Goal: Task Accomplishment & Management: Manage account settings

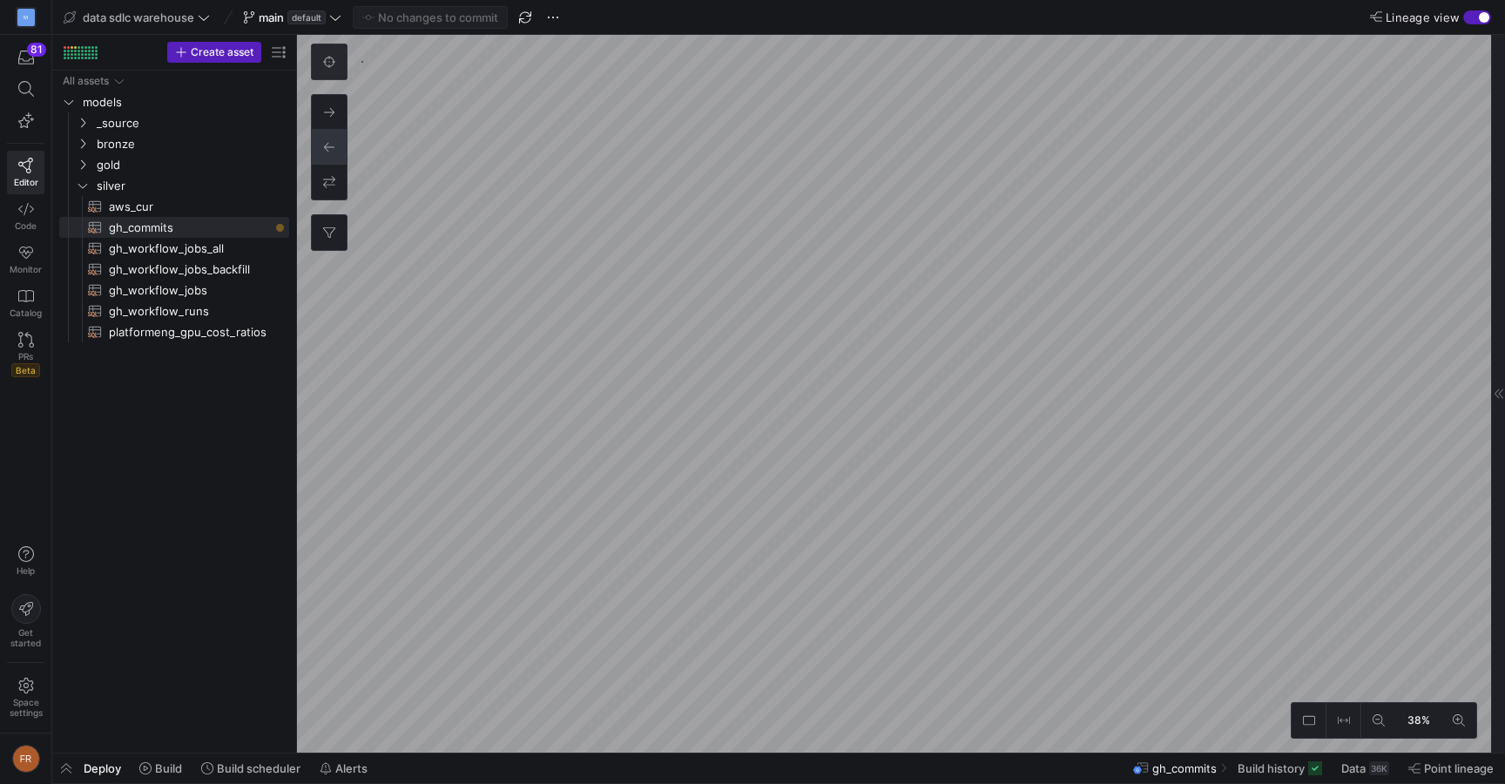
click at [330, 61] on icon at bounding box center [329, 62] width 12 height 12
click at [321, 58] on button at bounding box center [329, 61] width 35 height 35
click at [84, 160] on icon "Press SPACE to select this row." at bounding box center [83, 164] width 12 height 10
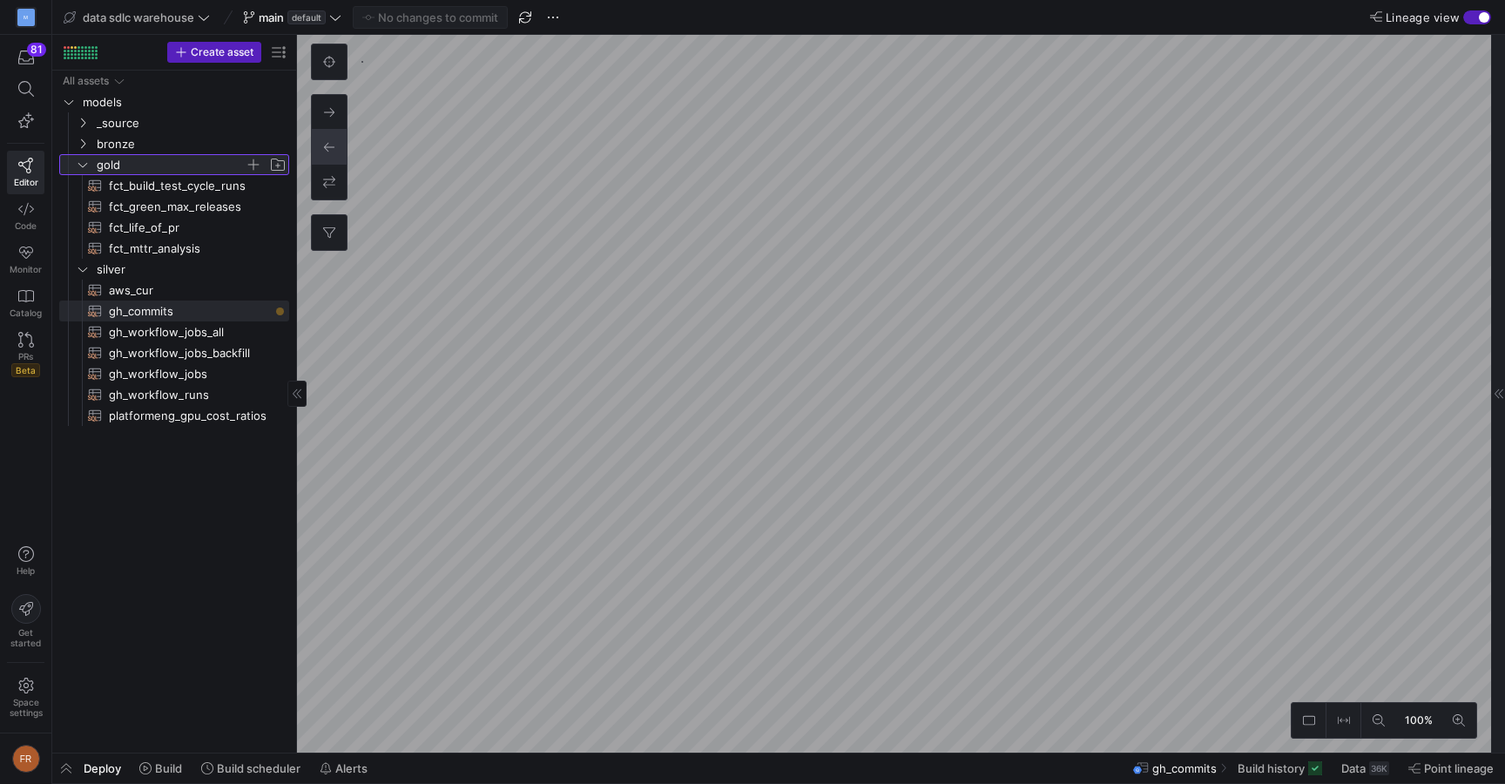
click at [84, 160] on icon at bounding box center [83, 164] width 12 height 10
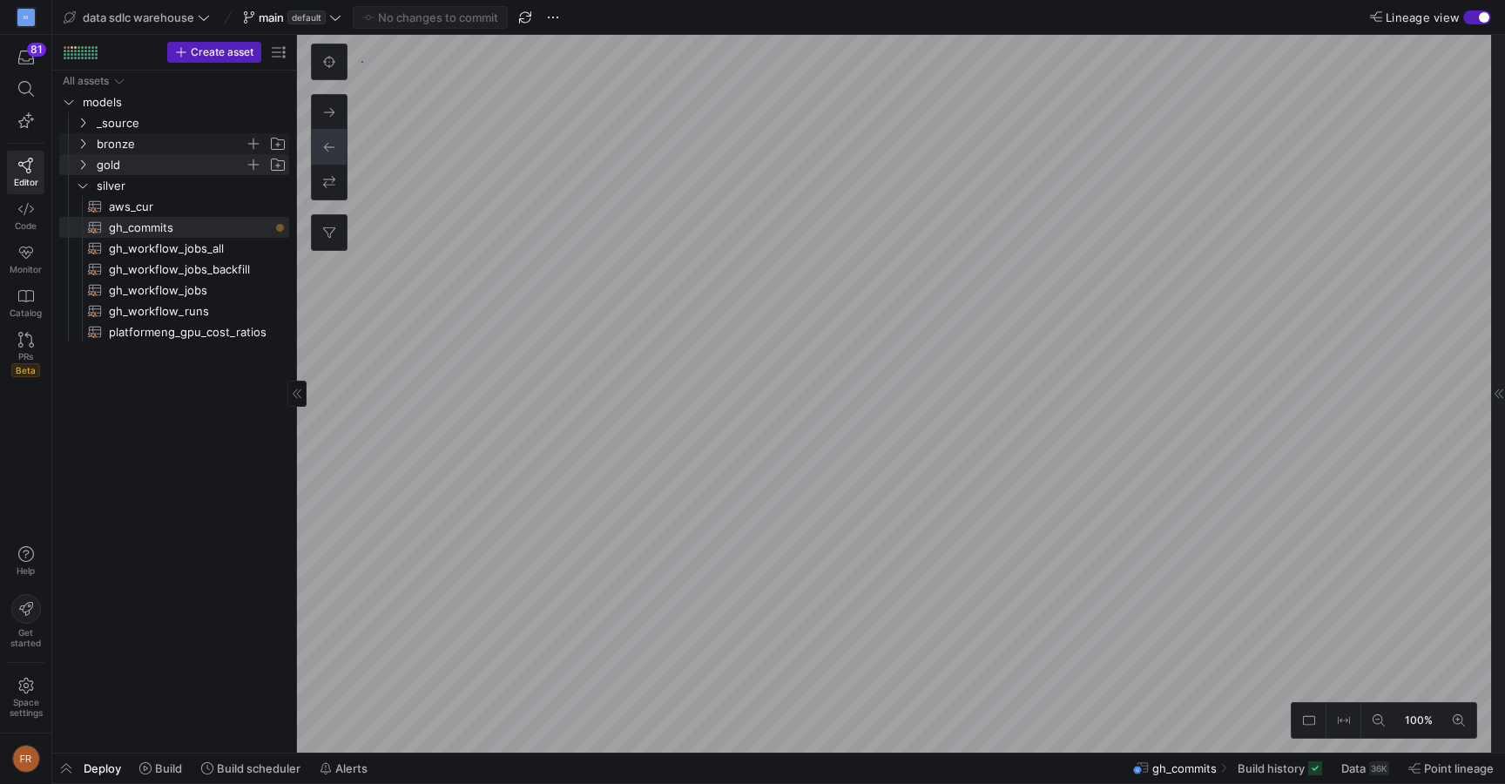
click at [84, 137] on y42-icon "Press SPACE to select this row." at bounding box center [83, 144] width 14 height 14
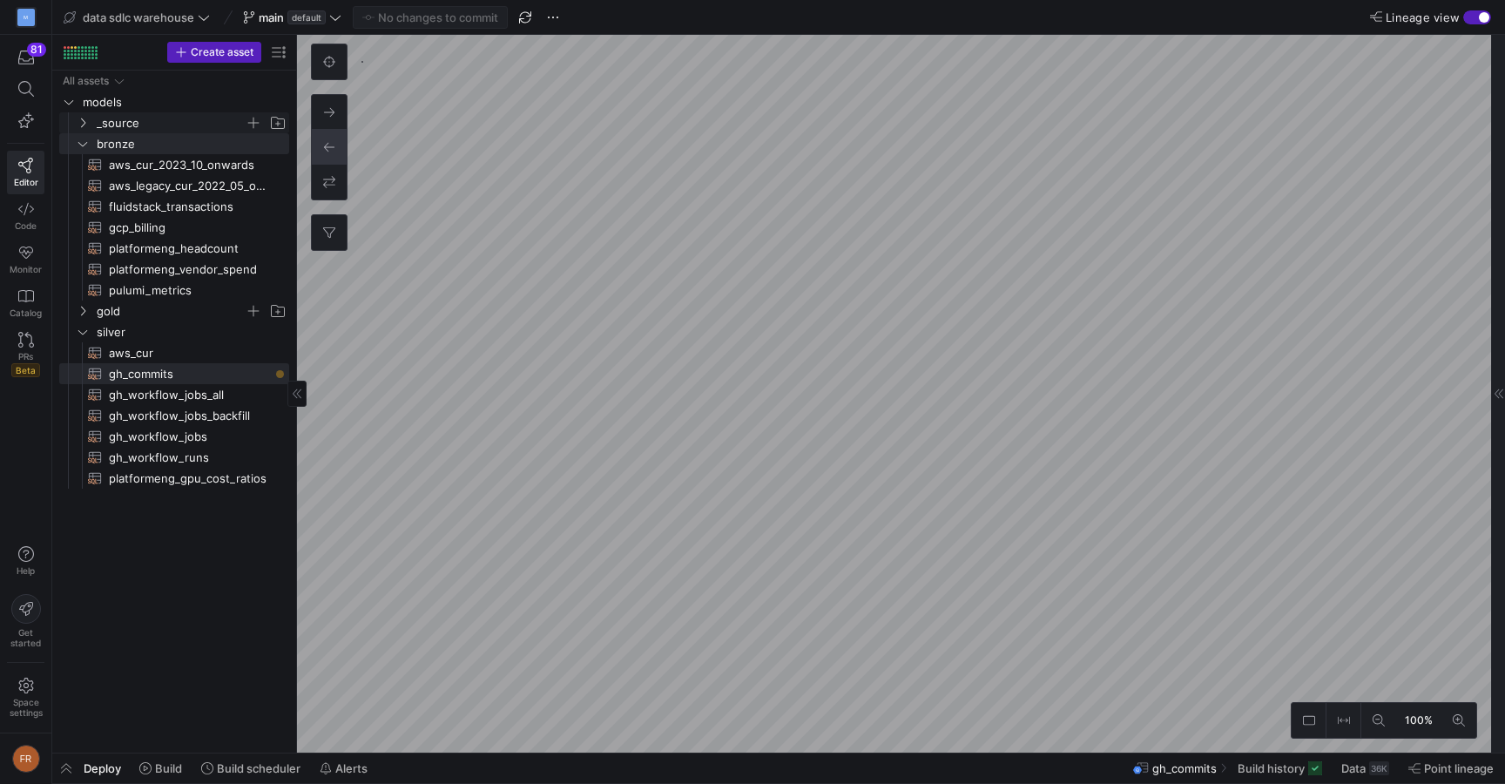
click at [84, 118] on icon "Press SPACE to select this row." at bounding box center [83, 123] width 12 height 10
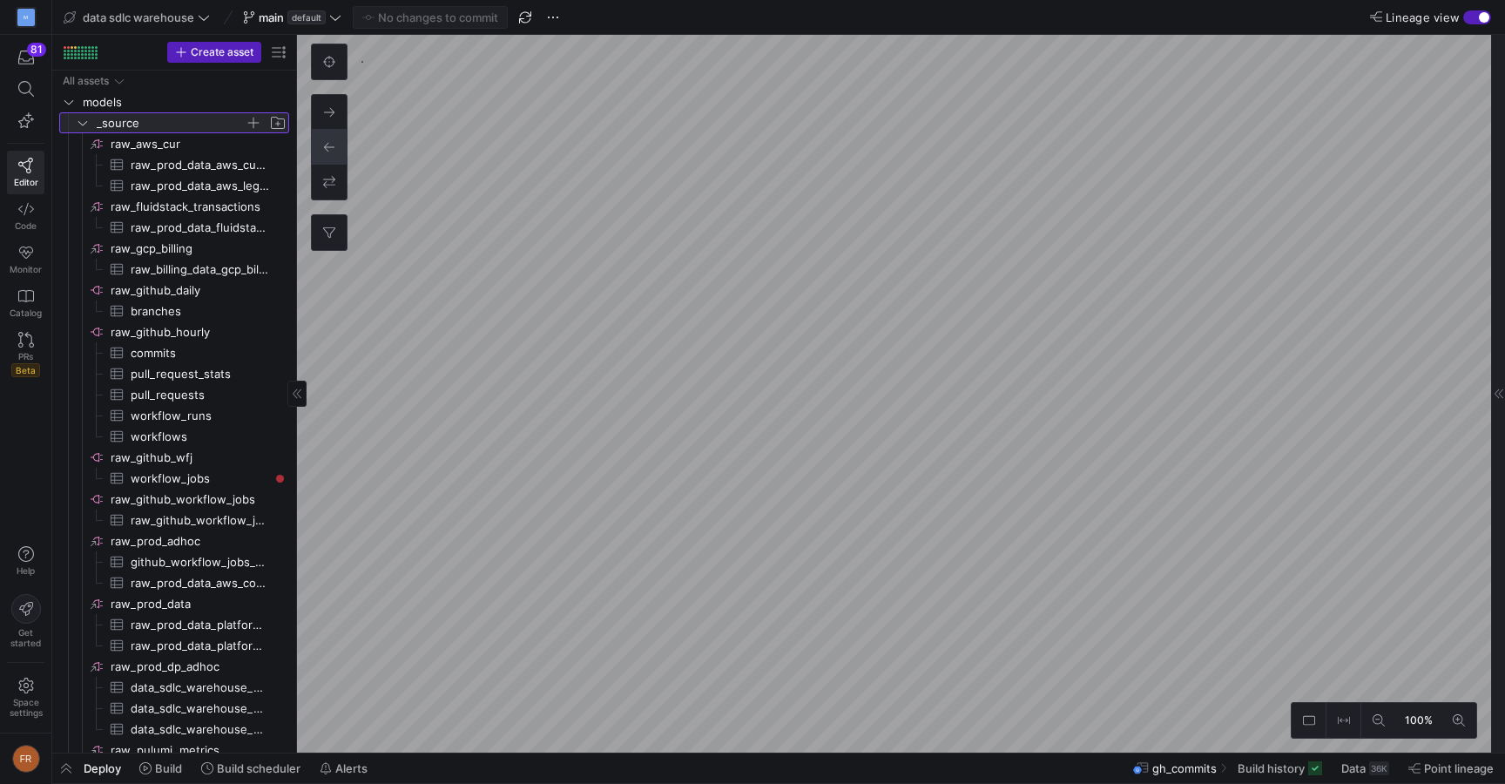
click at [84, 118] on icon at bounding box center [83, 123] width 12 height 10
click at [1339, 727] on button at bounding box center [1344, 720] width 35 height 35
click at [1340, 726] on icon at bounding box center [1344, 720] width 12 height 12
click at [1307, 720] on icon at bounding box center [1309, 720] width 12 height 12
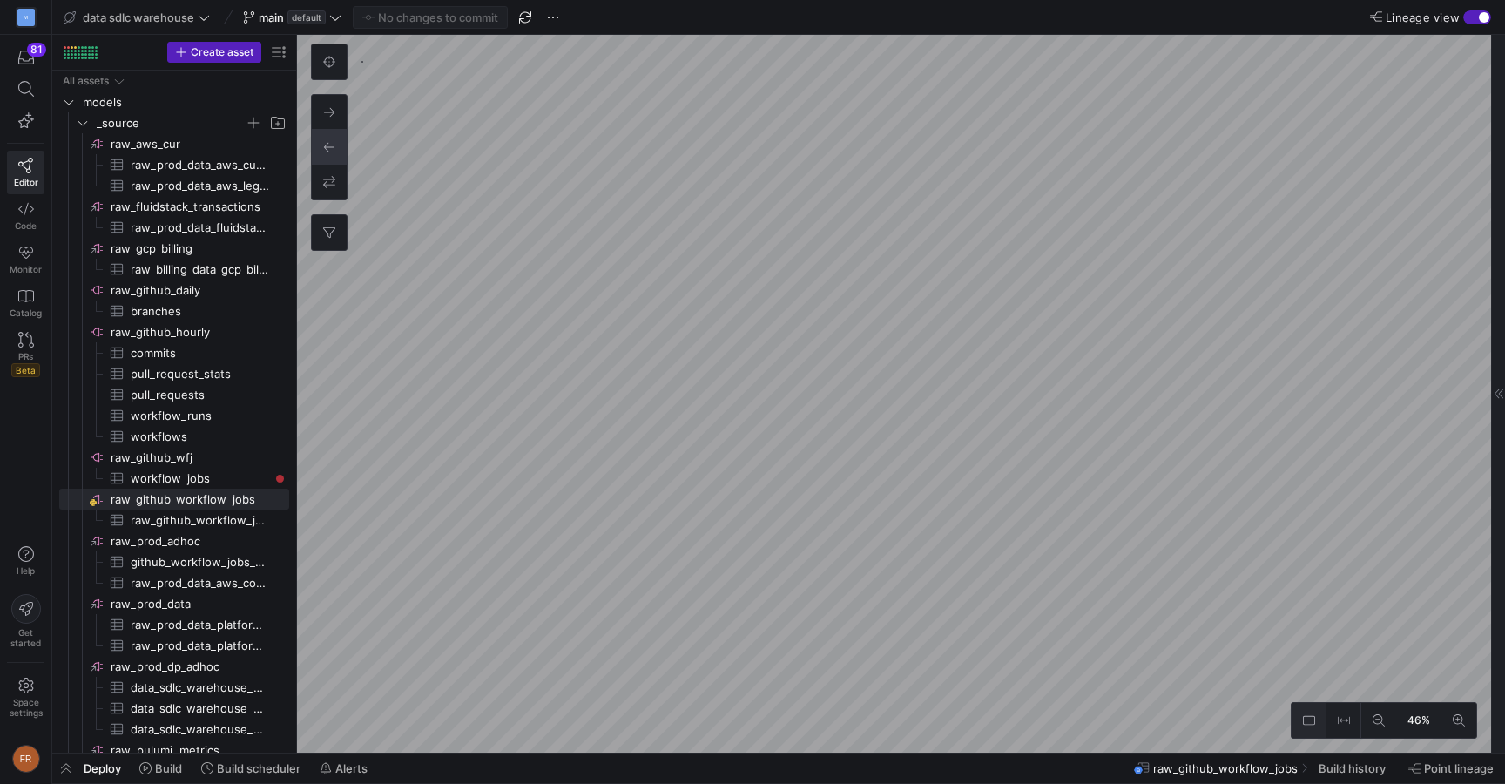
click at [1307, 720] on icon at bounding box center [1309, 720] width 12 height 12
click at [1304, 725] on icon at bounding box center [1309, 720] width 12 height 12
click at [279, 17] on span "main" at bounding box center [271, 17] width 25 height 14
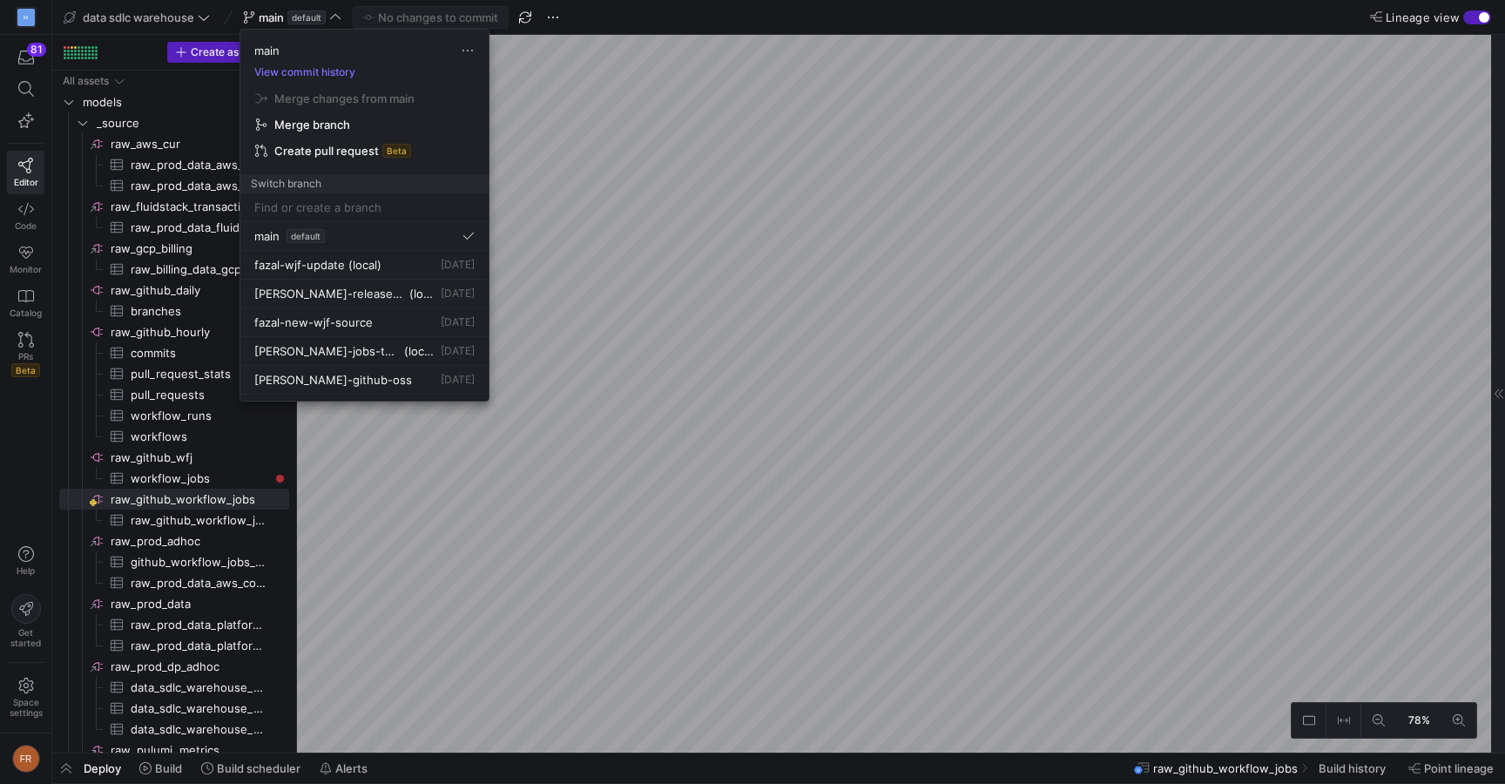
click at [268, 9] on div at bounding box center [752, 392] width 1505 height 784
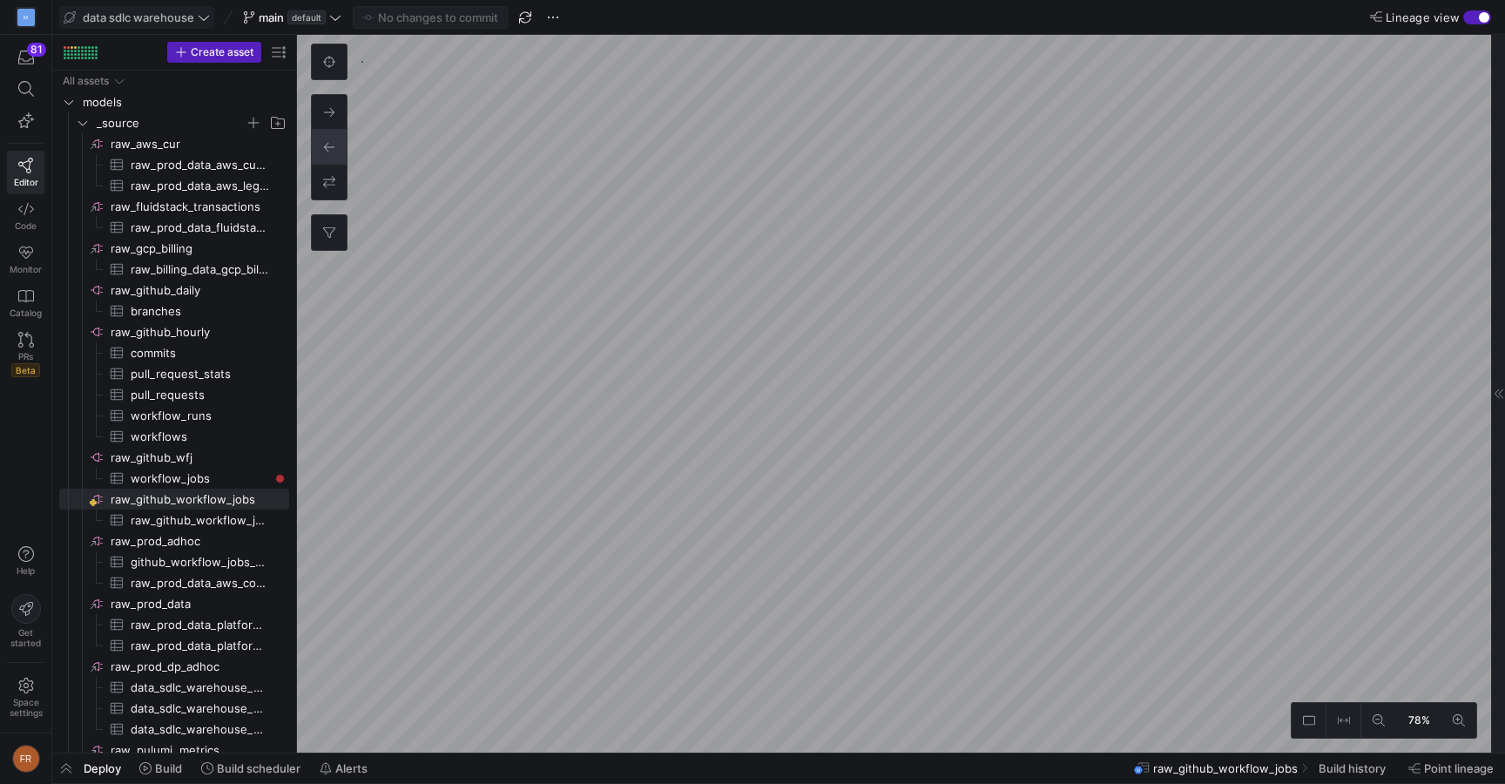
click at [172, 10] on span "data sdlc warehouse" at bounding box center [139, 17] width 112 height 14
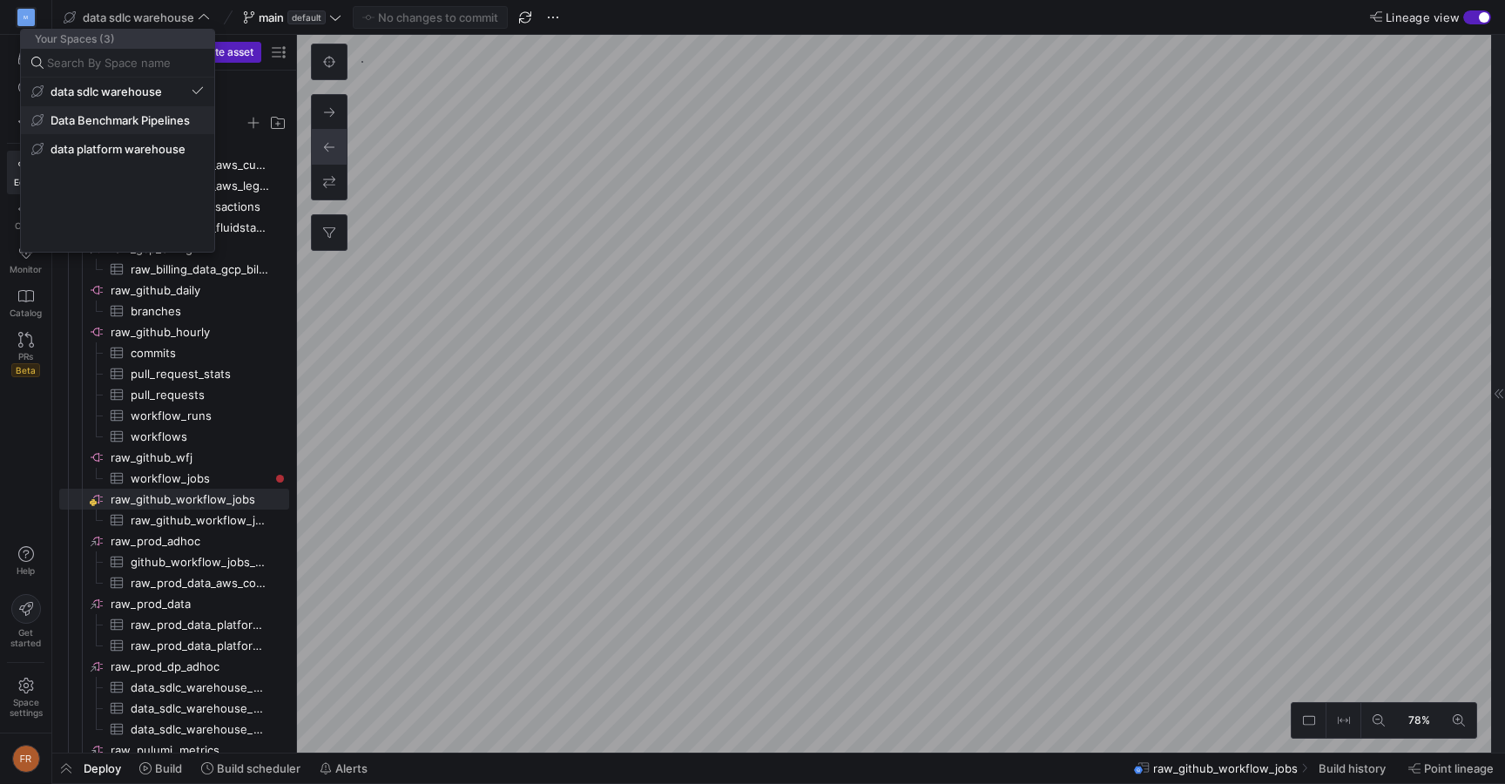
click at [144, 114] on span "Data Benchmark Pipelines" at bounding box center [120, 120] width 139 height 14
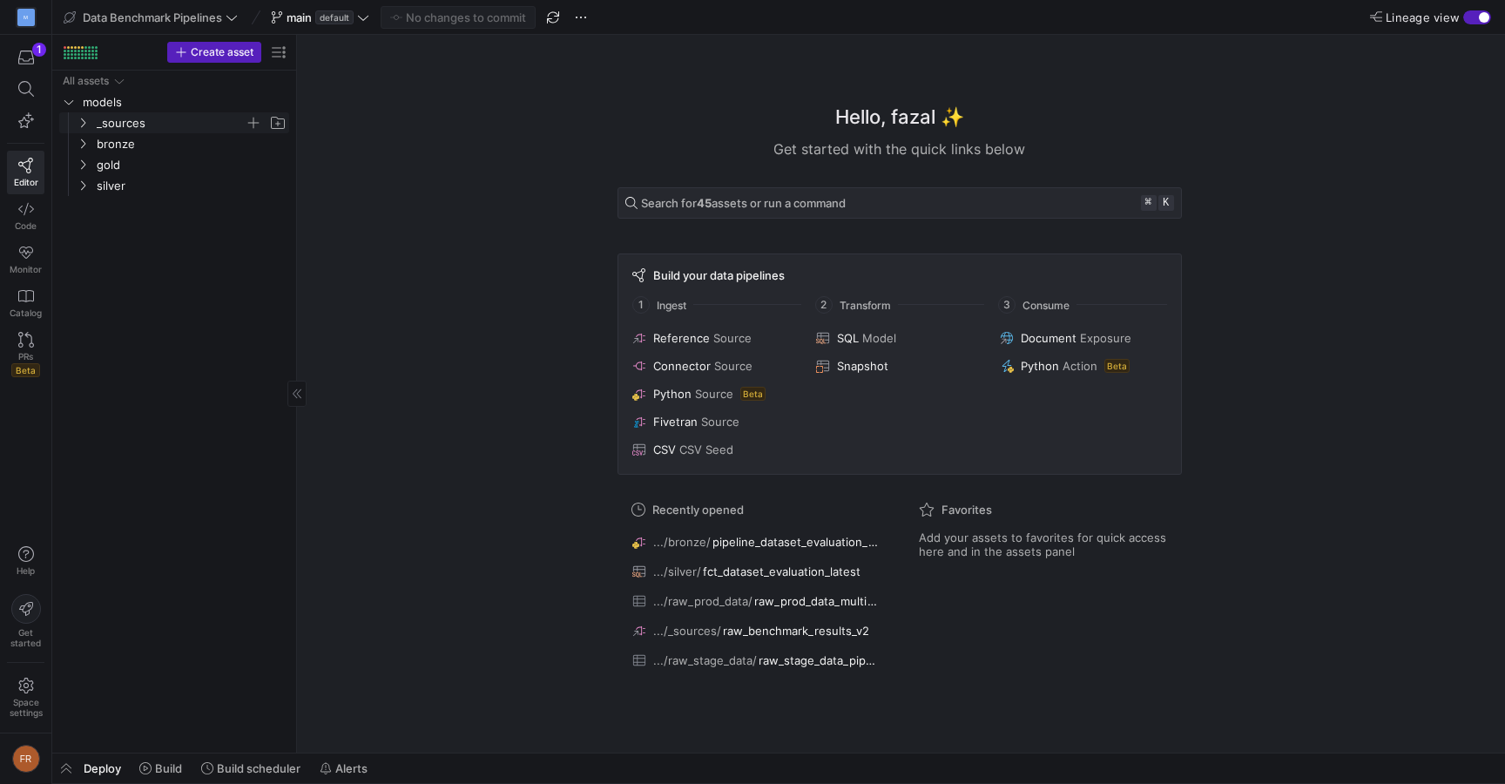
click at [156, 122] on span "_sources" at bounding box center [171, 123] width 148 height 20
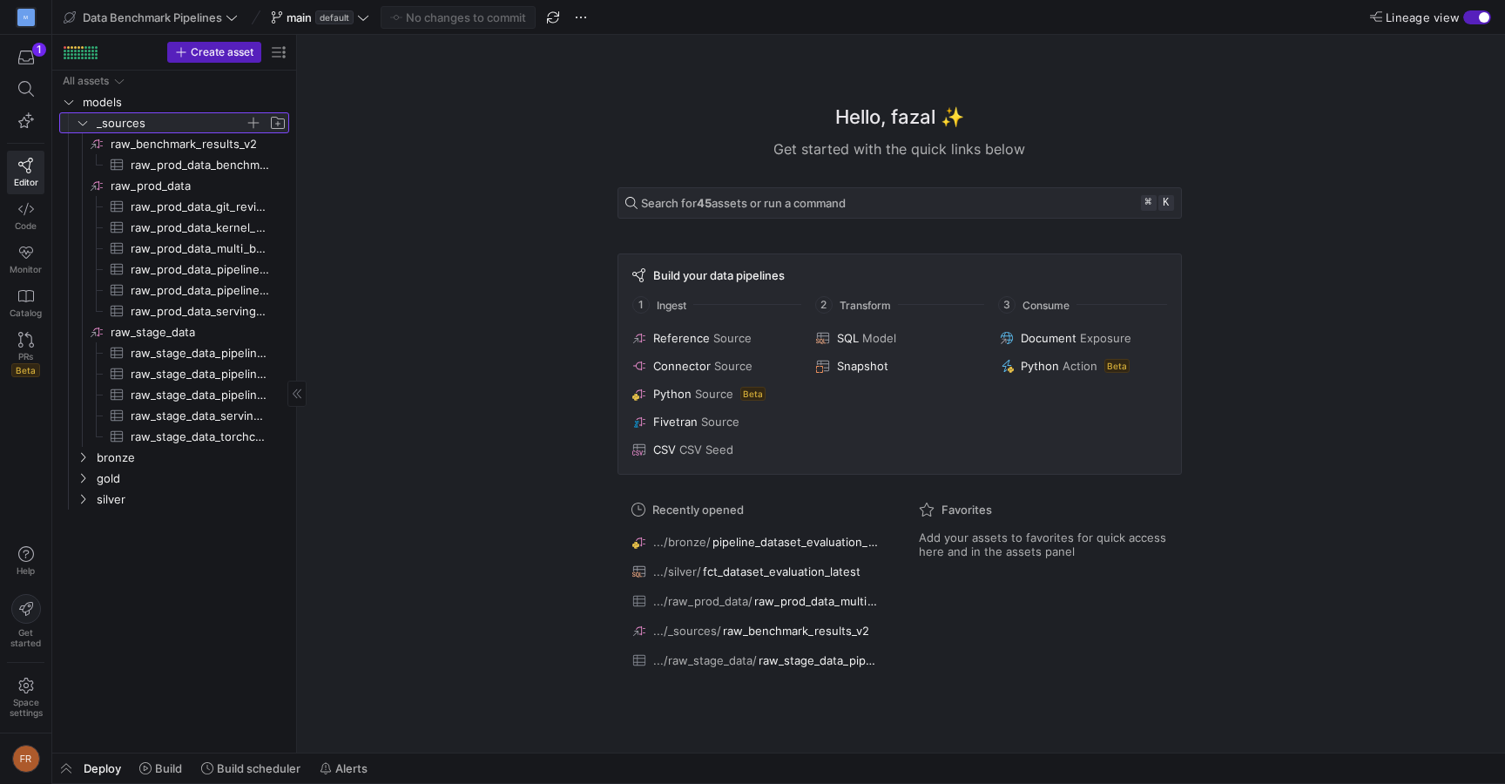
click at [156, 121] on span "_sources" at bounding box center [171, 123] width 148 height 20
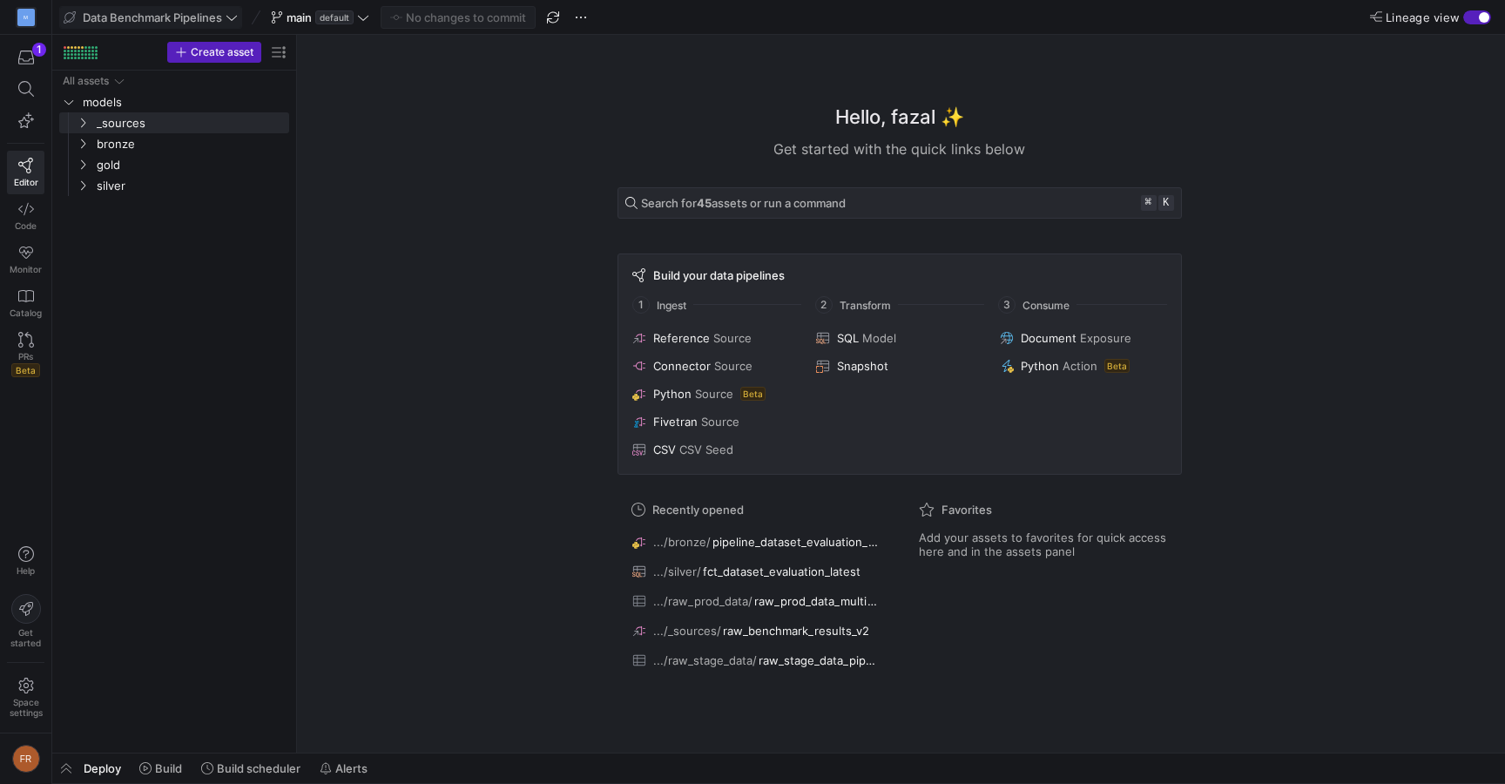
click at [161, 24] on span "Data Benchmark Pipelines" at bounding box center [152, 17] width 139 height 14
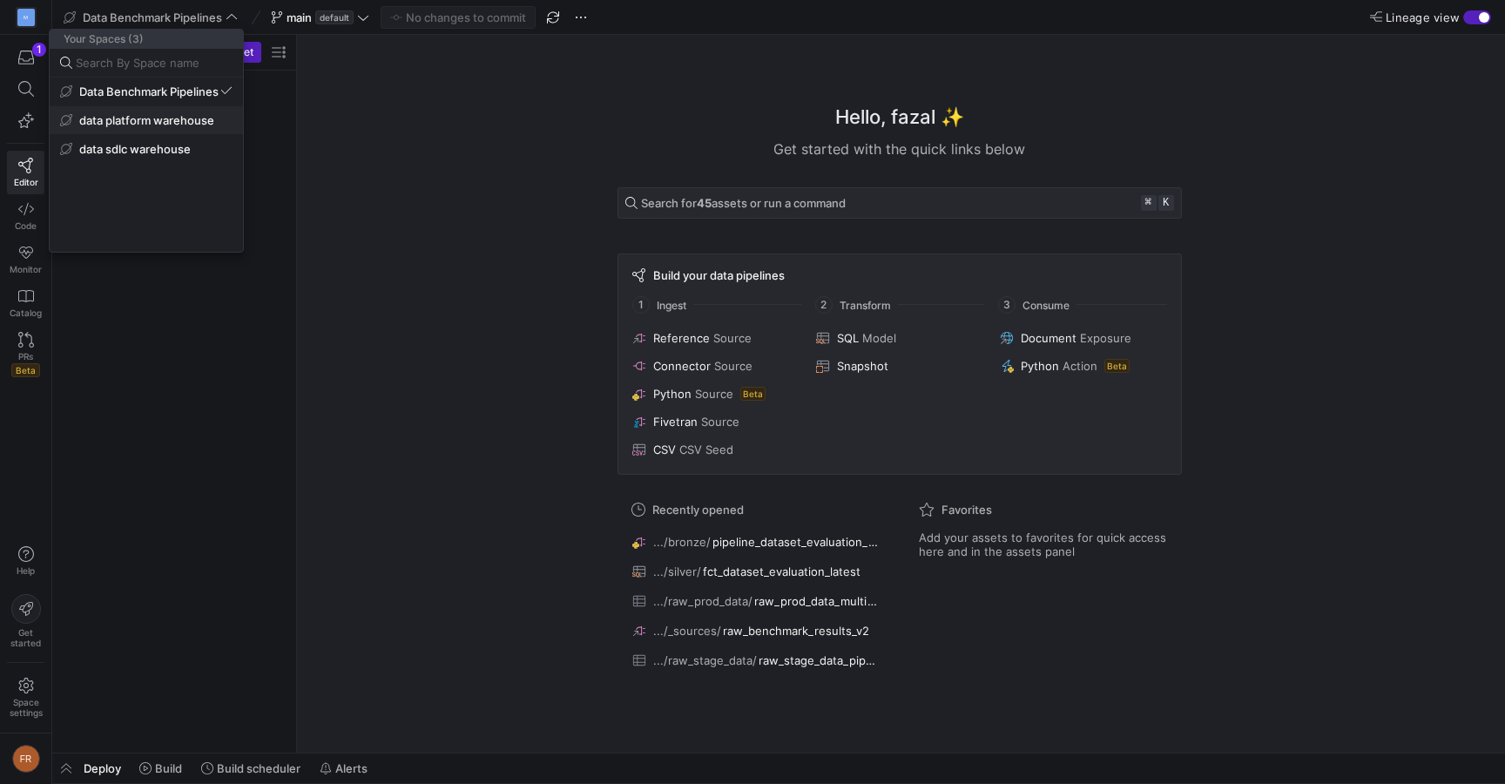
click at [193, 120] on span "data platform warehouse" at bounding box center [146, 120] width 135 height 14
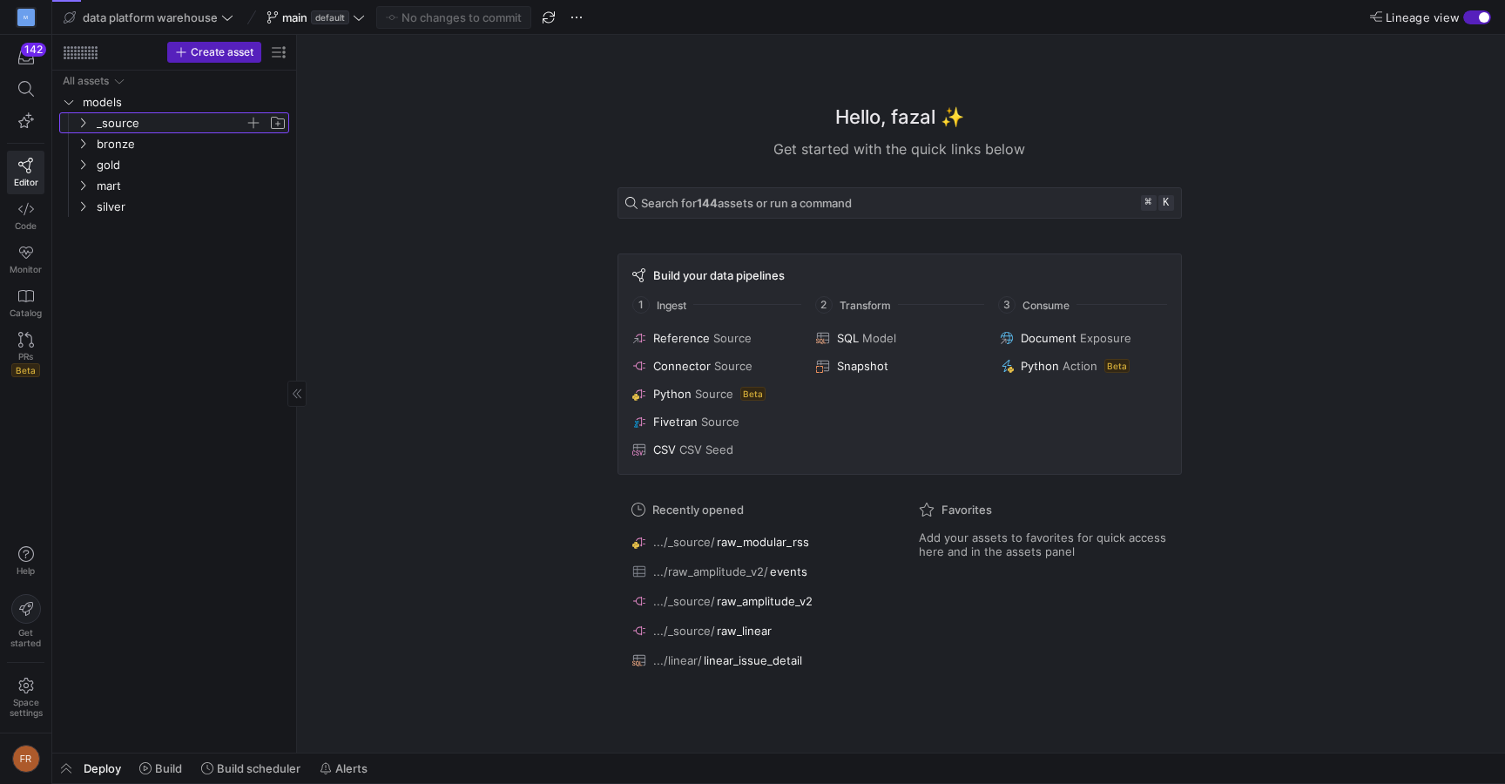
click at [152, 124] on span "_source" at bounding box center [171, 123] width 148 height 20
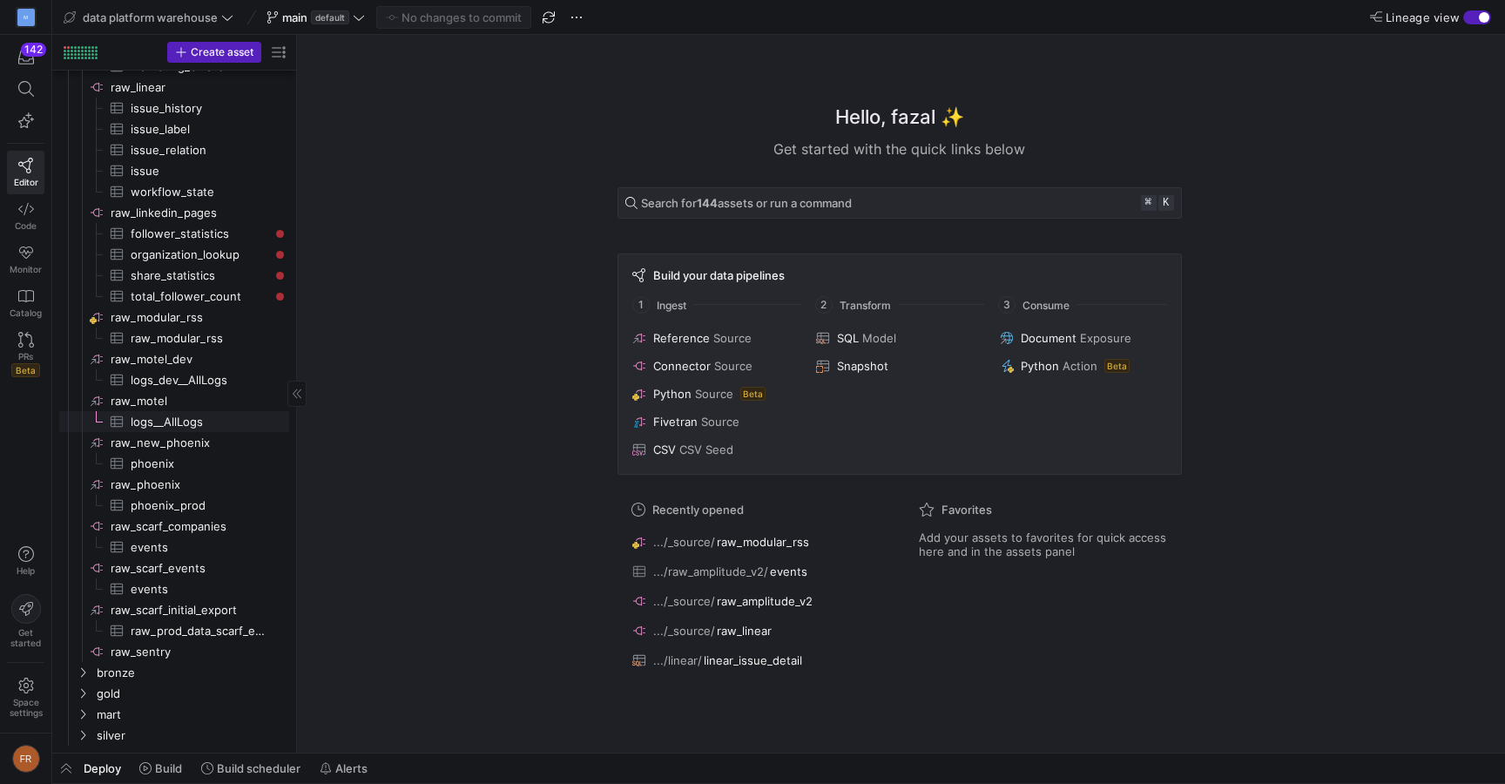
scroll to position [422, 0]
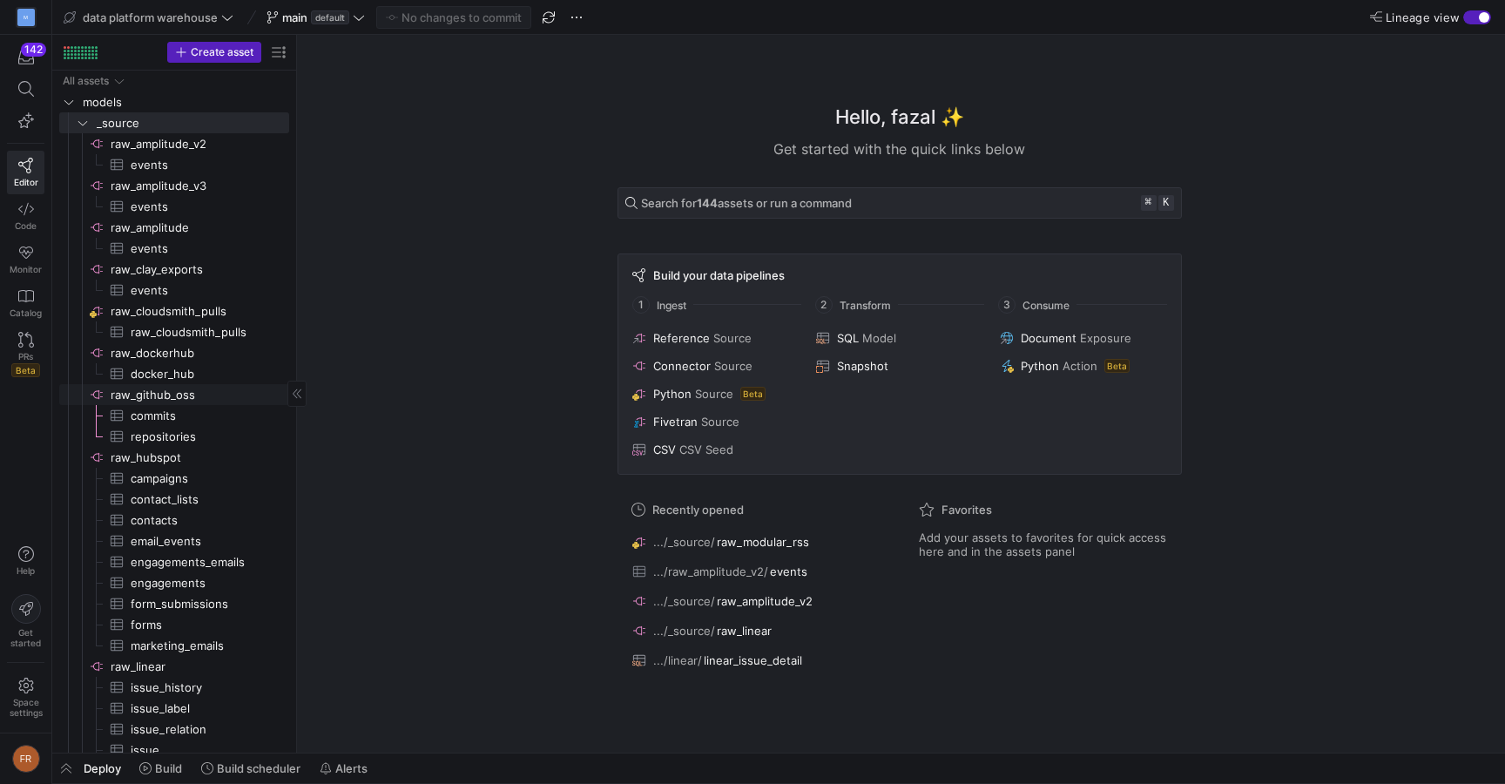
click at [214, 397] on span "raw_github_oss​​​​​​​​" at bounding box center [199, 395] width 176 height 20
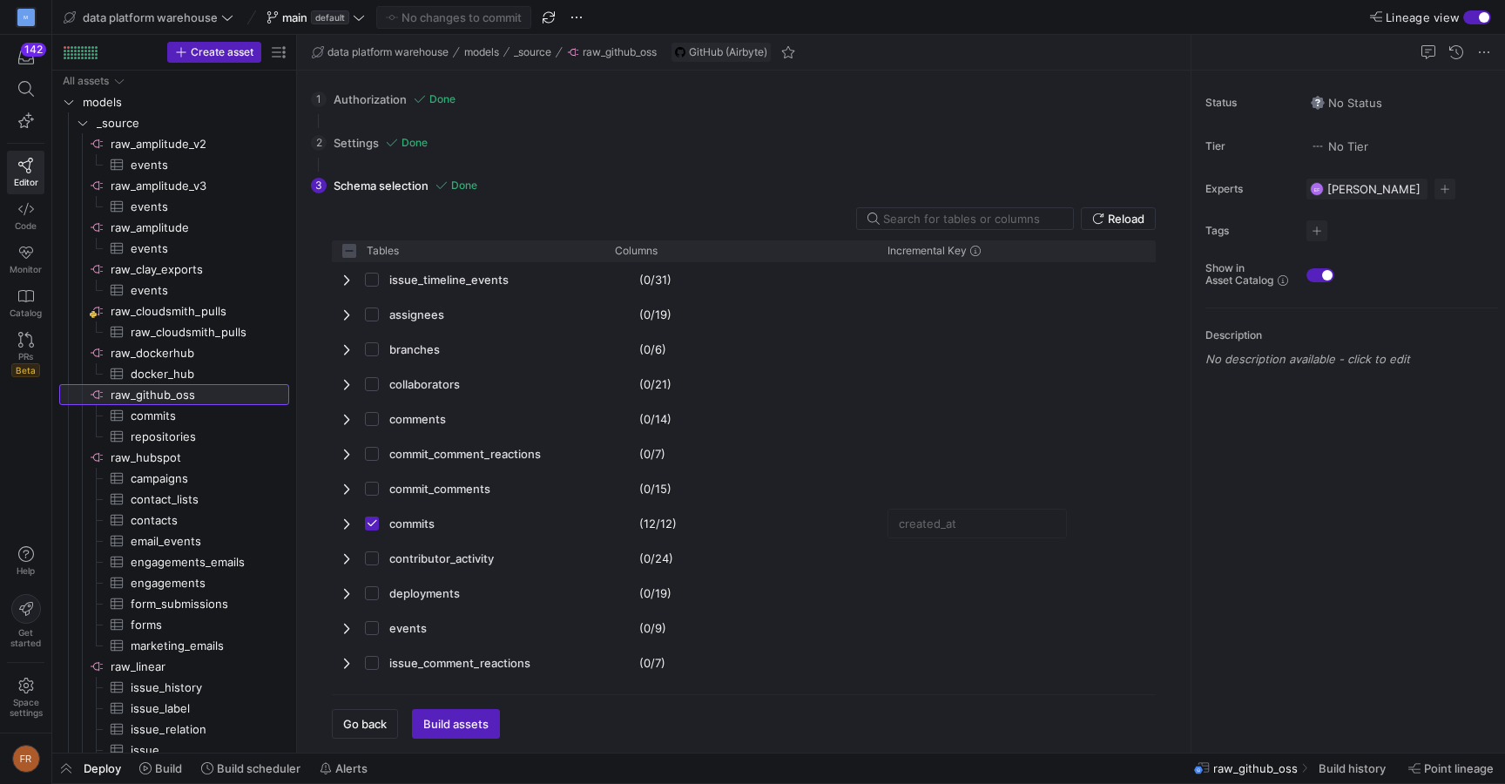
checkbox input "false"
click at [1482, 17] on div "button" at bounding box center [1484, 17] width 10 height 10
click at [1471, 18] on div "button" at bounding box center [1470, 17] width 10 height 10
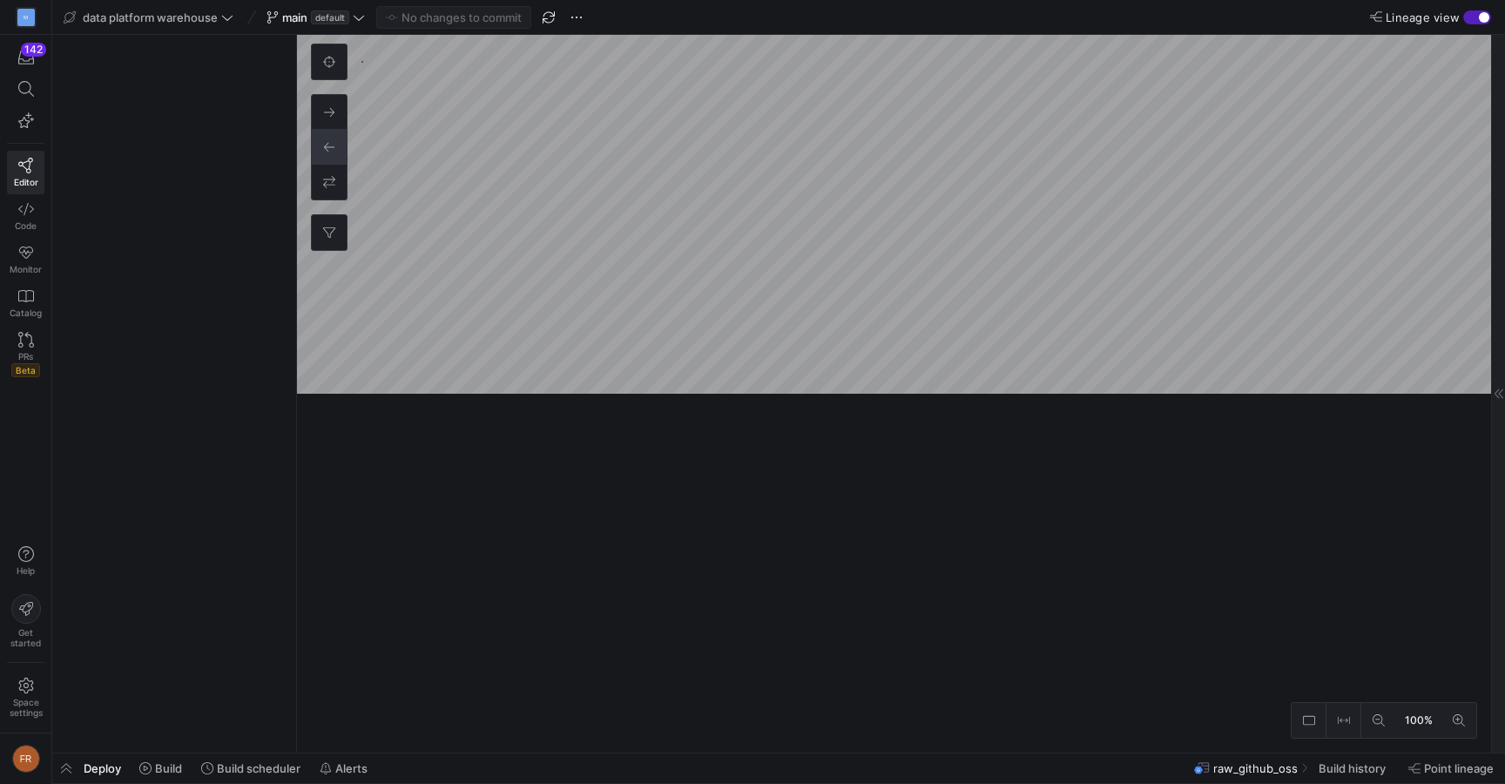
checkbox input "false"
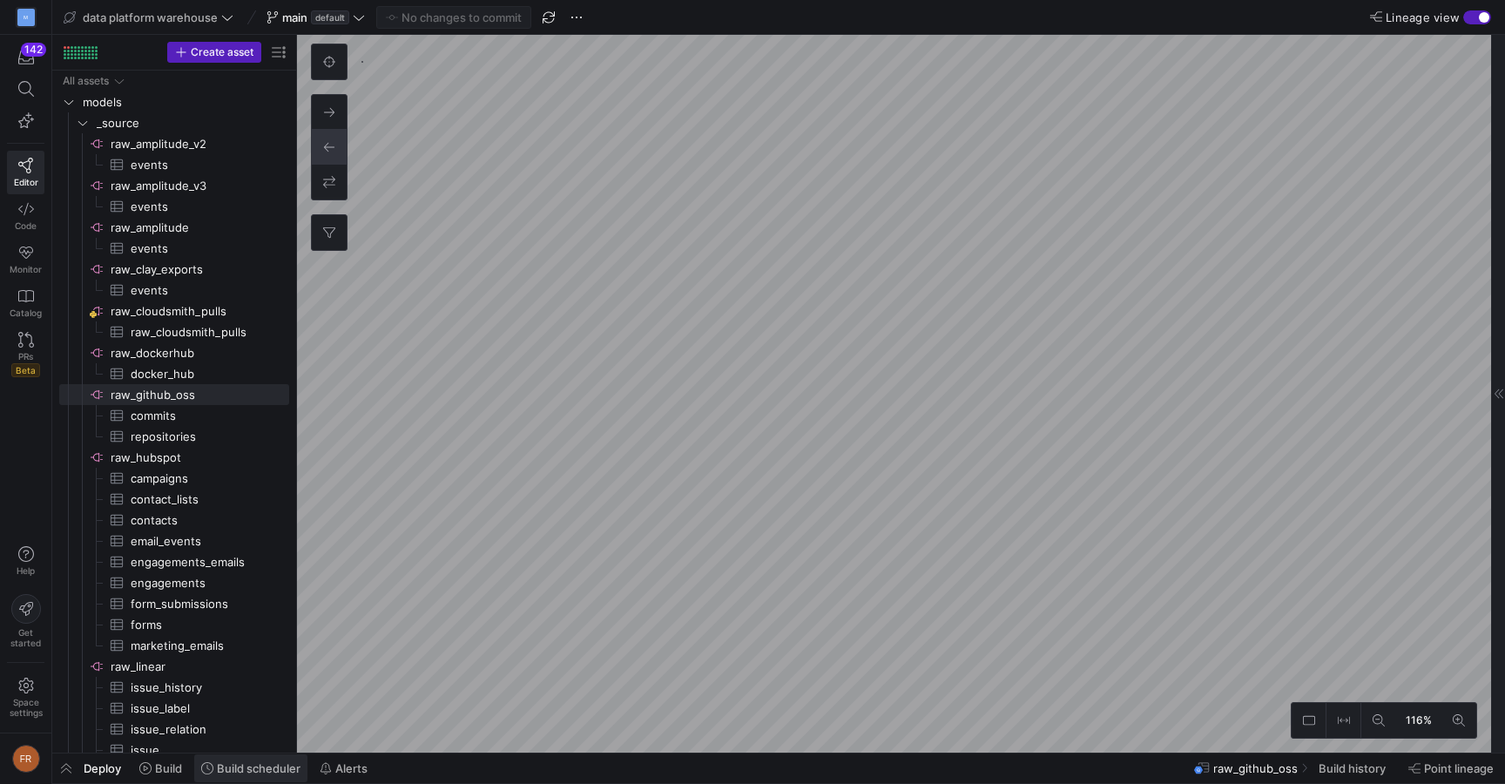
click at [228, 767] on span "Build scheduler" at bounding box center [259, 768] width 84 height 14
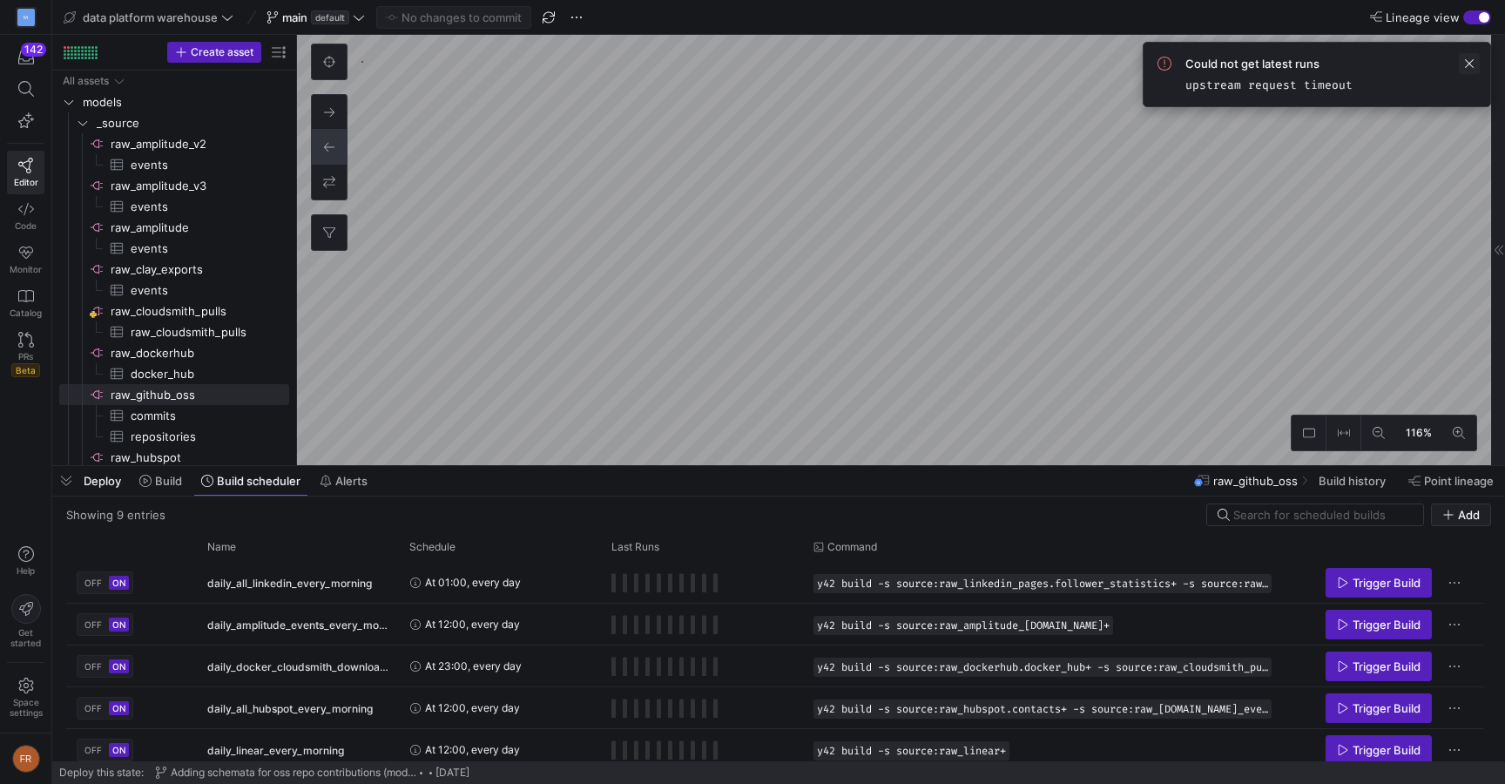
click at [1470, 59] on span at bounding box center [1469, 63] width 21 height 21
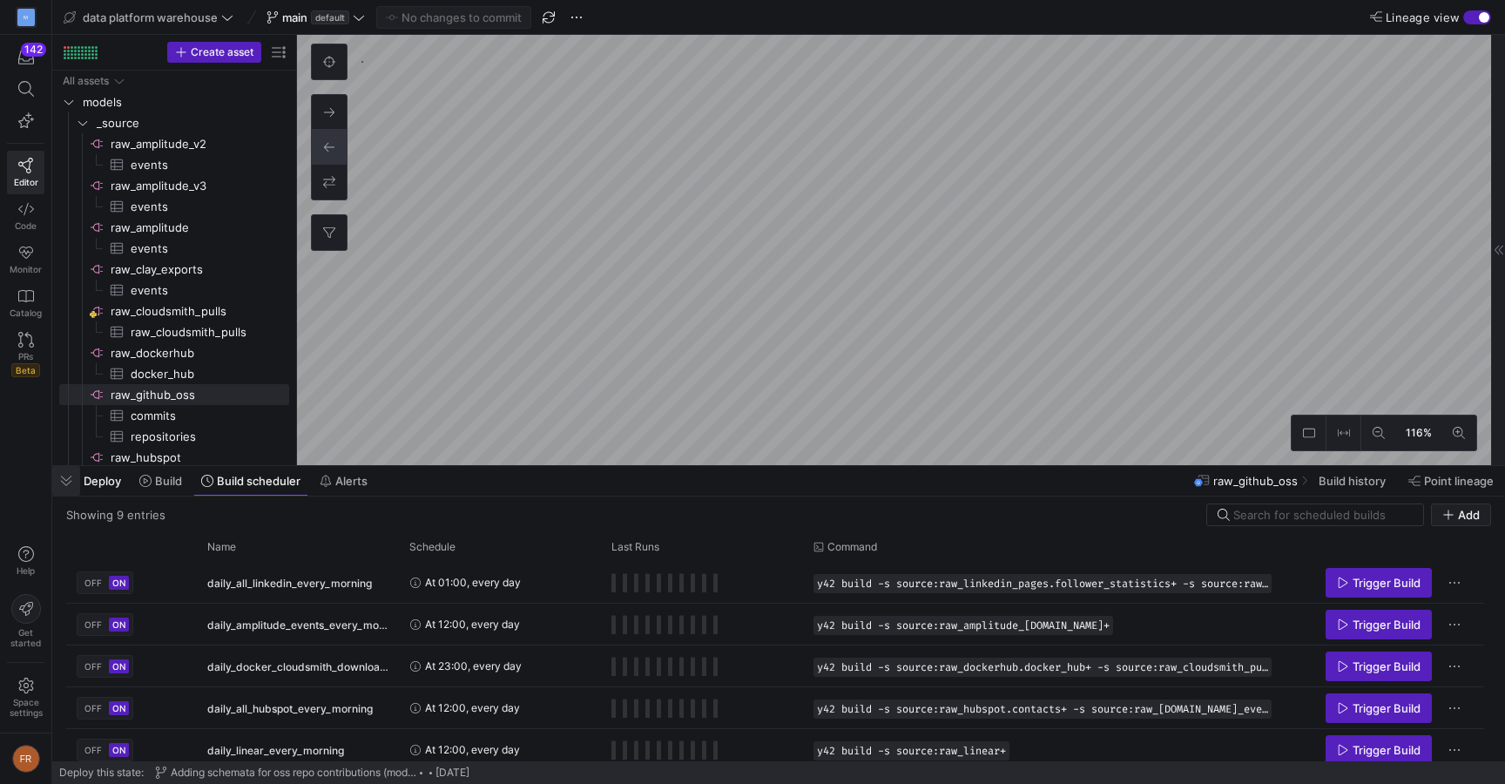
click at [68, 480] on span "button" at bounding box center [66, 481] width 28 height 30
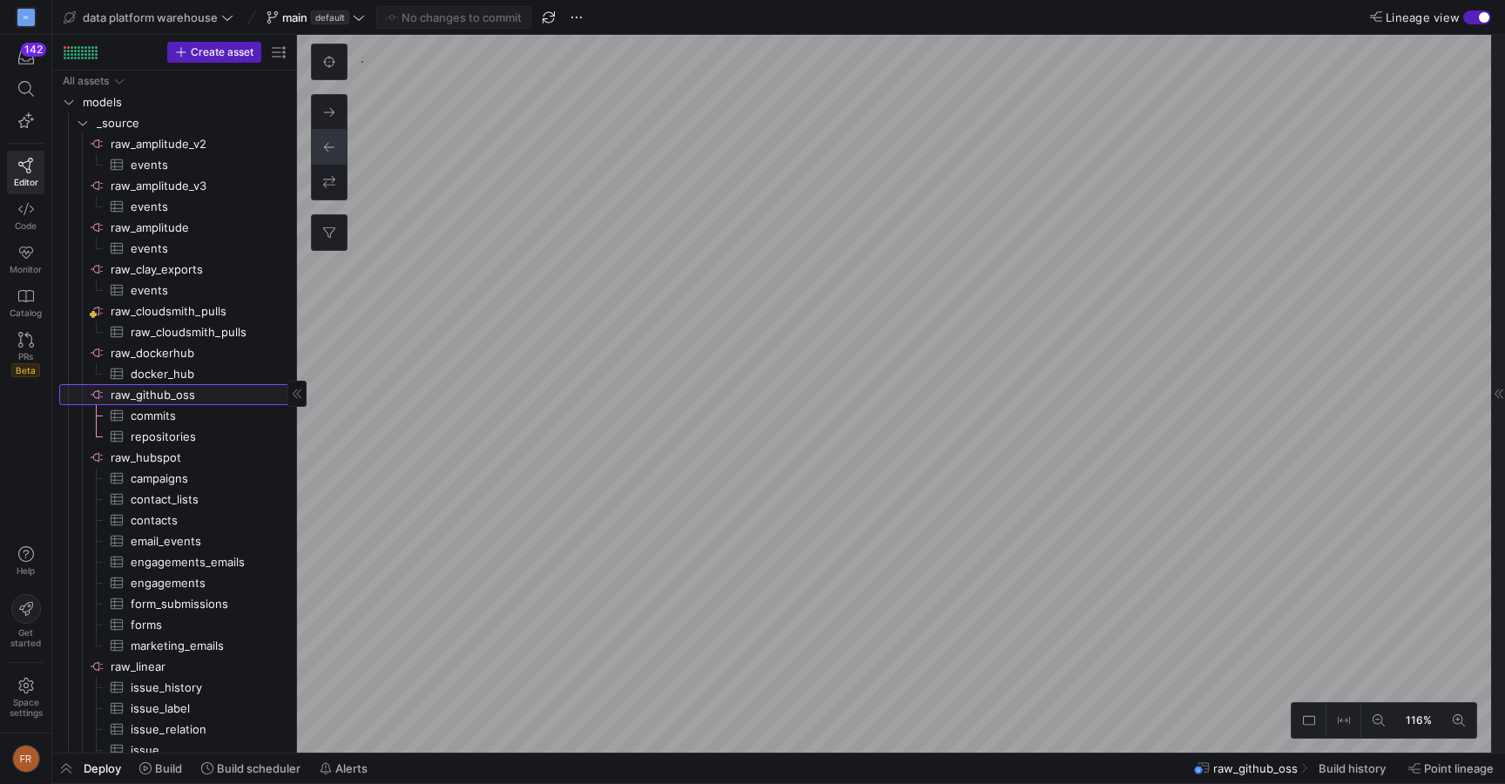
click at [218, 394] on span "raw_github_oss​​​​​​​​" at bounding box center [199, 395] width 176 height 20
click at [1436, 18] on span "Lineage view" at bounding box center [1423, 17] width 74 height 14
click at [1463, 18] on button "Lineage view" at bounding box center [1477, 17] width 28 height 14
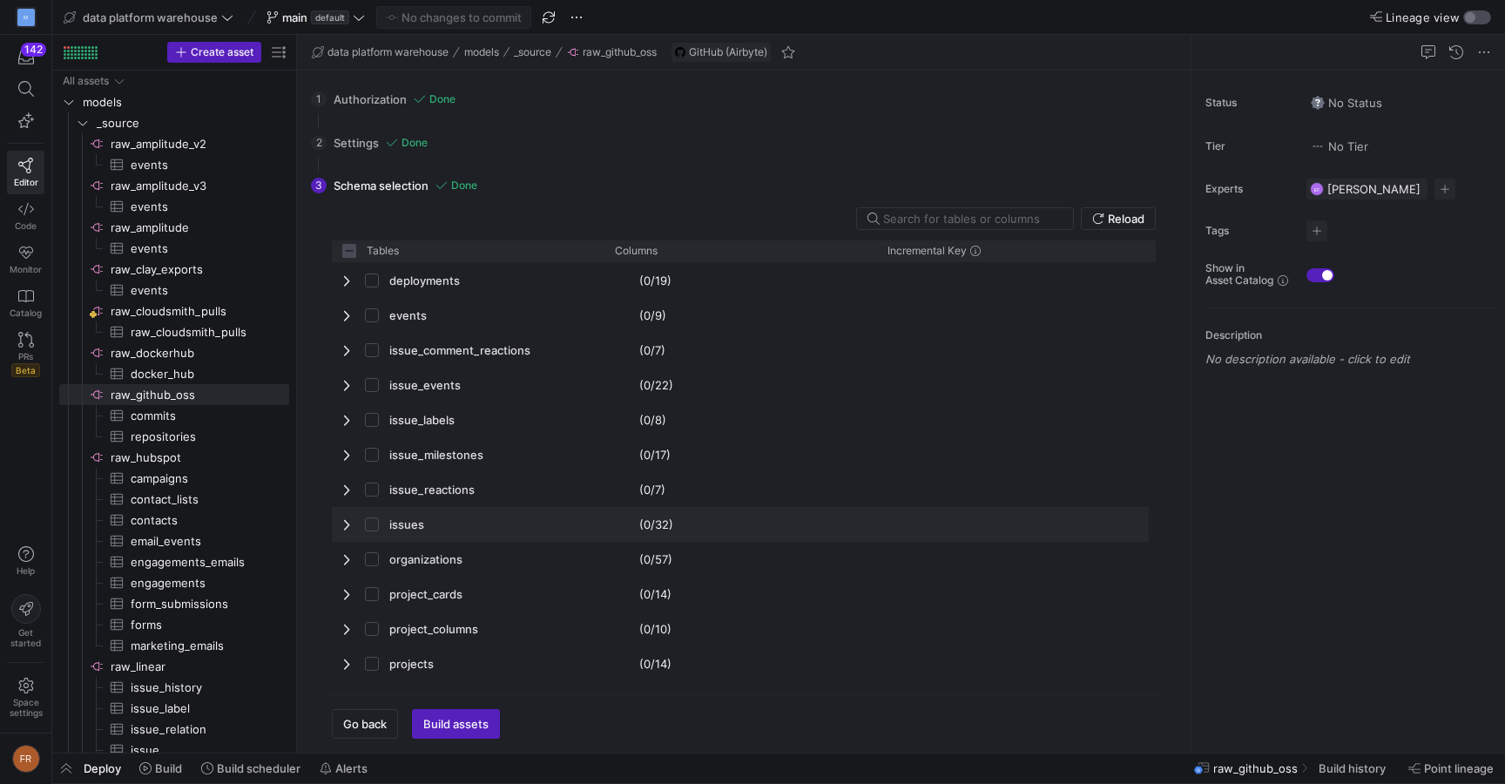
scroll to position [313, 0]
click at [345, 531] on span "Press SPACE to select this row." at bounding box center [348, 525] width 12 height 34
checkbox input "false"
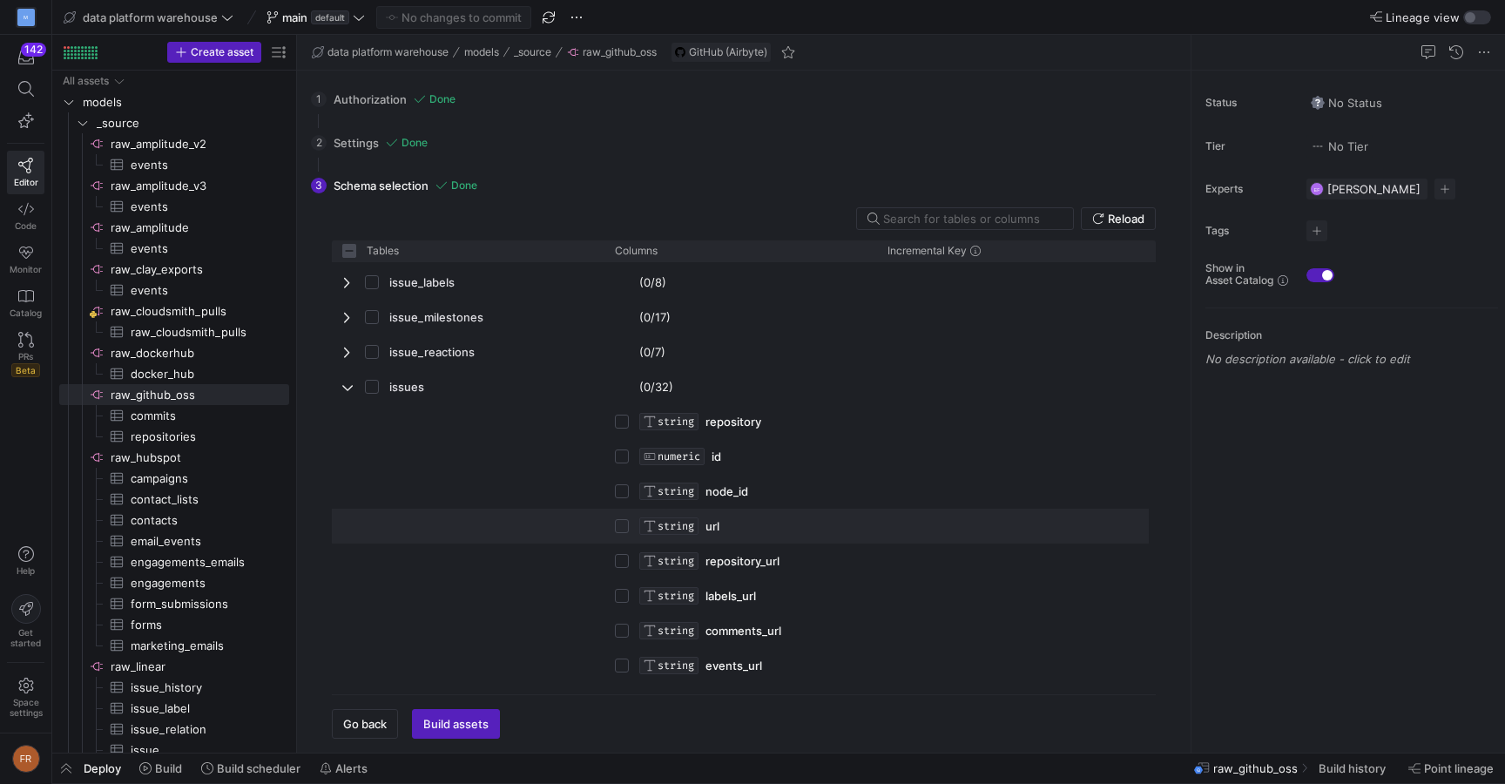
scroll to position [481, 0]
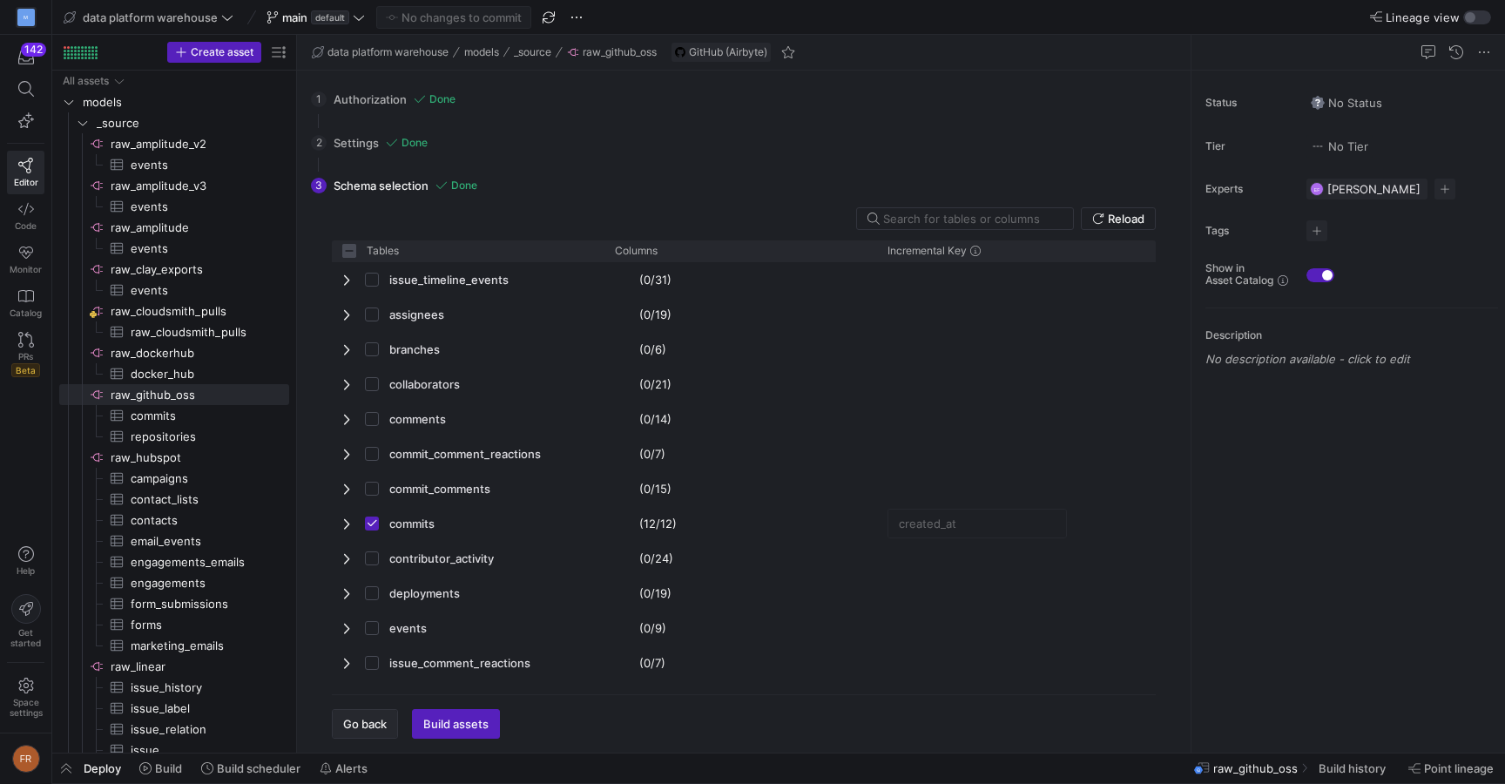
click at [382, 718] on span "Go back" at bounding box center [365, 724] width 44 height 14
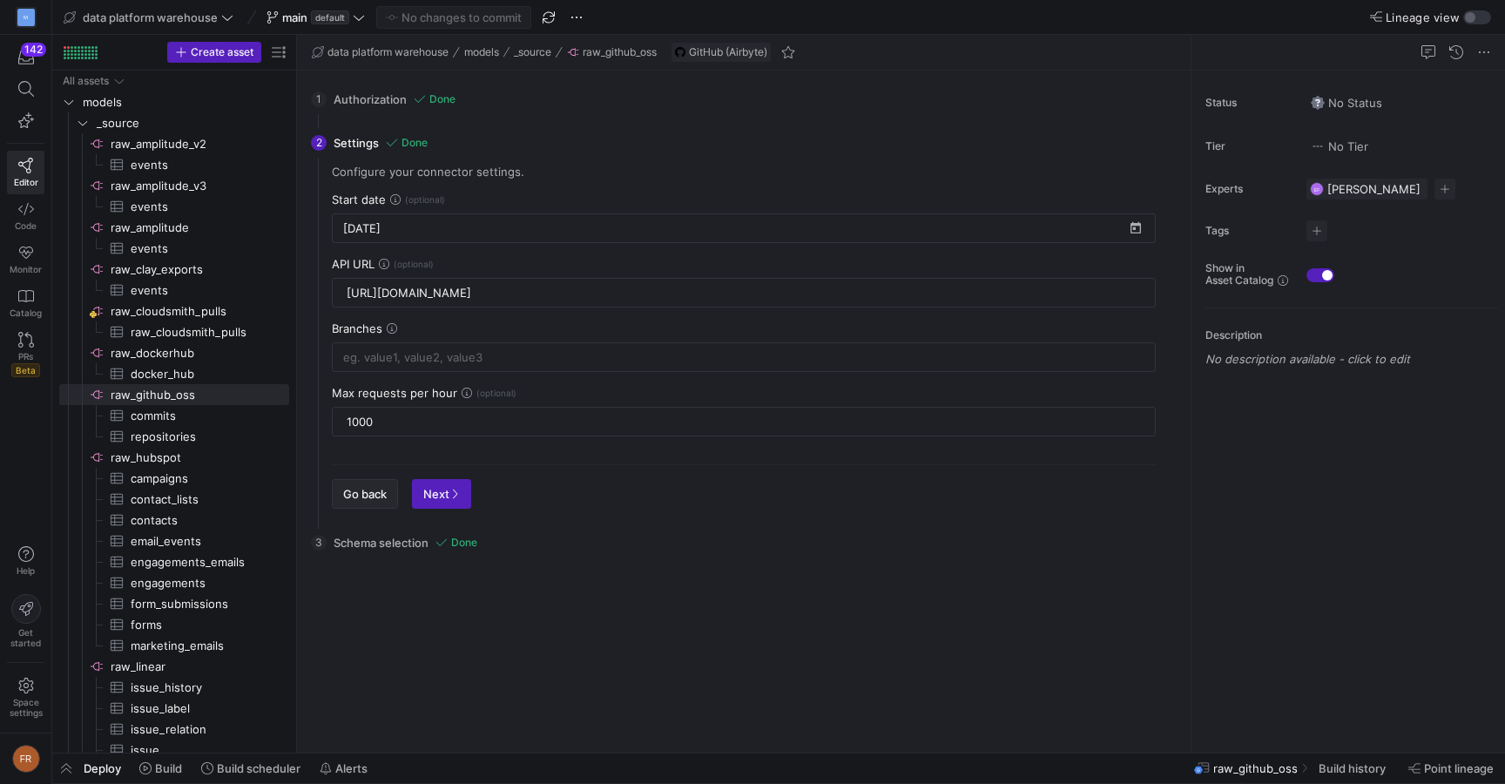
click at [375, 495] on span "Go back" at bounding box center [365, 494] width 44 height 14
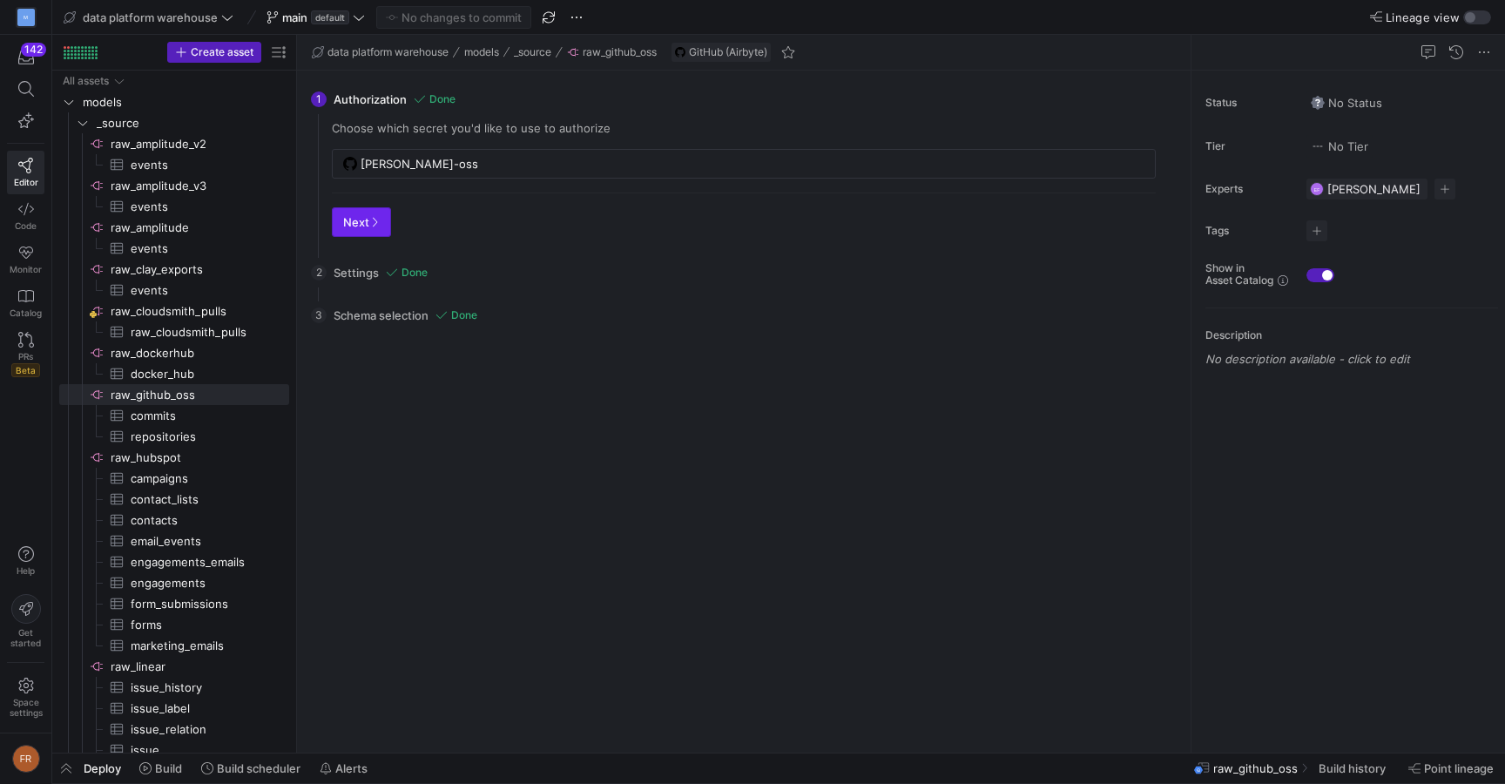
click at [375, 232] on span "button" at bounding box center [361, 222] width 57 height 28
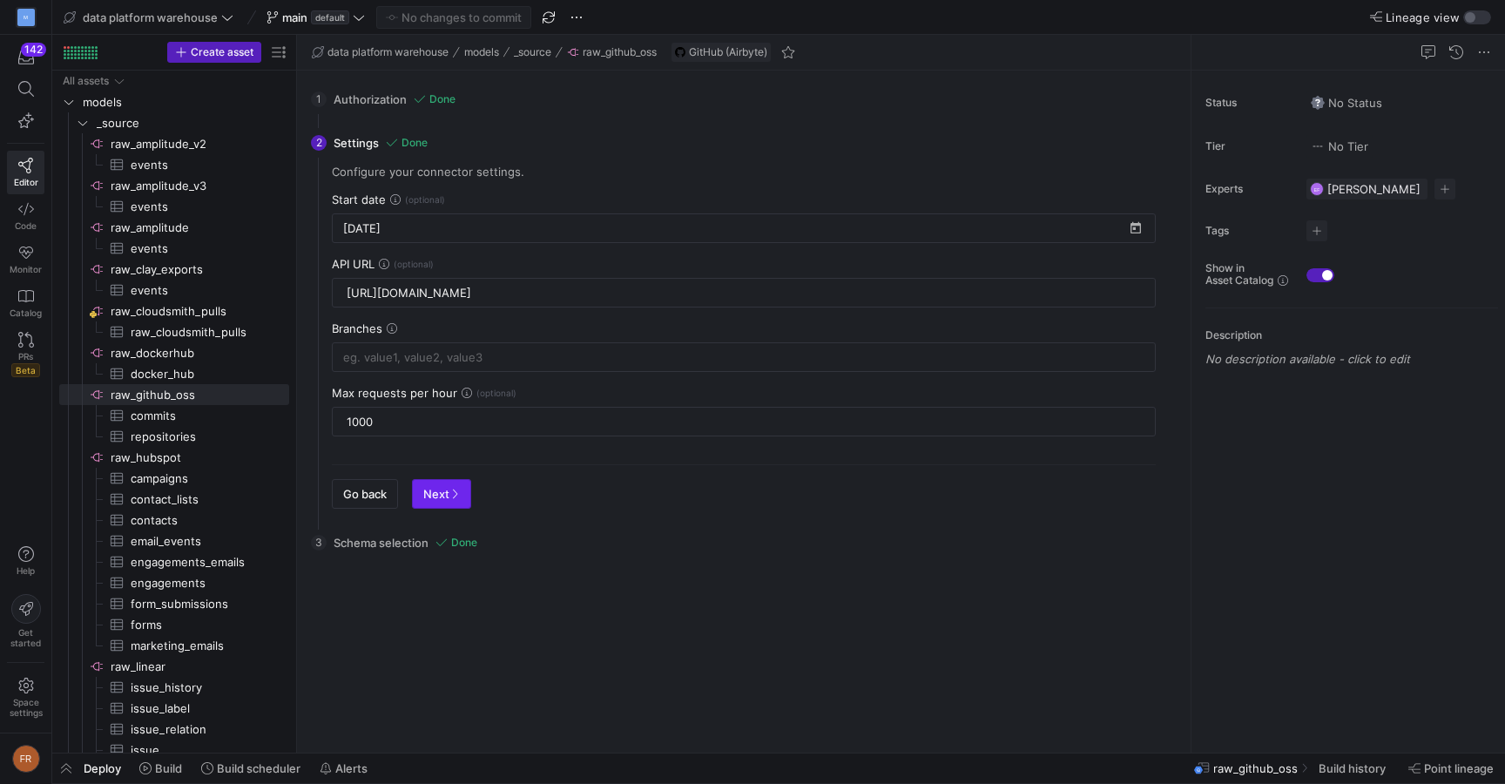
click at [453, 497] on icon "button" at bounding box center [454, 494] width 10 height 10
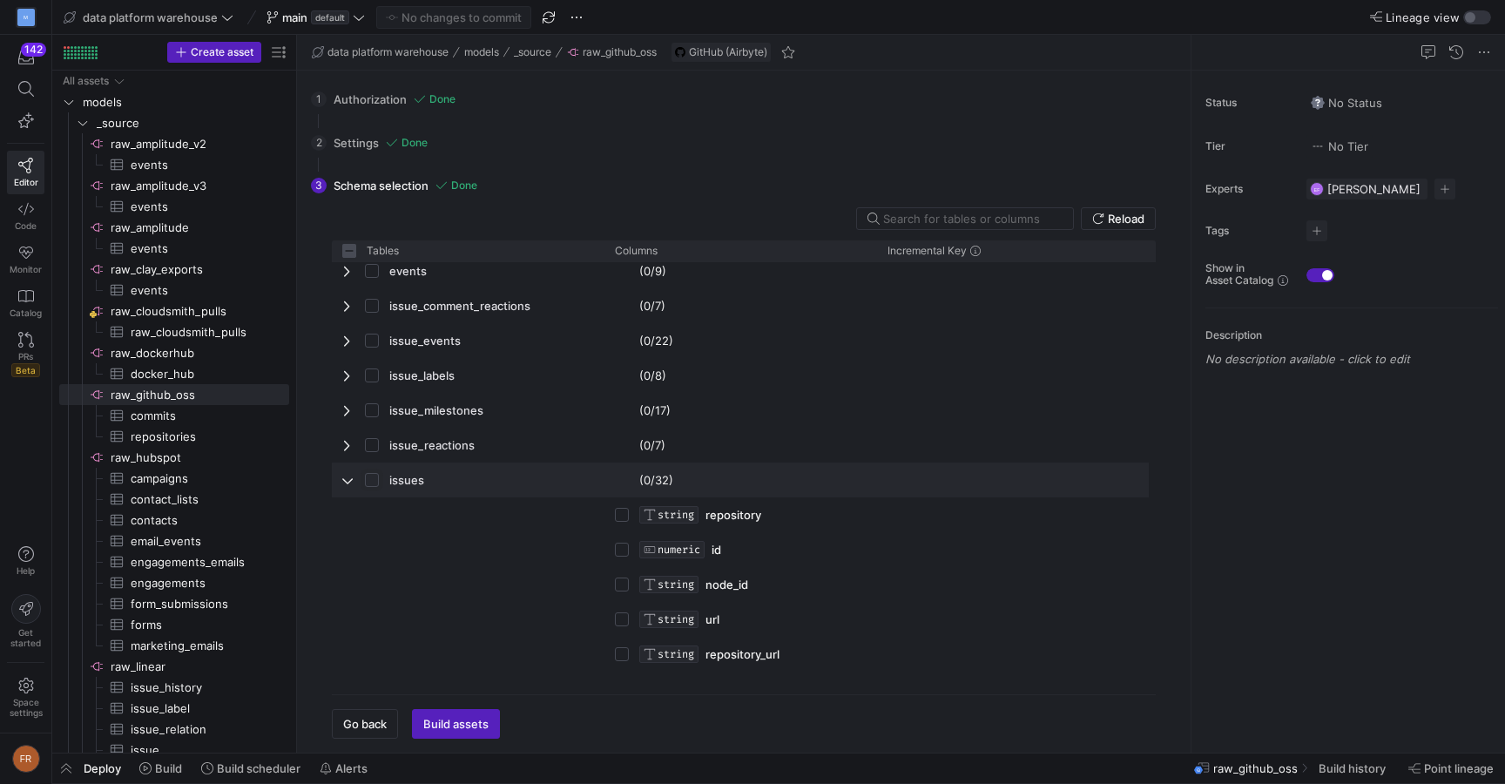
click at [374, 479] on input "Press Space to toggle row selection (unchecked)" at bounding box center [372, 480] width 14 height 14
checkbox input "true"
checkbox input "false"
checkbox input "true"
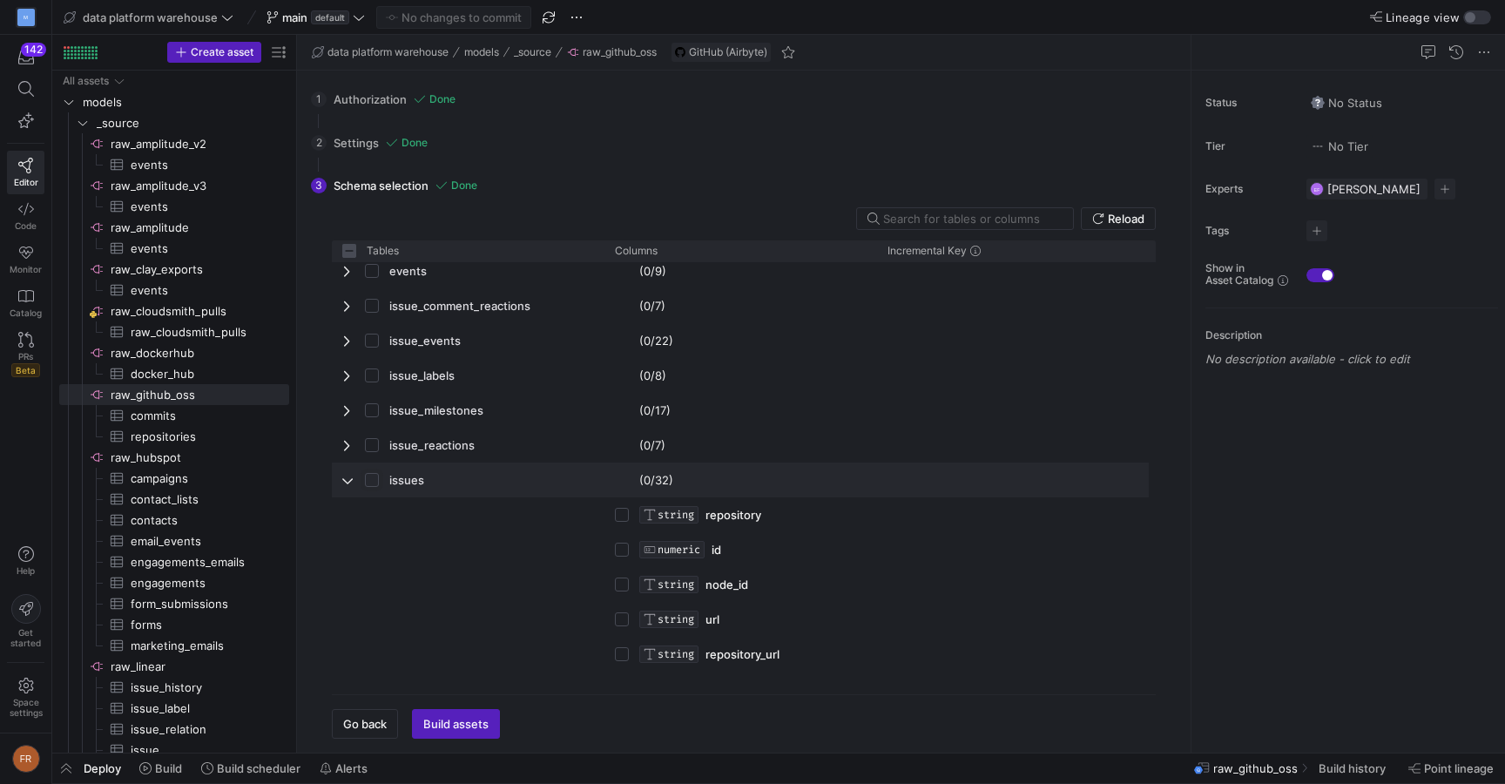
checkbox input "true"
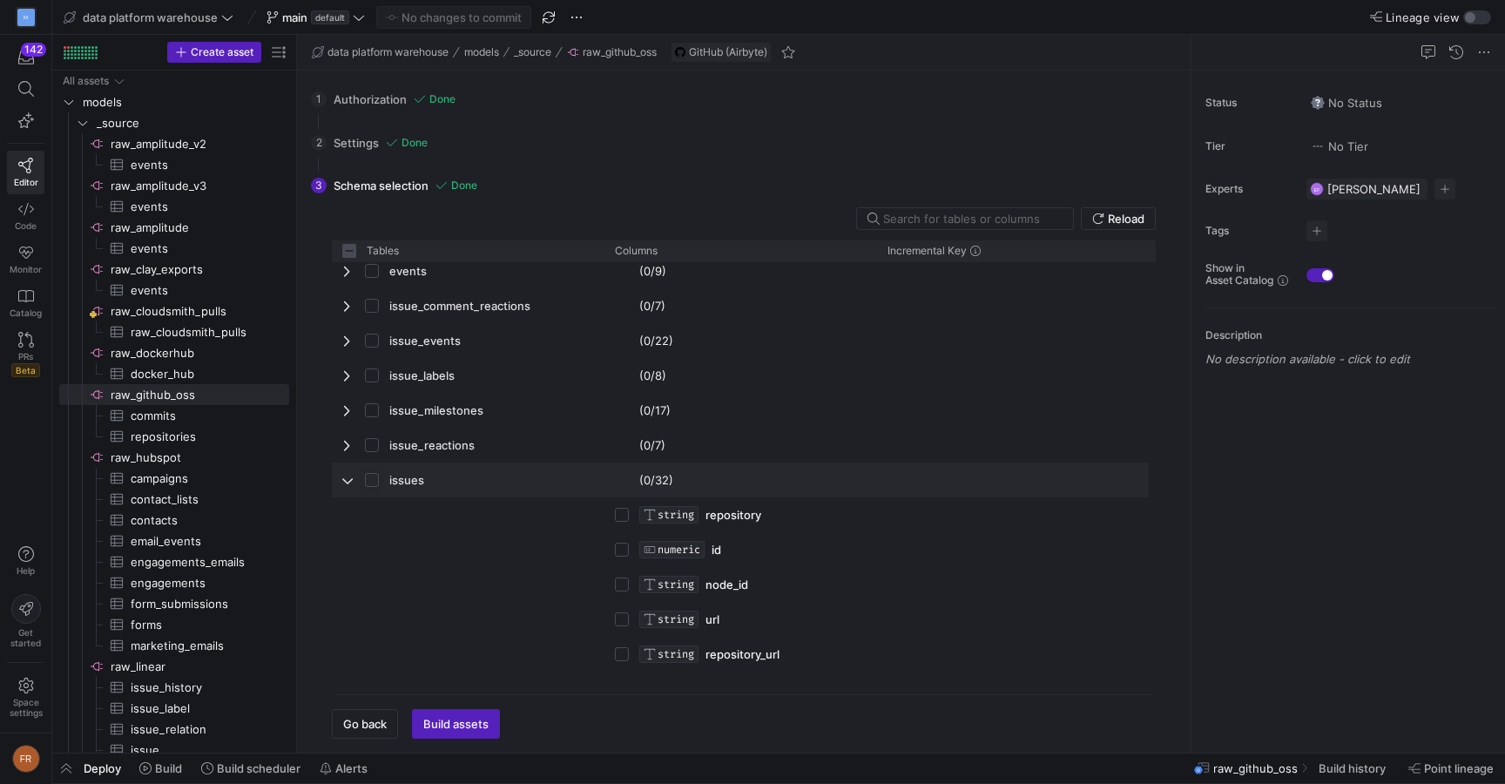
checkbox input "true"
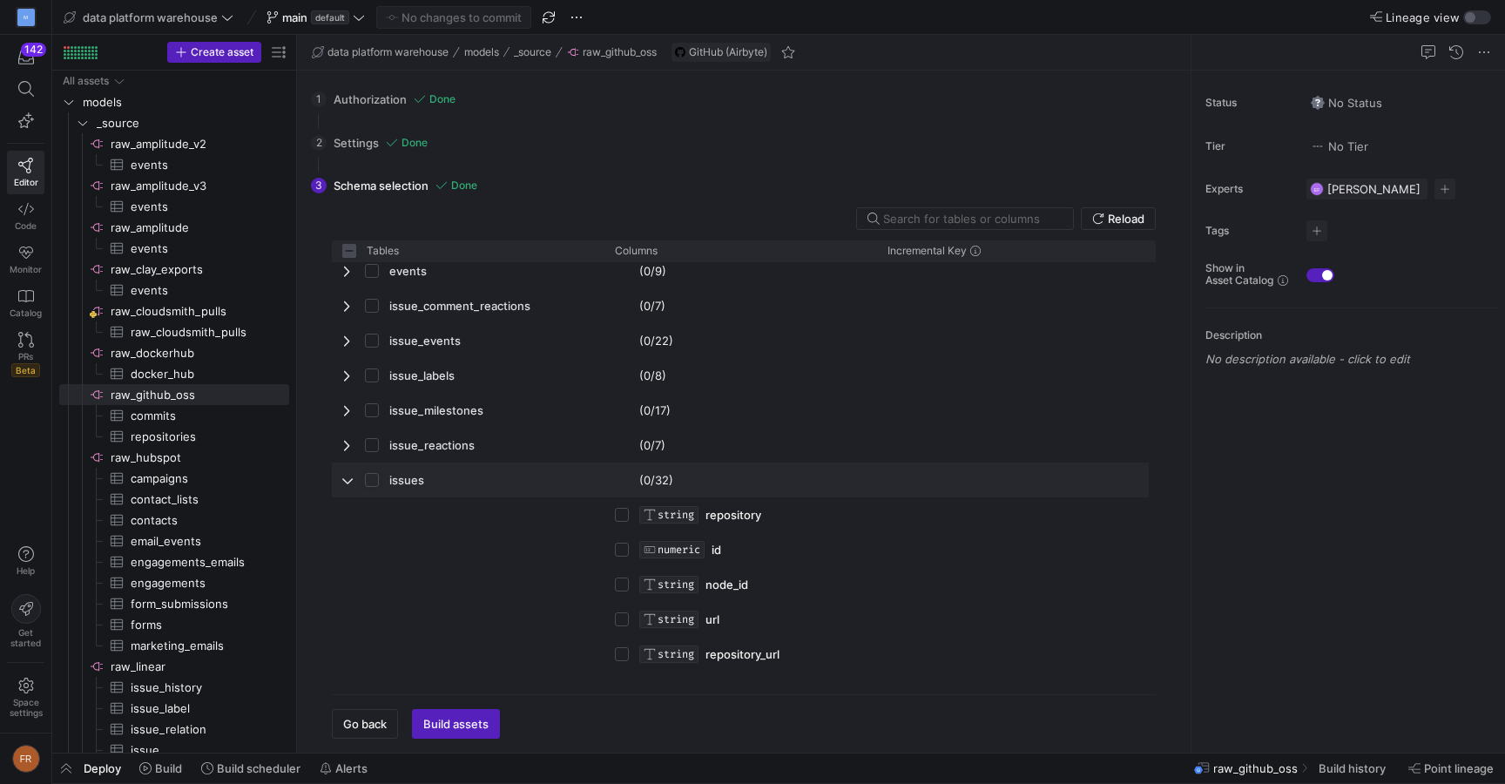
checkbox input "true"
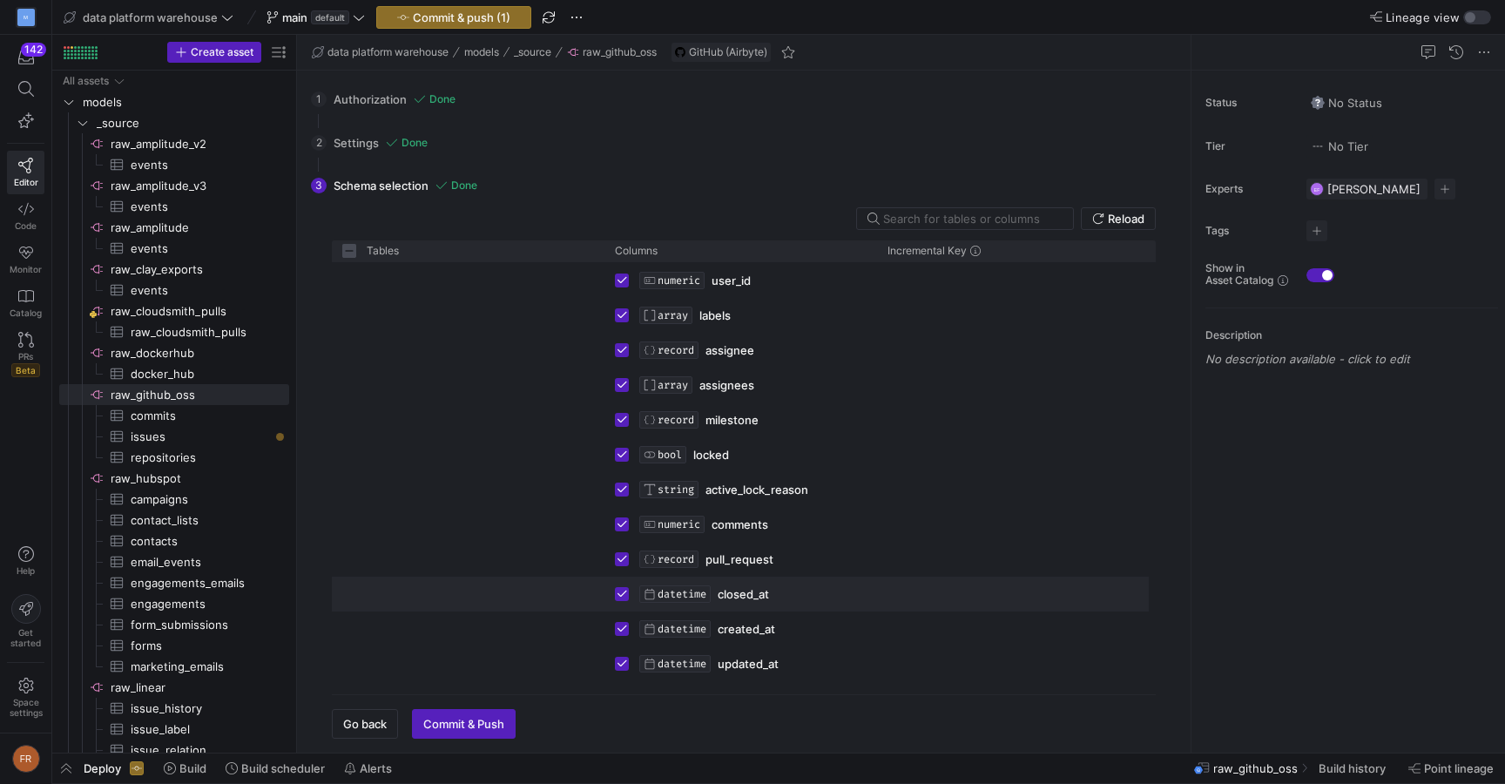
scroll to position [1044, 0]
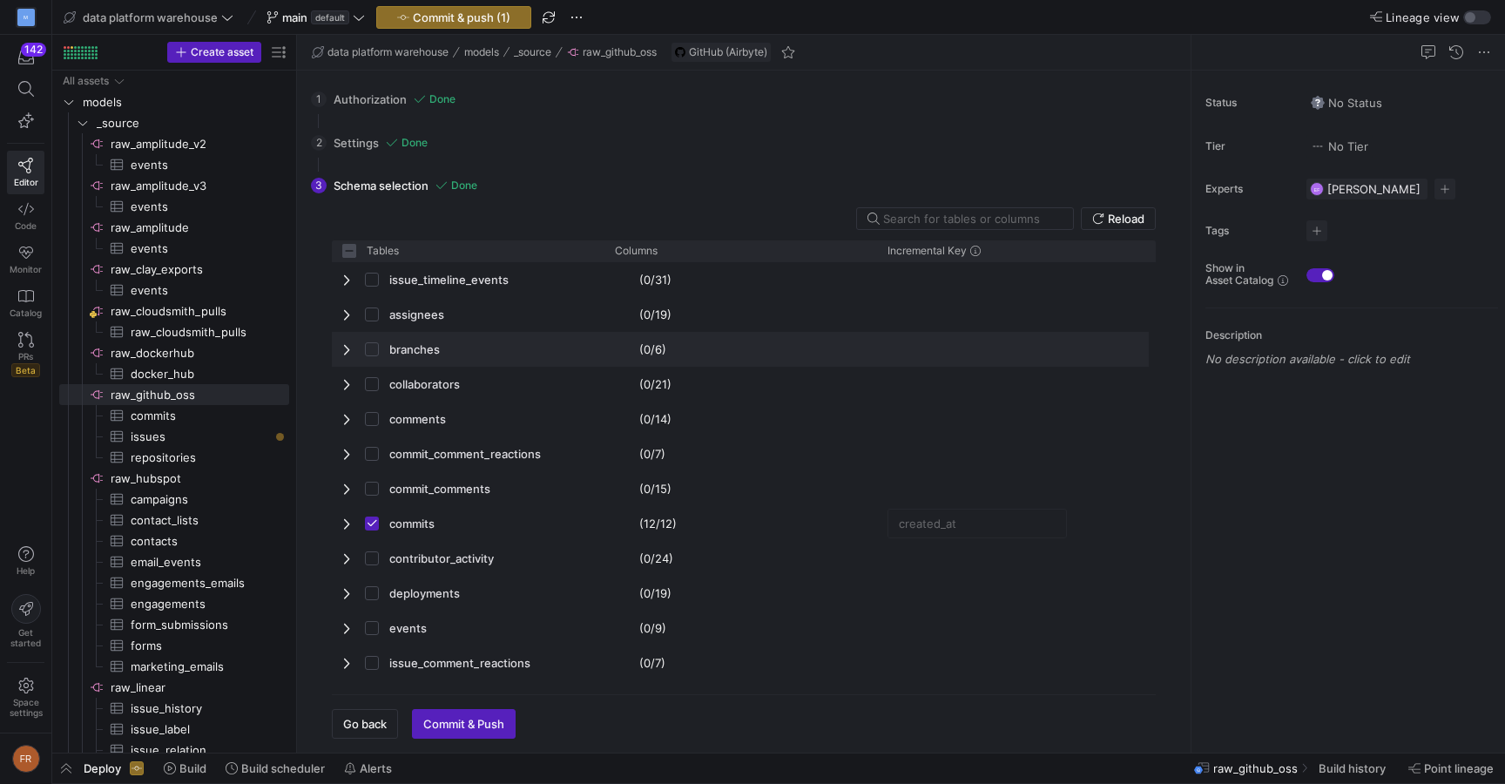
click at [338, 347] on div "branches" at bounding box center [468, 349] width 273 height 35
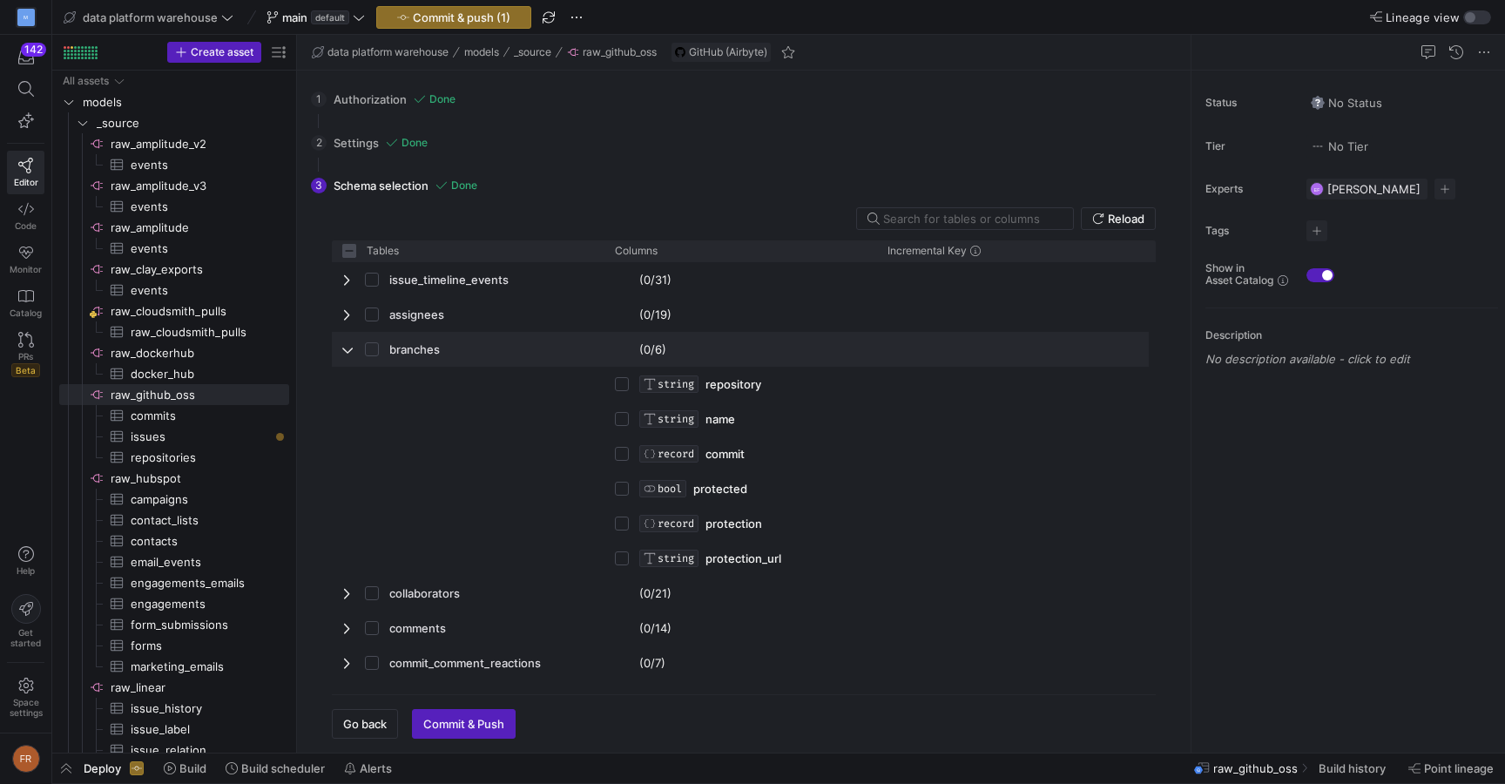
click at [347, 347] on span "Press SPACE to select this row." at bounding box center [348, 349] width 12 height 14
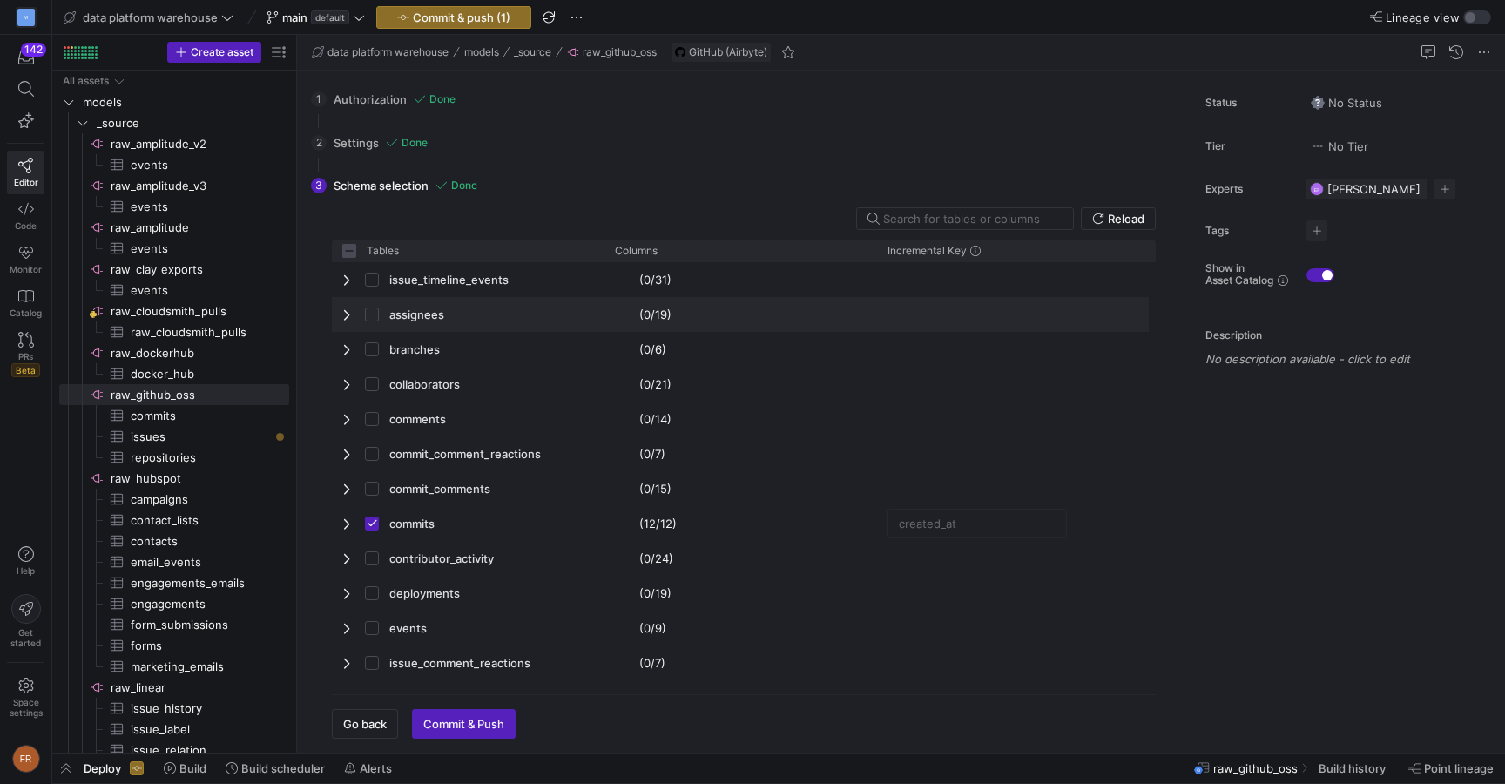
click at [348, 316] on span "Press SPACE to select this row." at bounding box center [348, 315] width 12 height 14
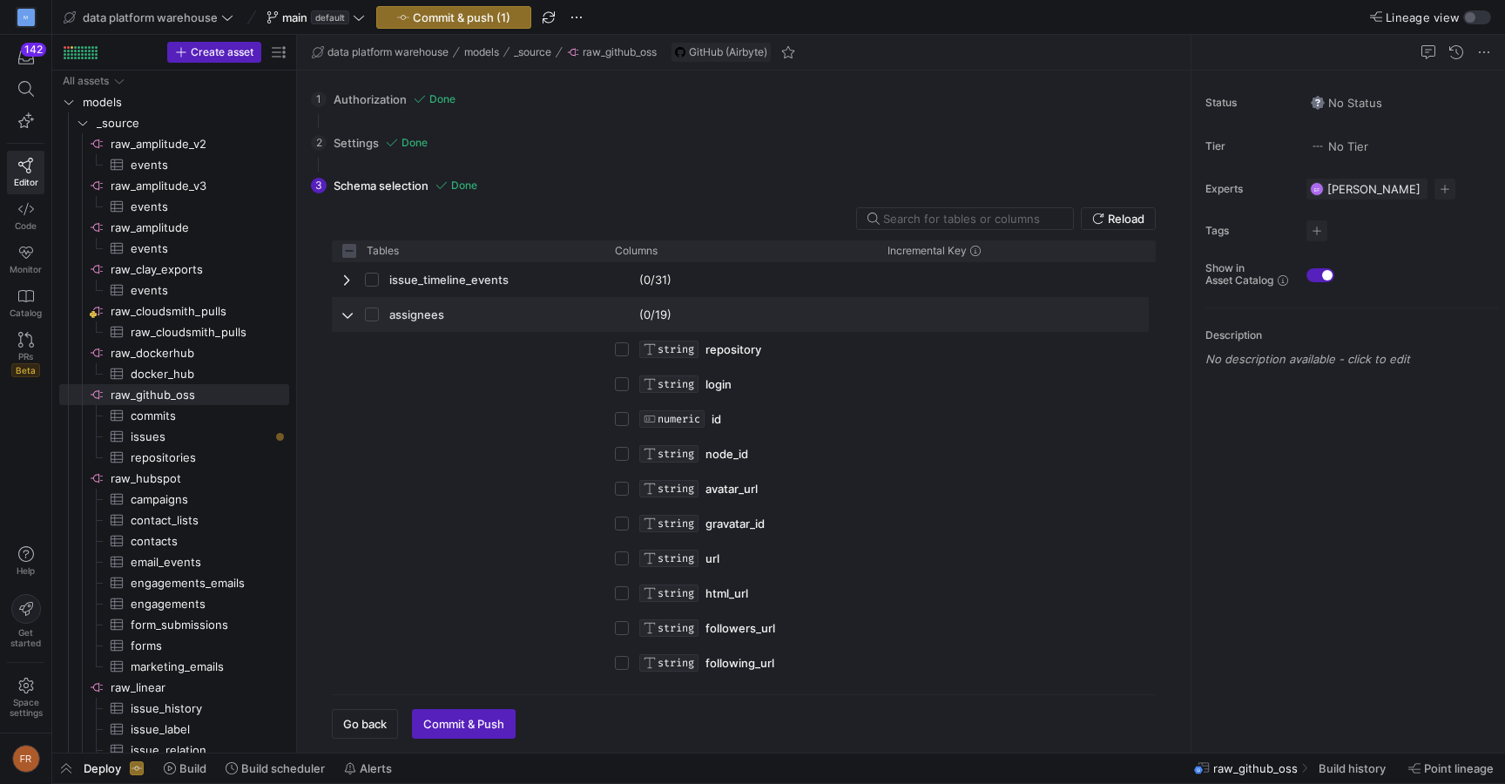
click at [348, 316] on span "Press SPACE to select this row." at bounding box center [348, 315] width 12 height 14
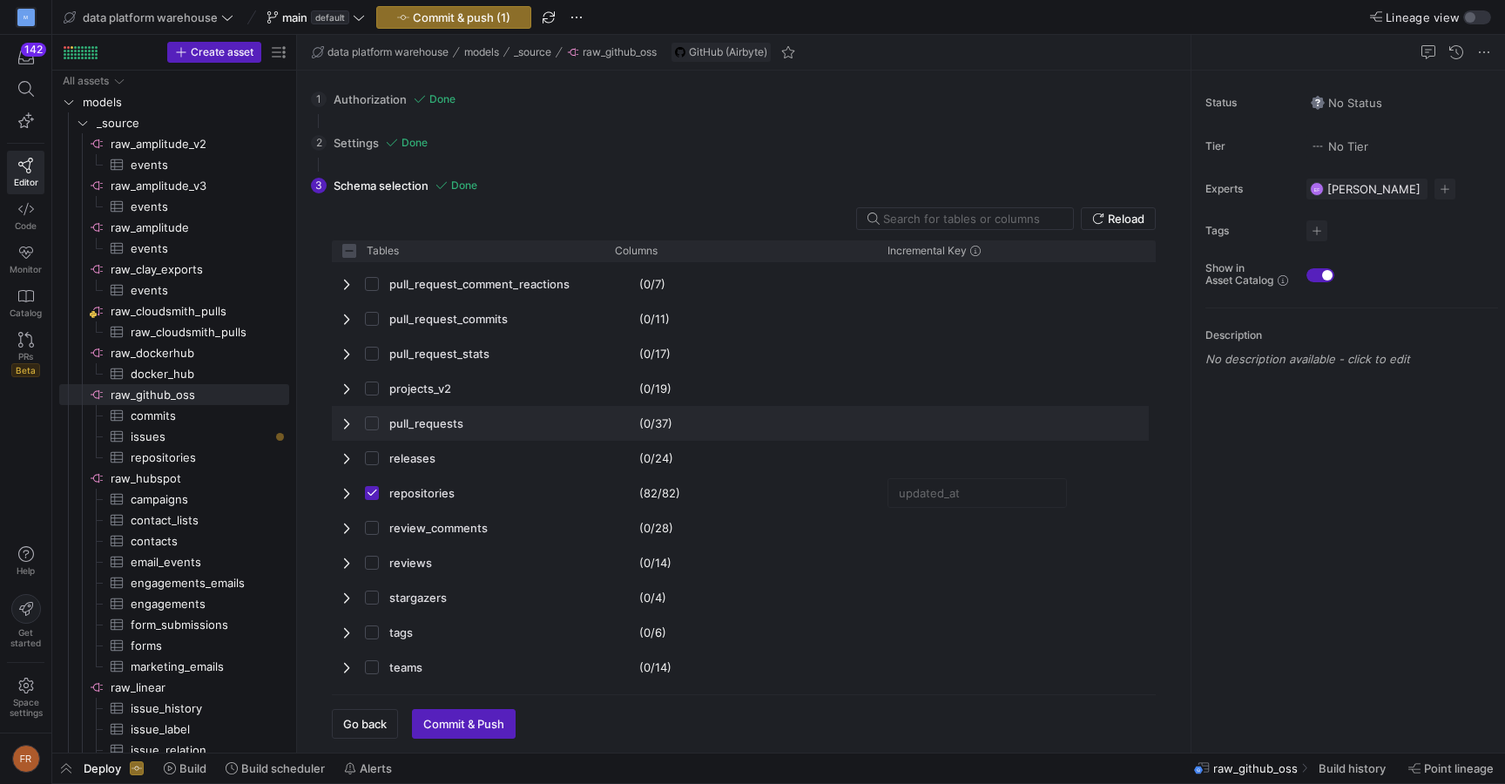
click at [345, 422] on span "Press SPACE to select this row." at bounding box center [348, 423] width 12 height 14
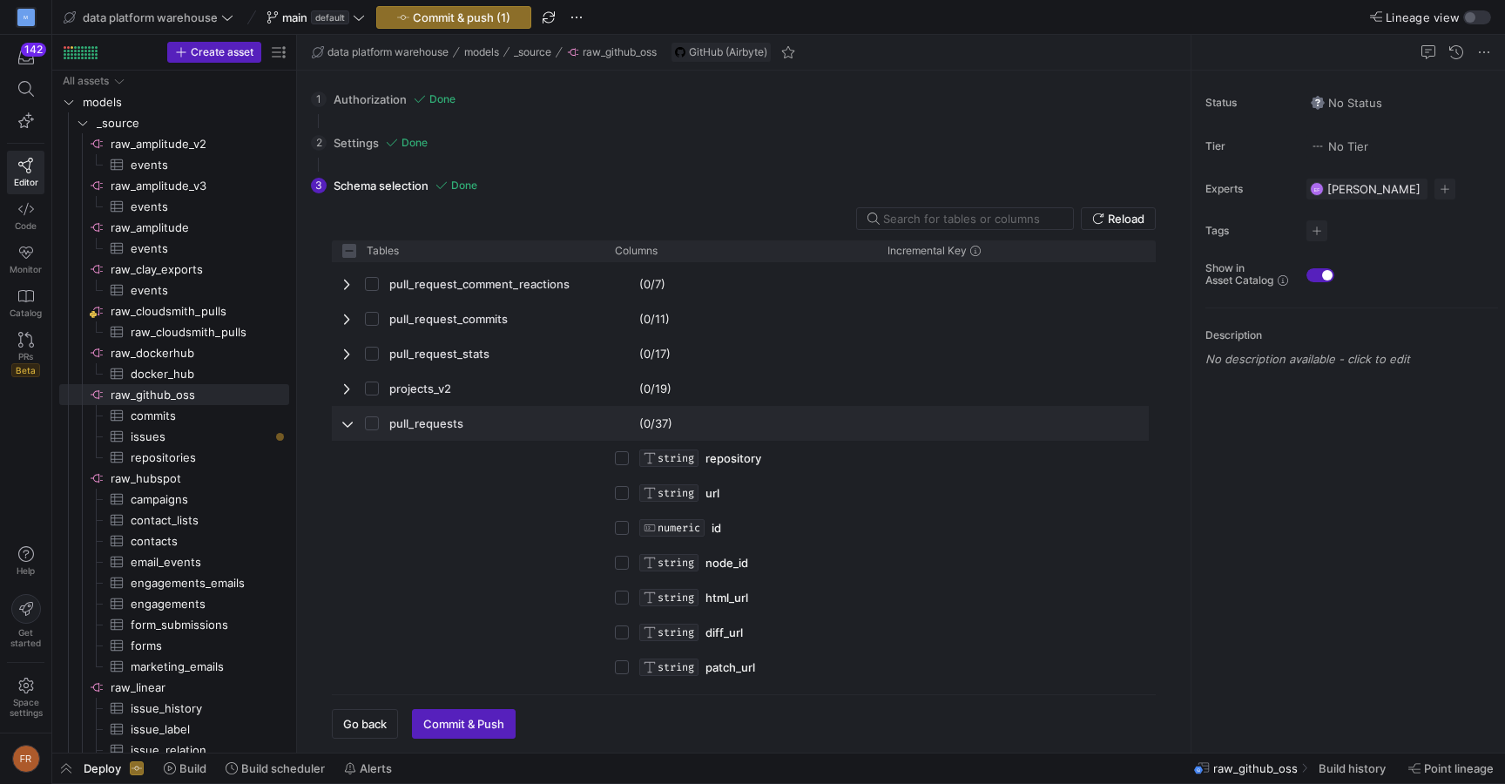
click at [345, 422] on span "Press SPACE to select this row." at bounding box center [348, 423] width 12 height 14
checkbox input "false"
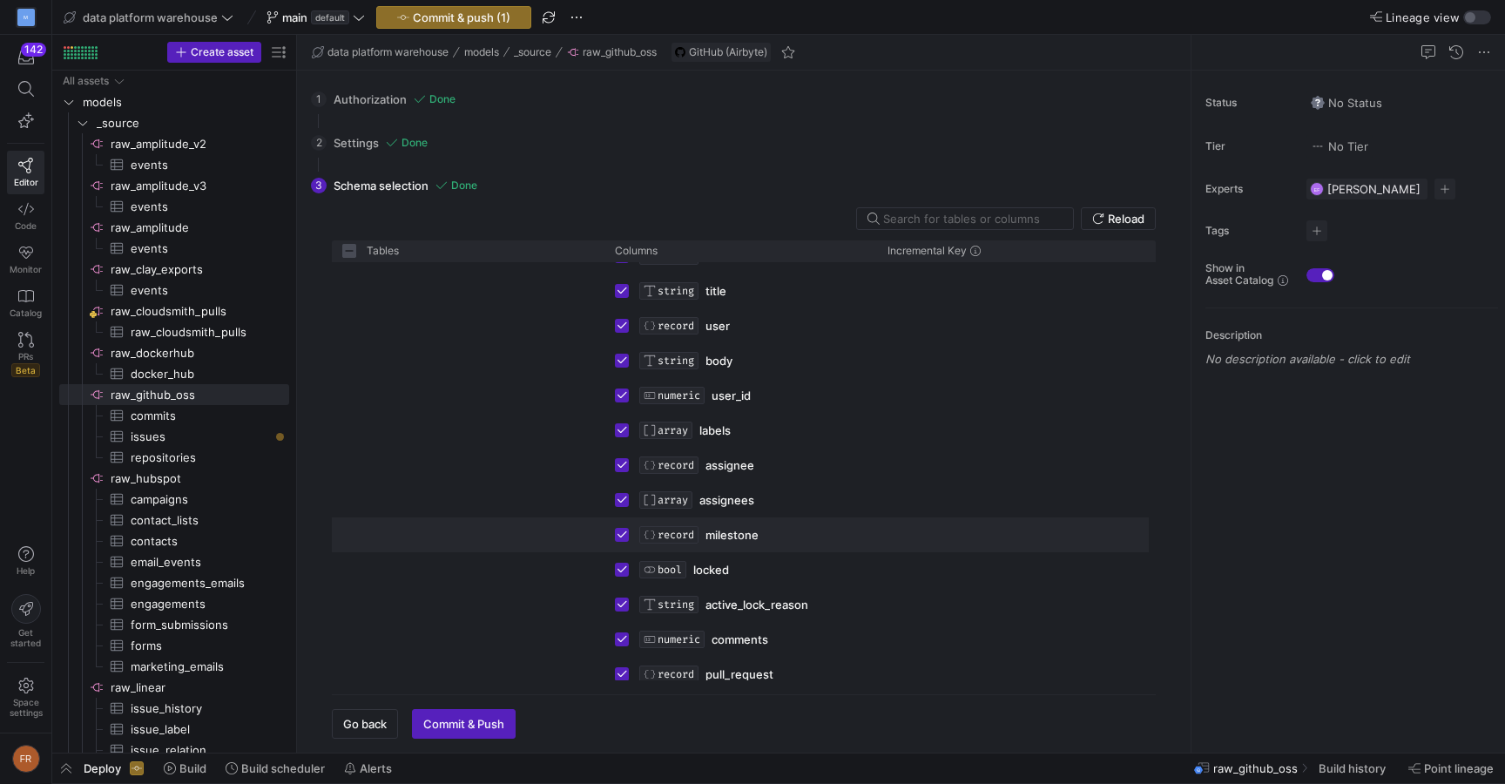
scroll to position [926, 0]
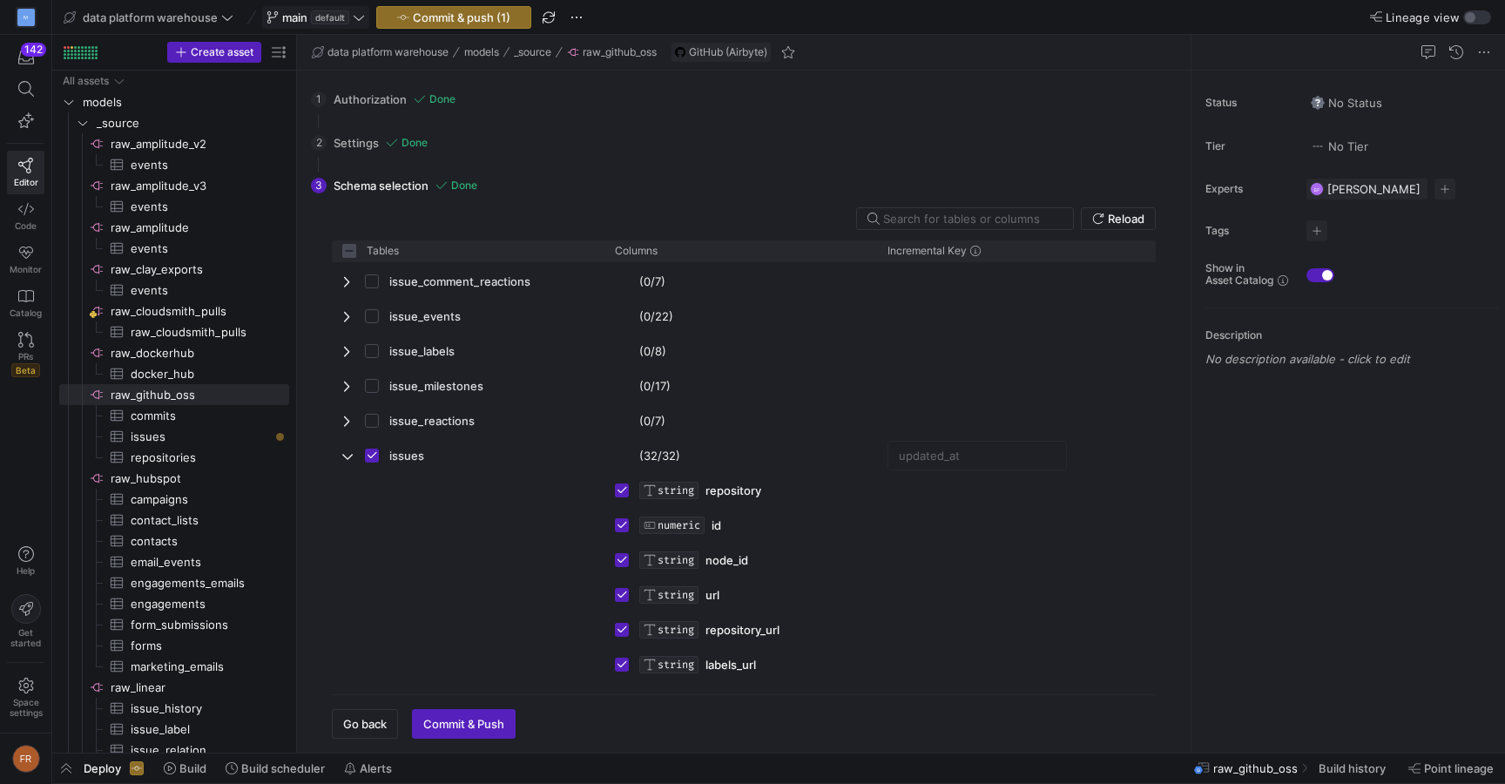
click at [355, 17] on icon at bounding box center [359, 17] width 12 height 12
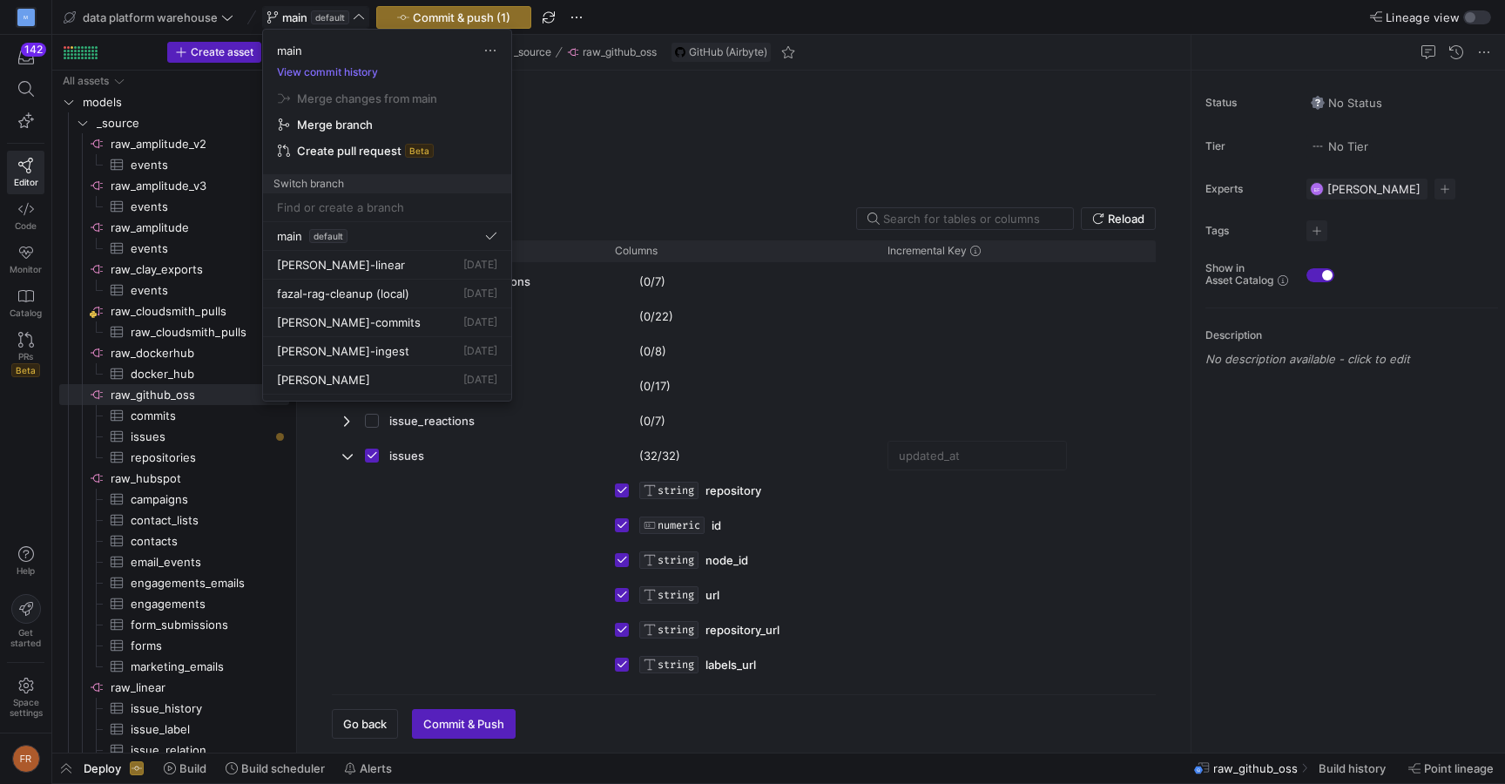
click at [400, 210] on input at bounding box center [387, 207] width 220 height 14
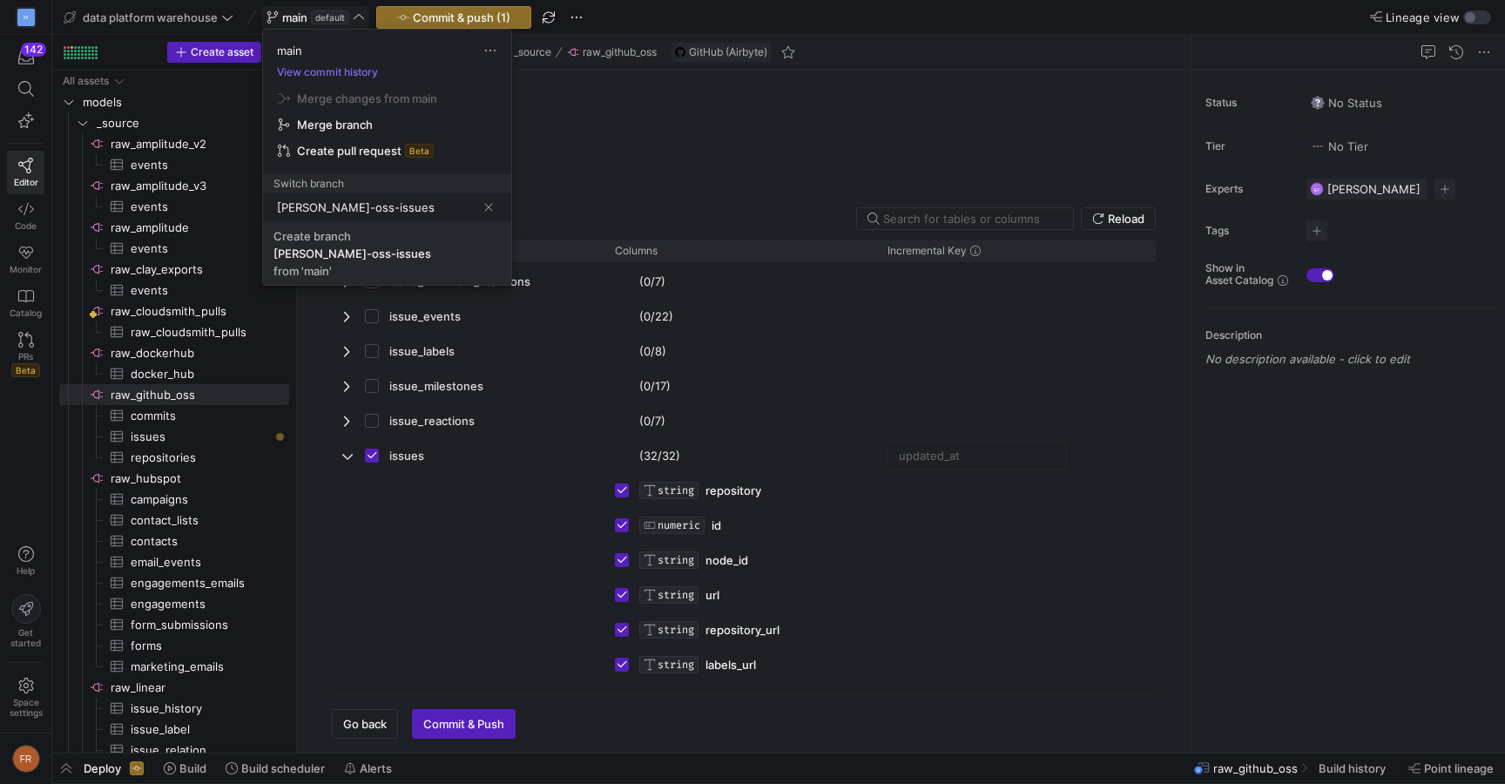
type input "[PERSON_NAME]-oss-issues"
click at [395, 246] on span "Create branch fazal-gh-oss-issues from 'main'" at bounding box center [387, 253] width 227 height 49
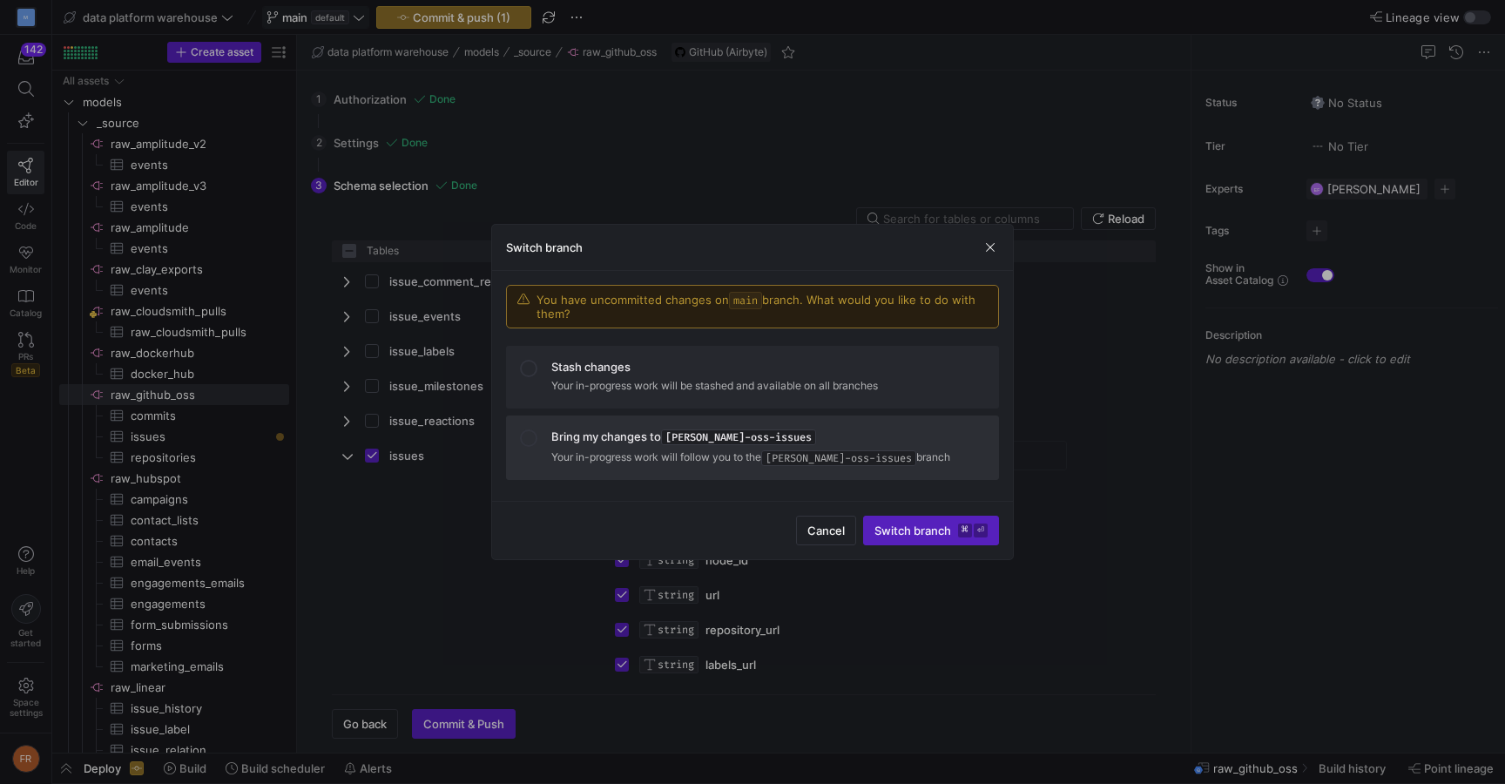
click at [662, 435] on div "Bring my changes to fazal-gh-oss-issues" at bounding box center [768, 437] width 434 height 16
click at [915, 531] on span "Switch branch ⌘ ⏎" at bounding box center [931, 531] width 113 height 14
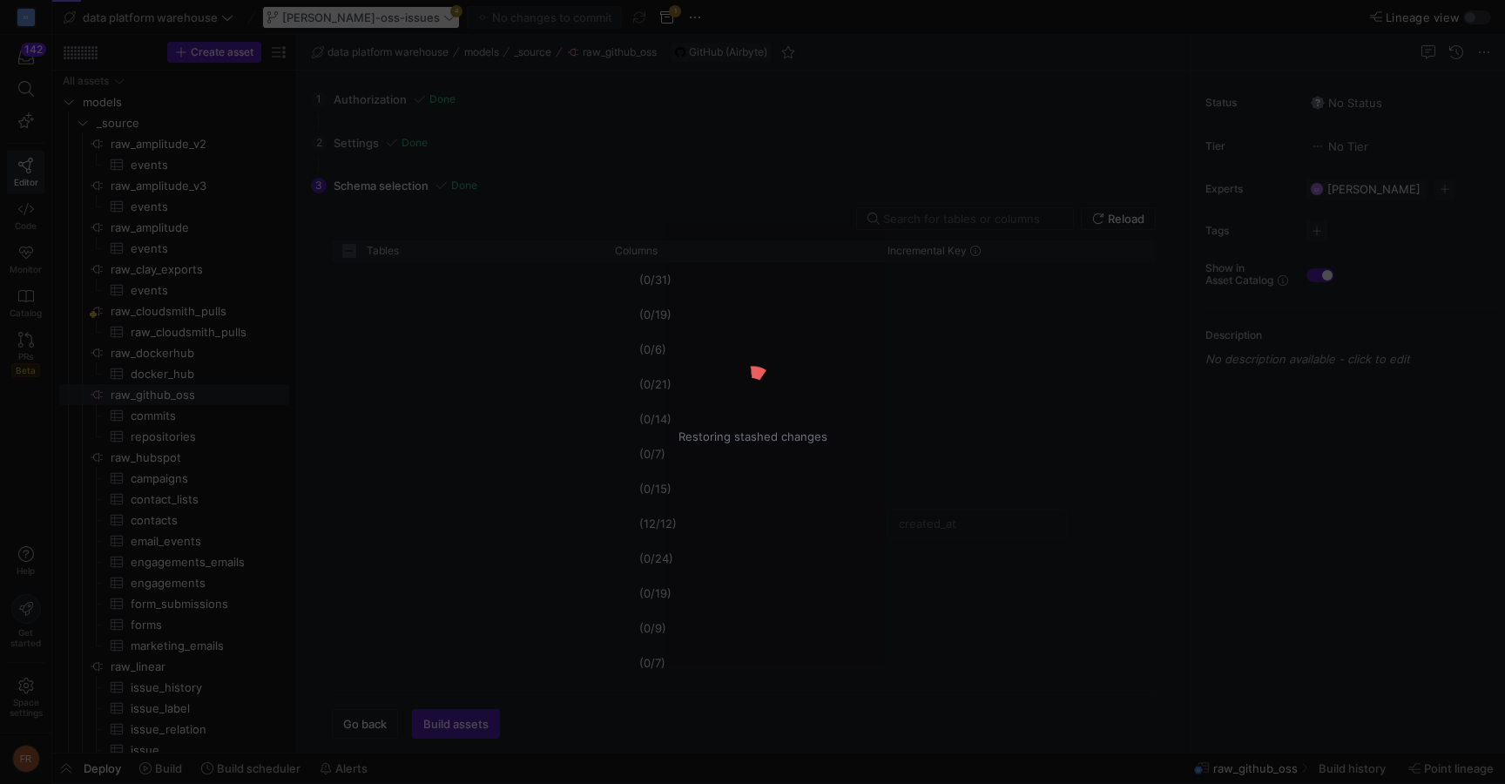
checkbox input "false"
checkbox input "true"
checkbox input "false"
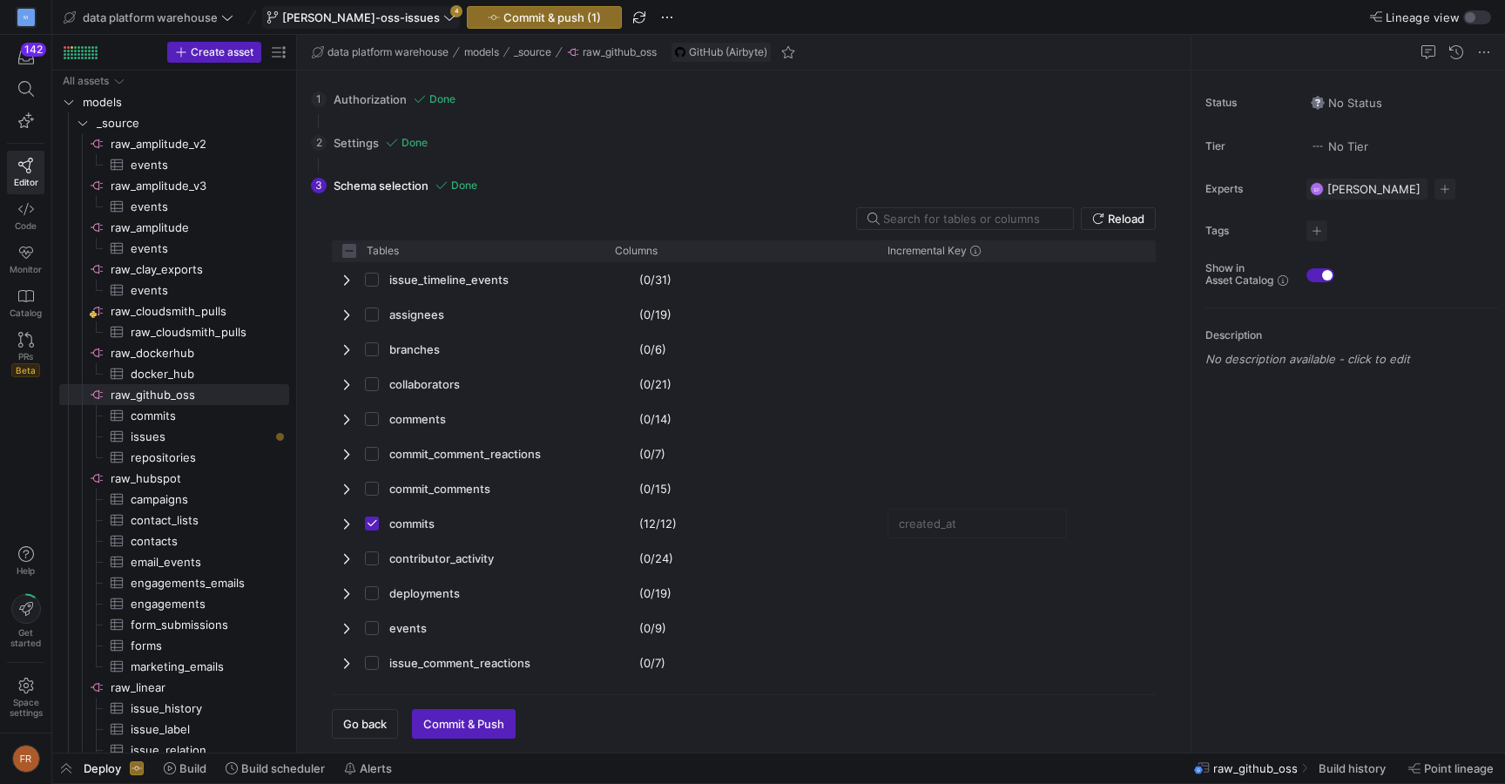
click at [443, 21] on icon at bounding box center [449, 17] width 12 height 12
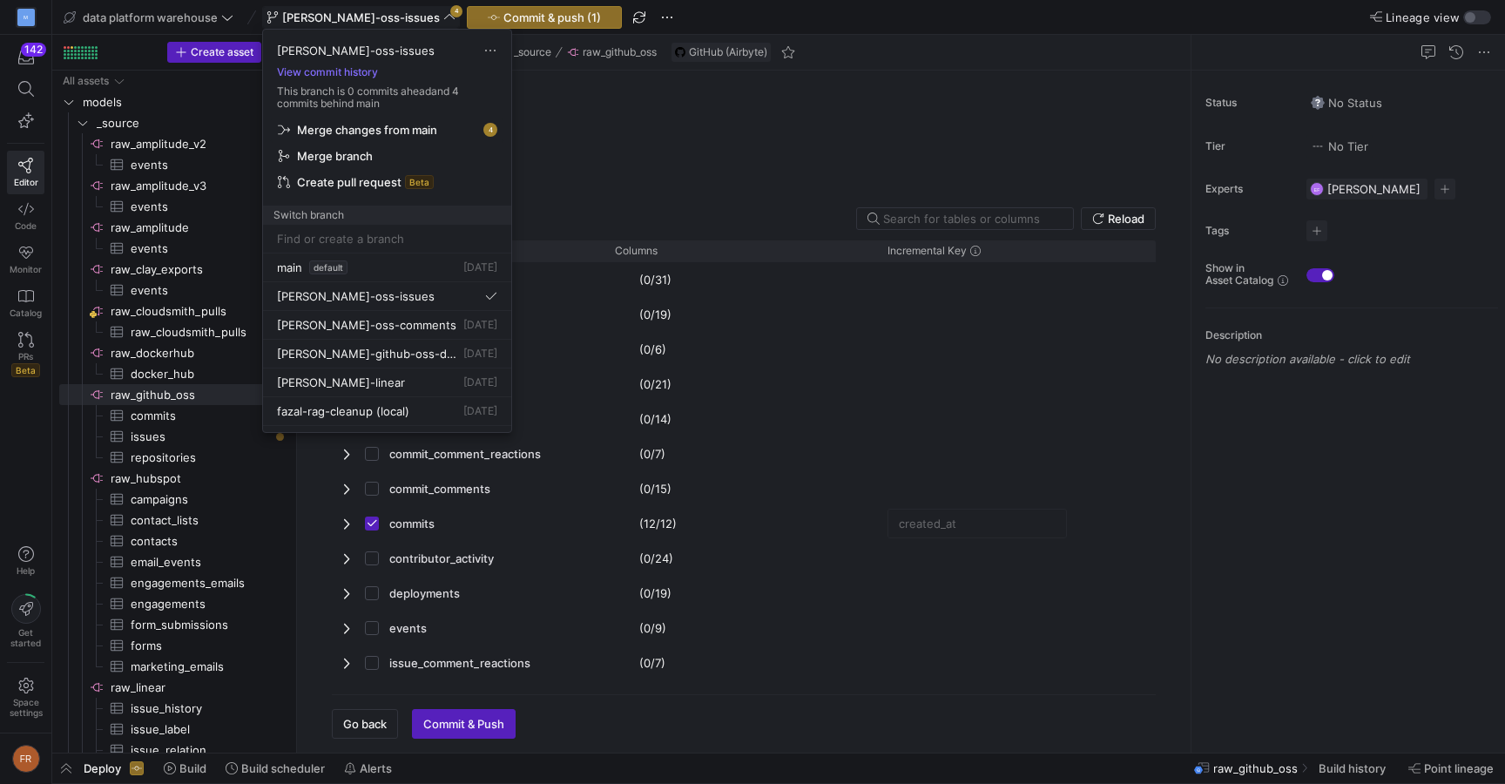
click at [433, 130] on span "Merge changes from main" at bounding box center [367, 130] width 140 height 14
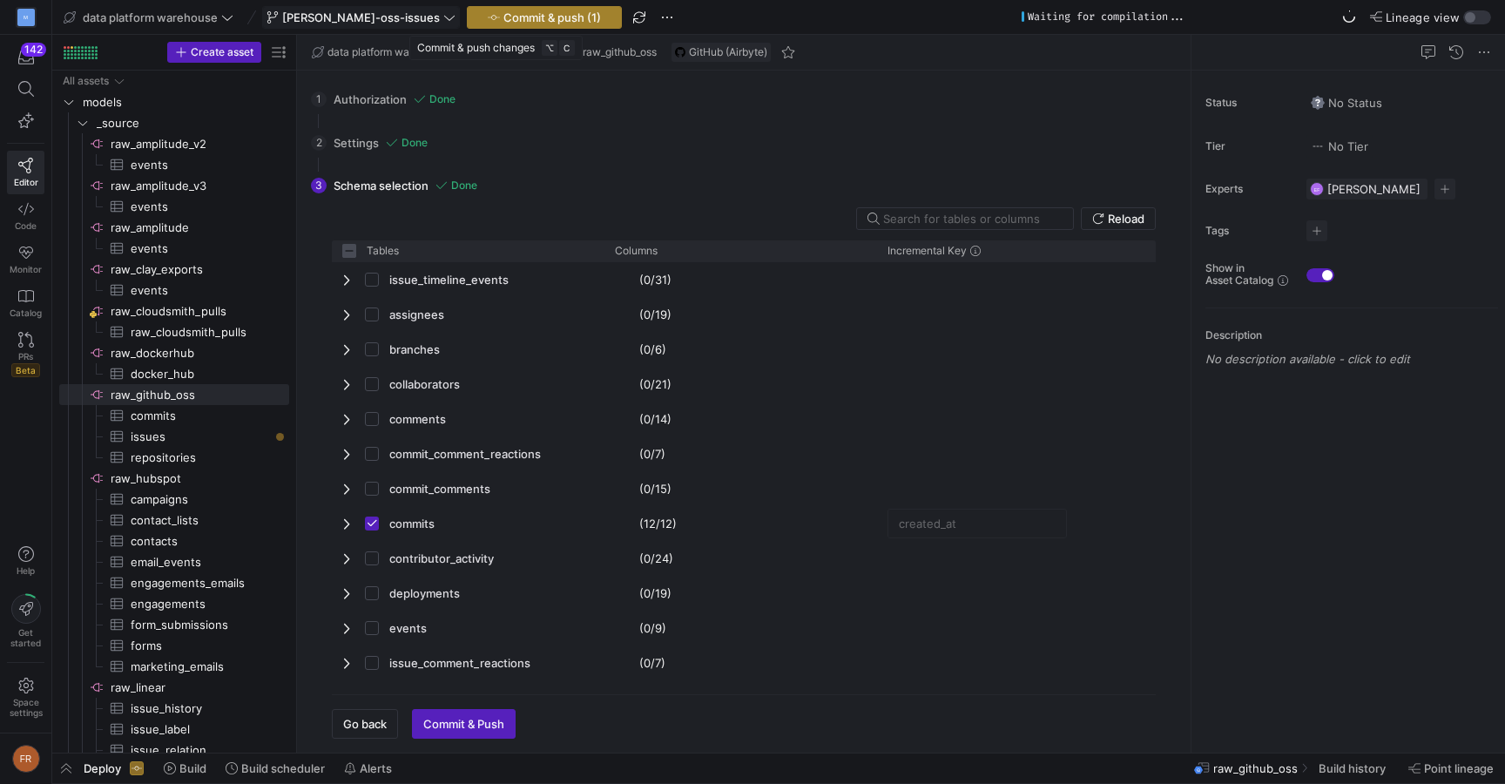
click at [537, 22] on span "Commit & push (1)" at bounding box center [553, 17] width 98 height 14
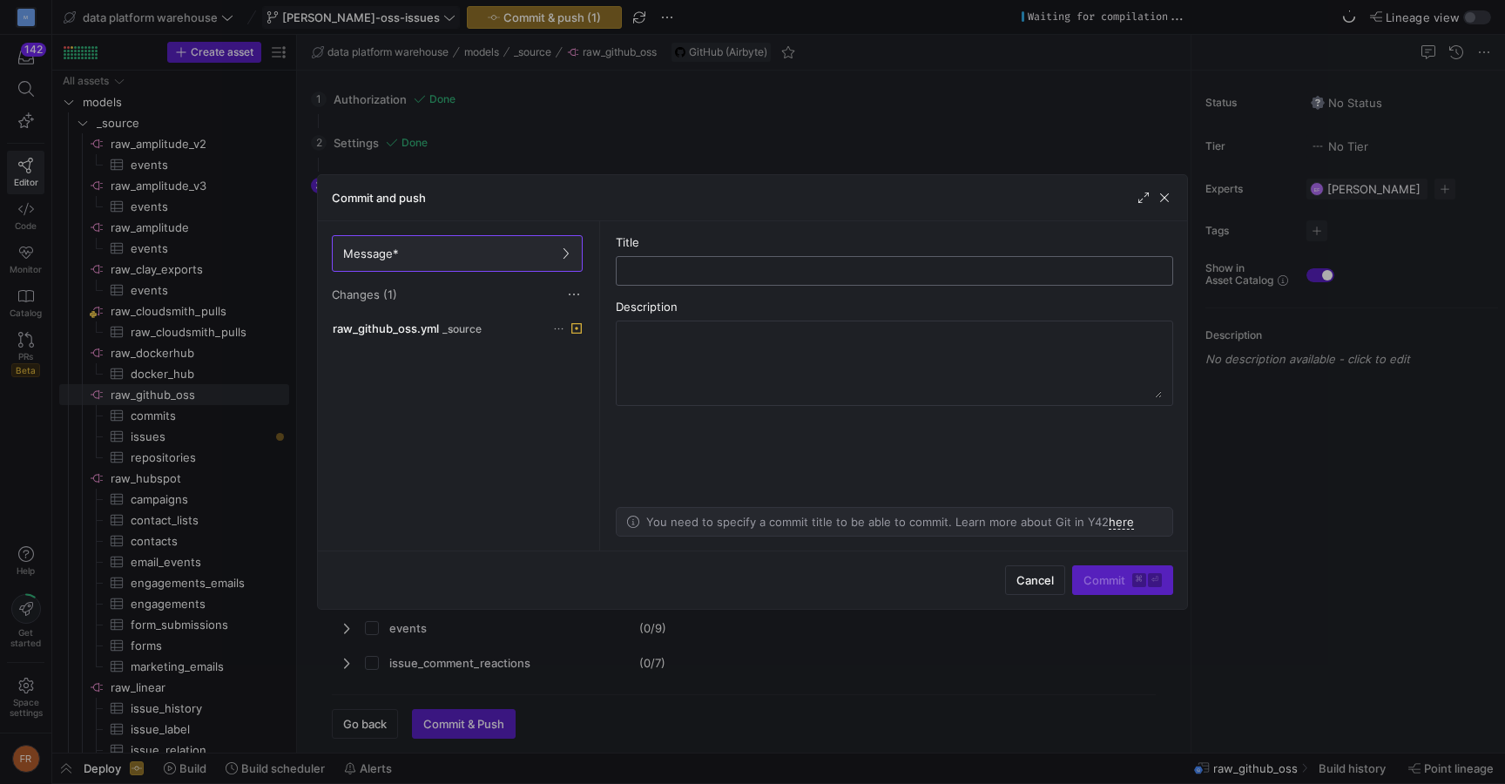
click at [668, 278] on div at bounding box center [895, 271] width 528 height 28
type input "issue schema update"
click at [1090, 559] on div "Cancel Commit ⌘ ⏎" at bounding box center [752, 580] width 869 height 58
click at [1090, 570] on span "submit" at bounding box center [1122, 580] width 99 height 28
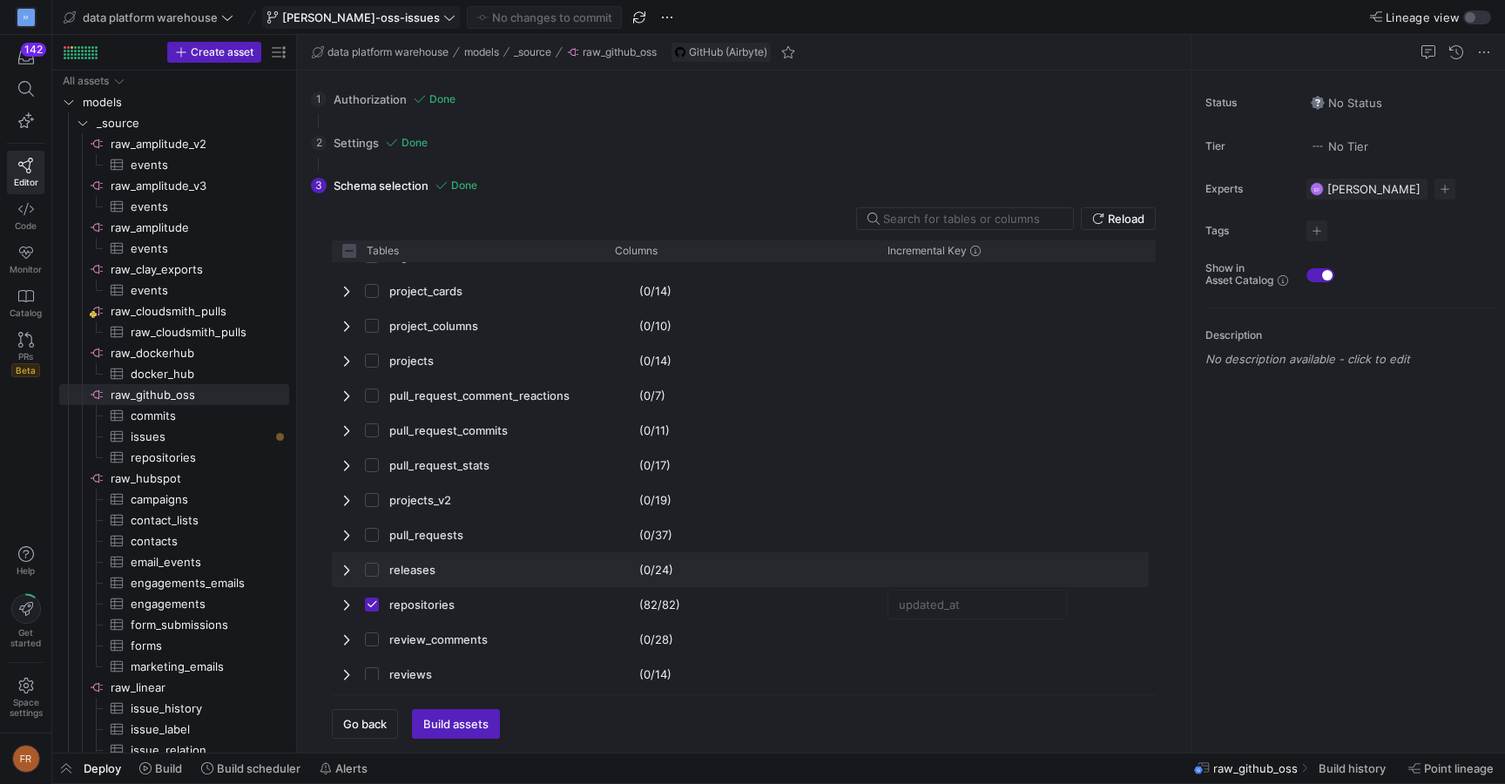
scroll to position [710, 0]
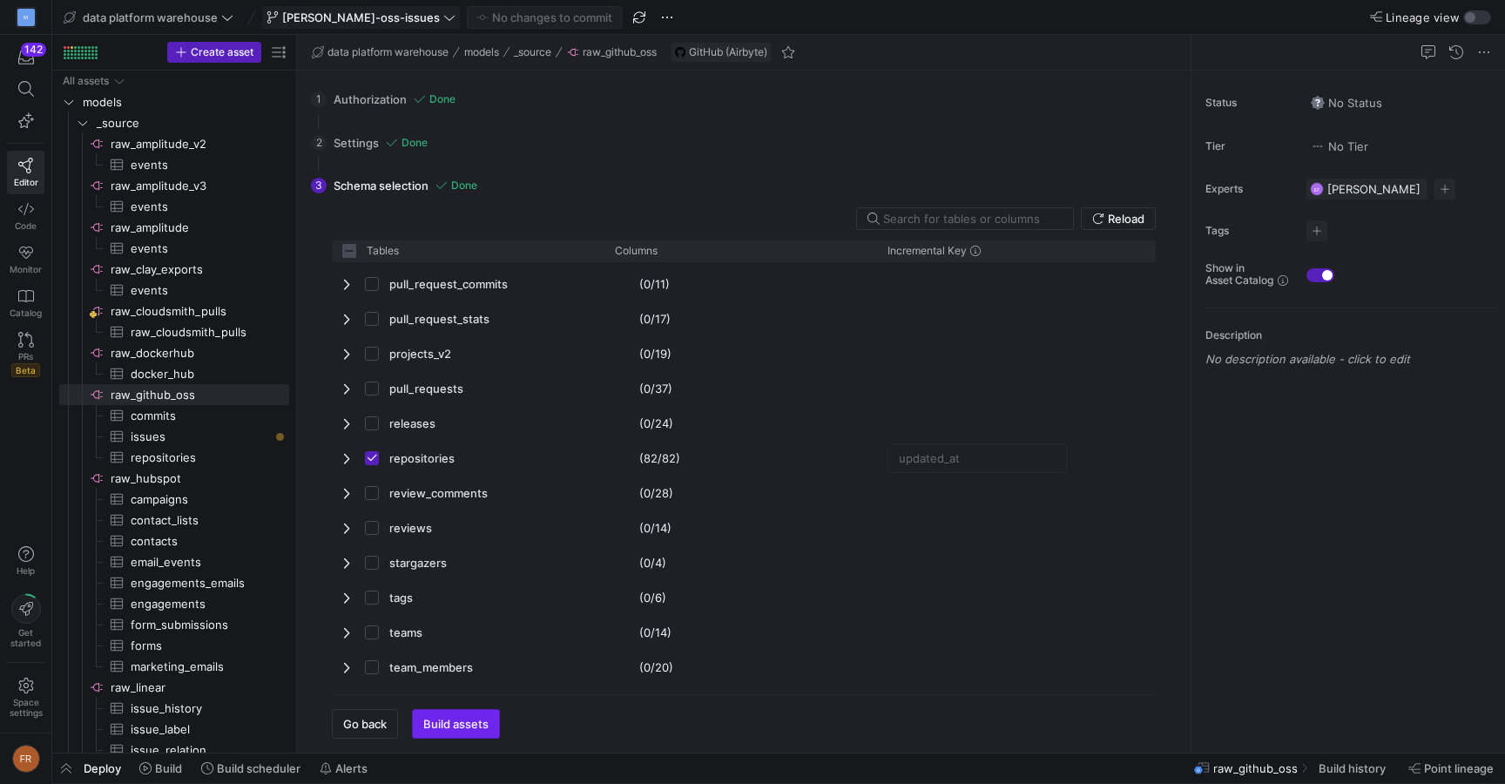
click at [477, 715] on span "button" at bounding box center [456, 724] width 86 height 28
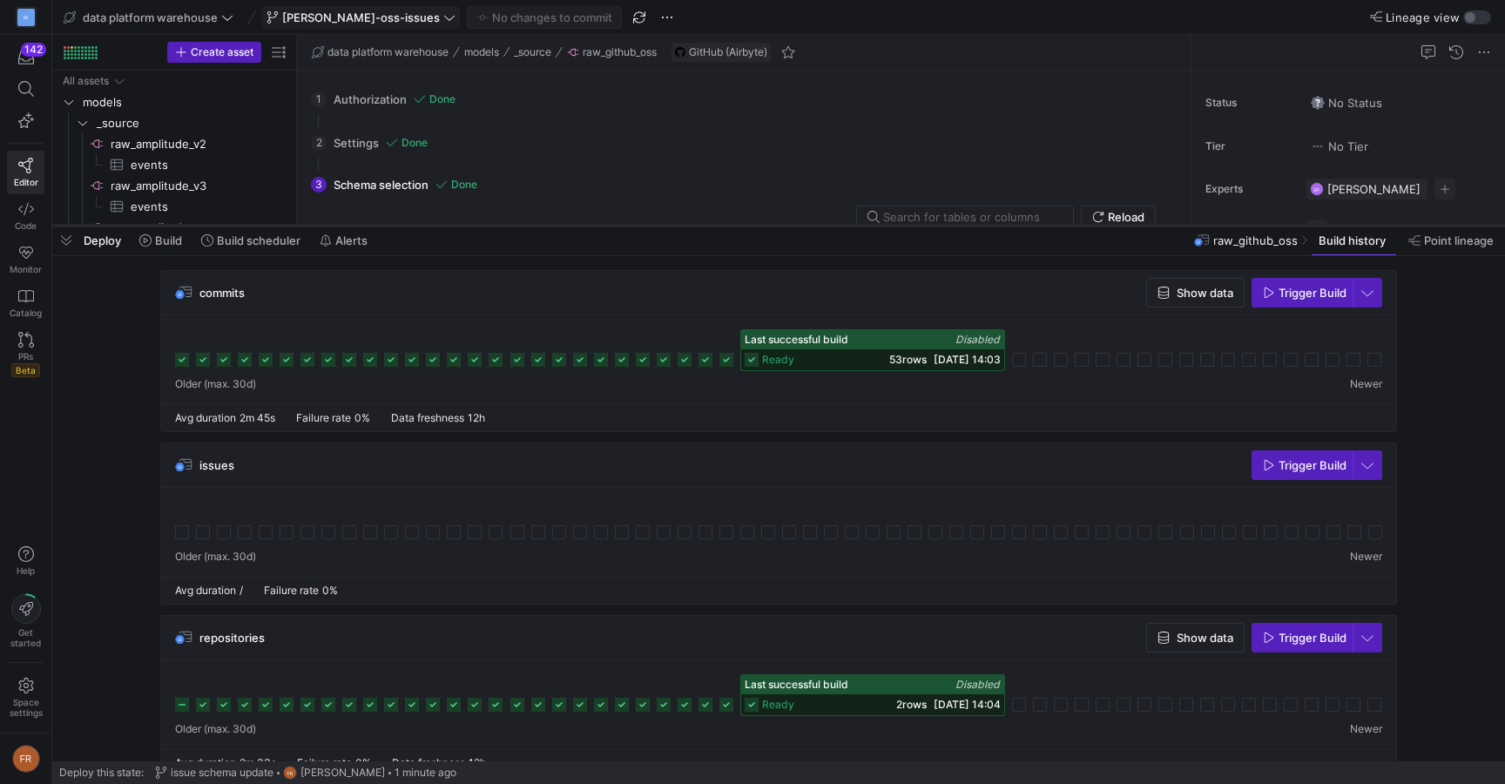
drag, startPoint x: 611, startPoint y: 466, endPoint x: 652, endPoint y: 223, distance: 246.6
click at [652, 223] on div at bounding box center [778, 225] width 1453 height 7
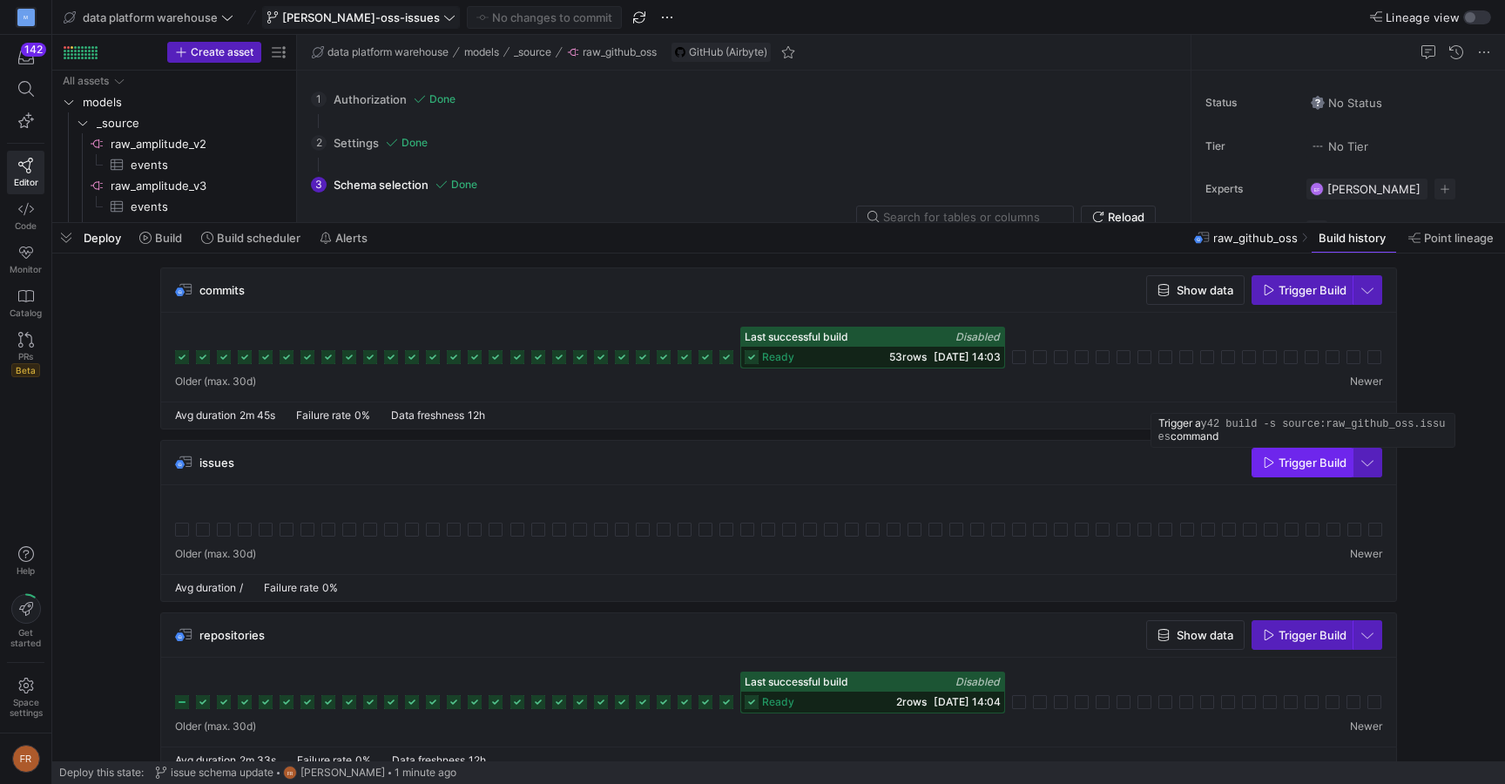
click at [1293, 462] on span "Trigger Build" at bounding box center [1313, 463] width 68 height 14
click at [184, 533] on icon at bounding box center [182, 530] width 14 height 14
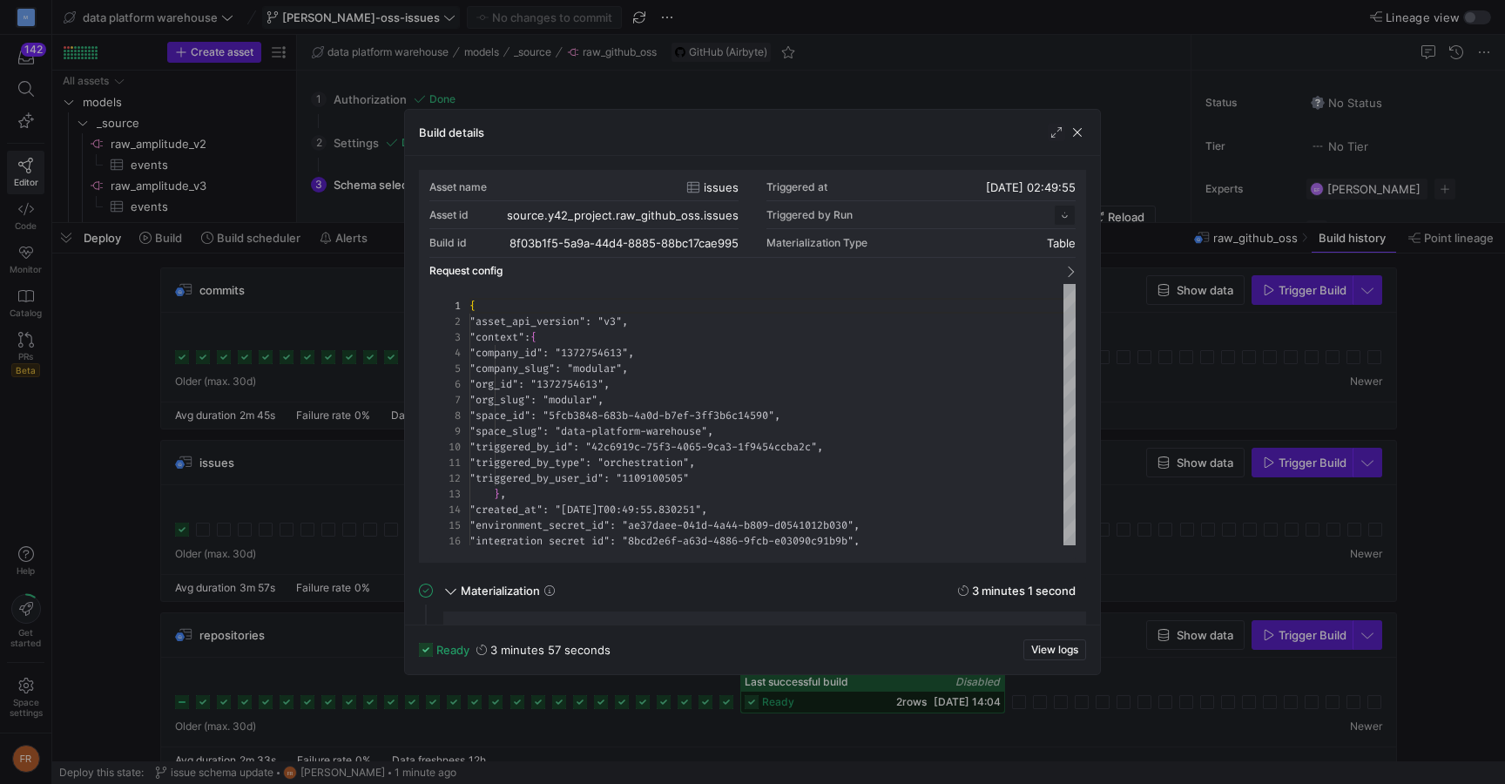
scroll to position [157, 0]
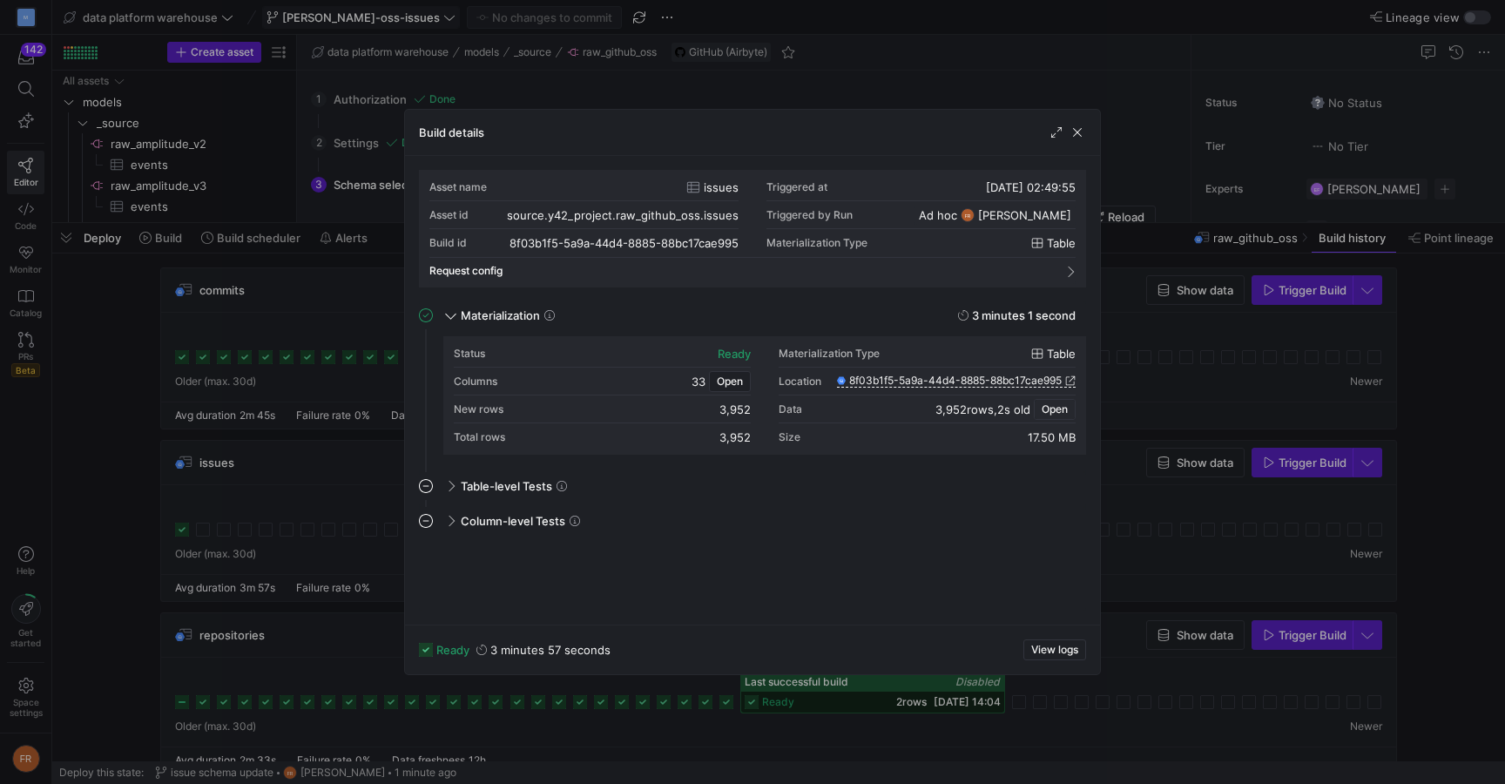
click at [1054, 409] on span "Open" at bounding box center [1055, 409] width 26 height 12
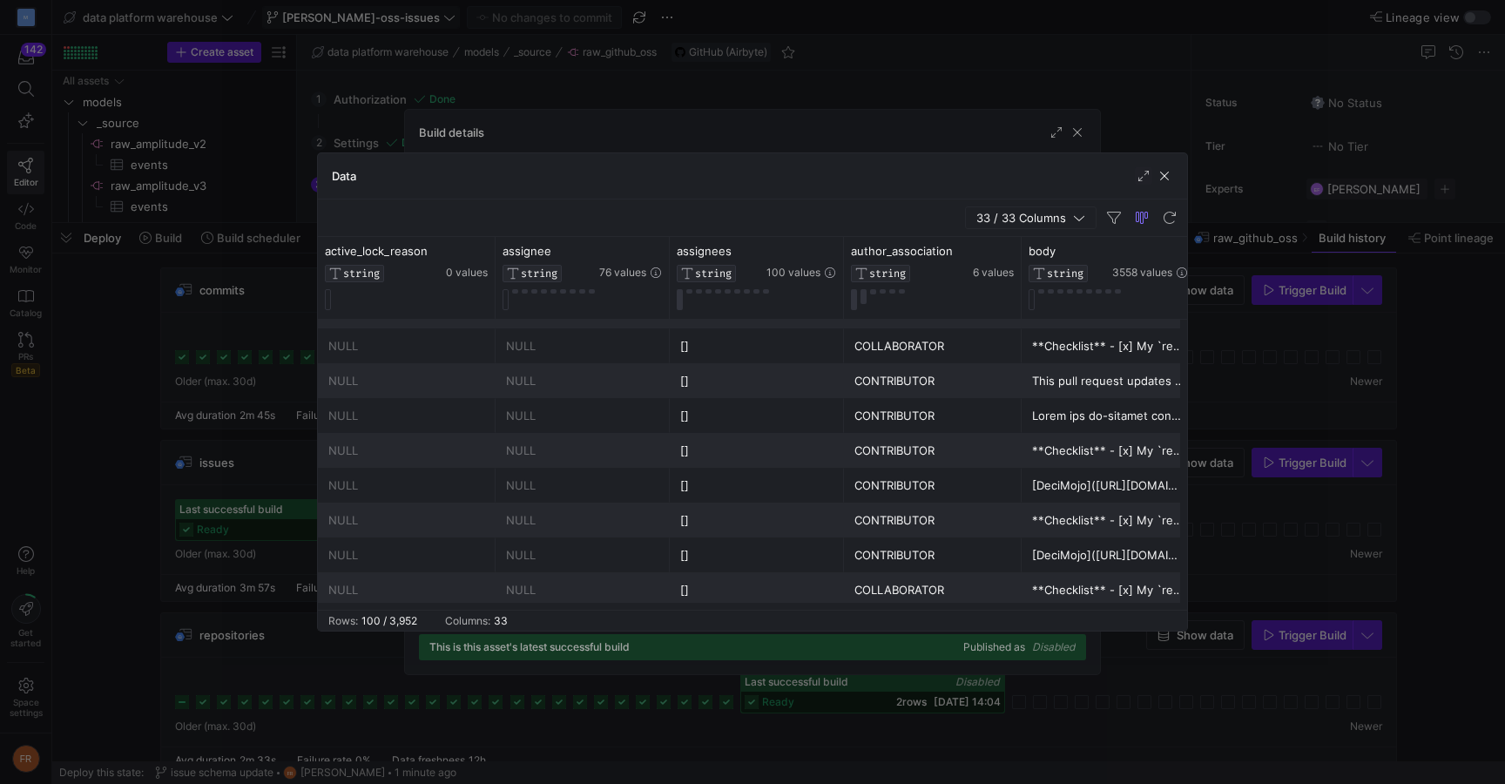
scroll to position [1970, 0]
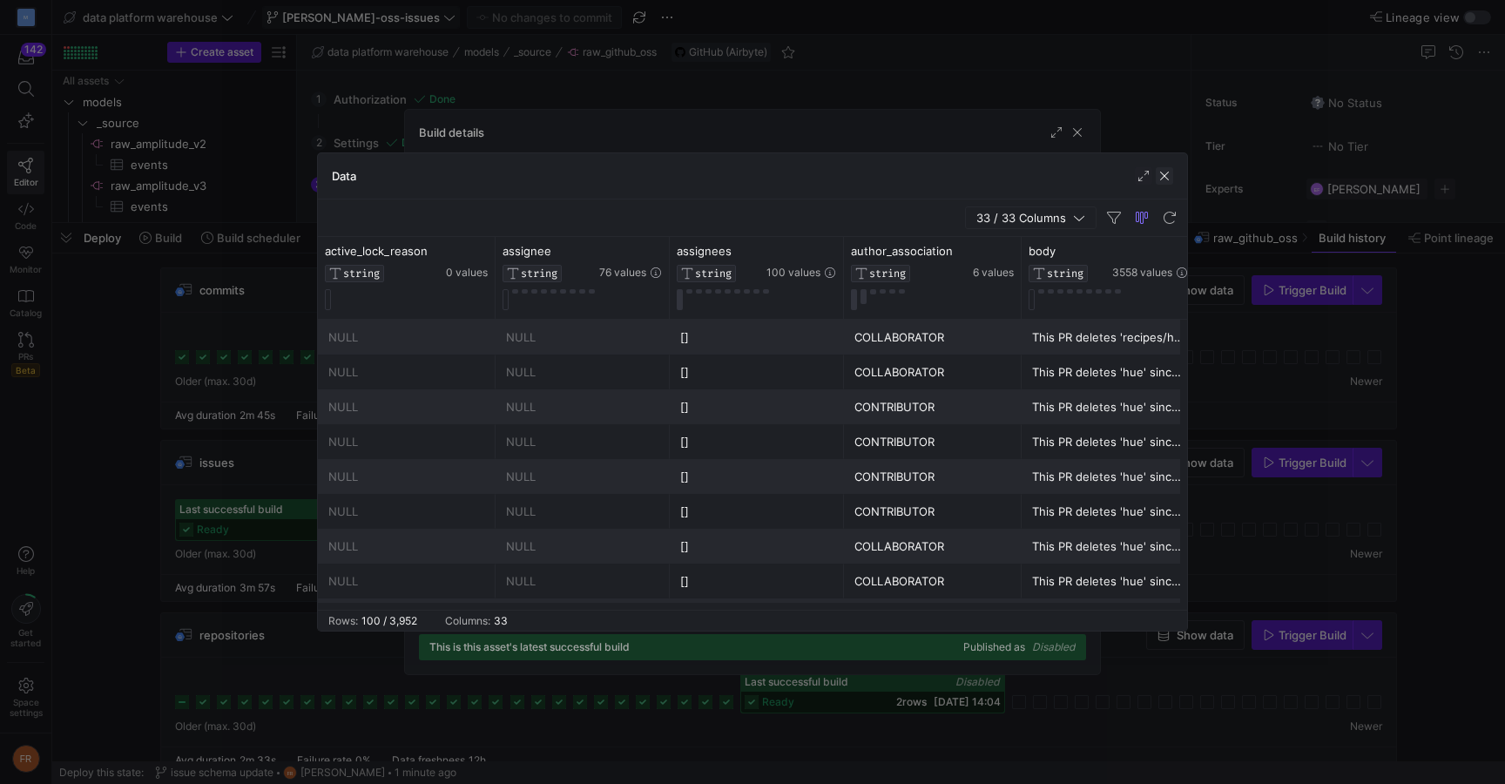
click at [1166, 174] on span "button" at bounding box center [1164, 175] width 17 height 17
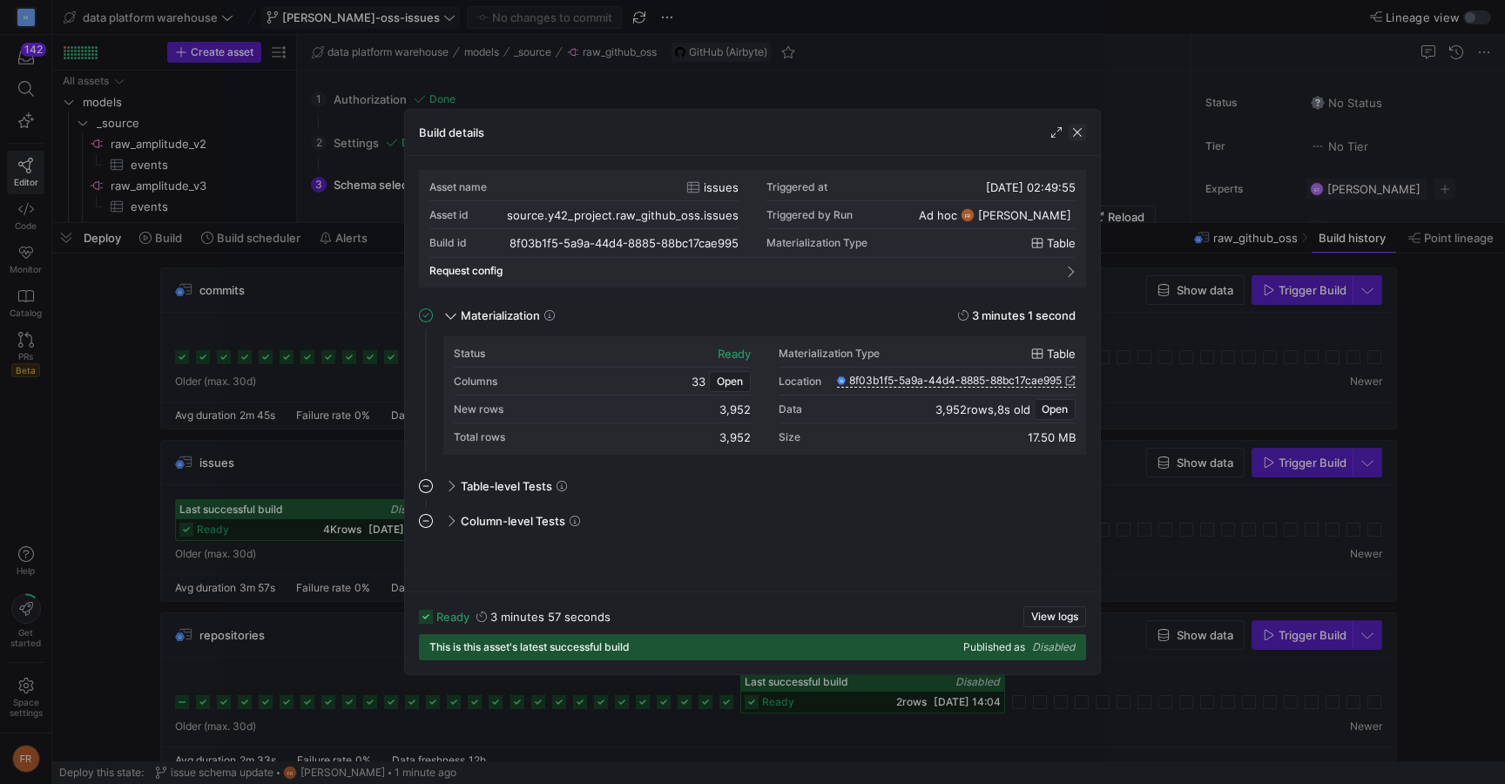
click at [1076, 134] on span "button" at bounding box center [1077, 132] width 17 height 17
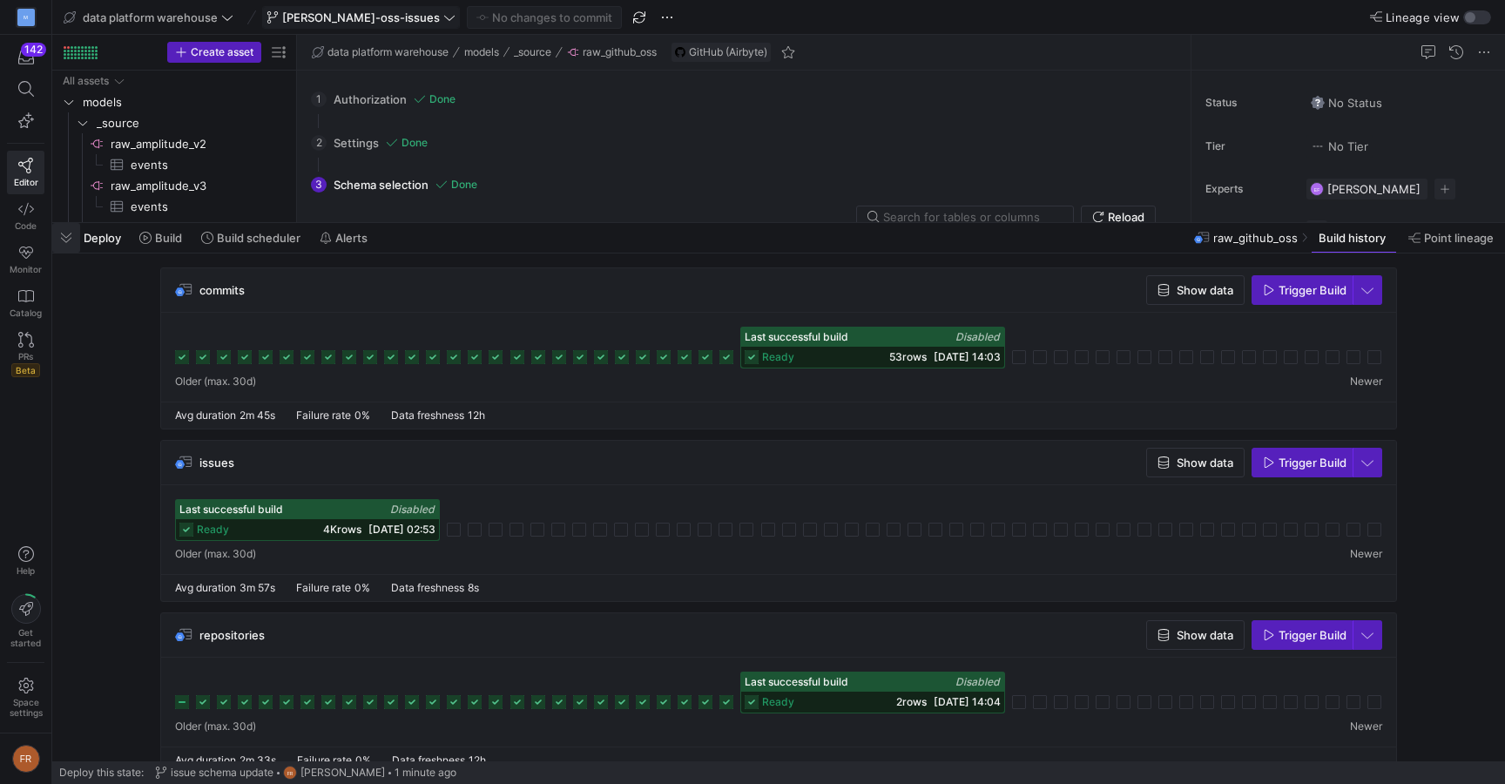
click at [69, 233] on span "button" at bounding box center [66, 238] width 28 height 30
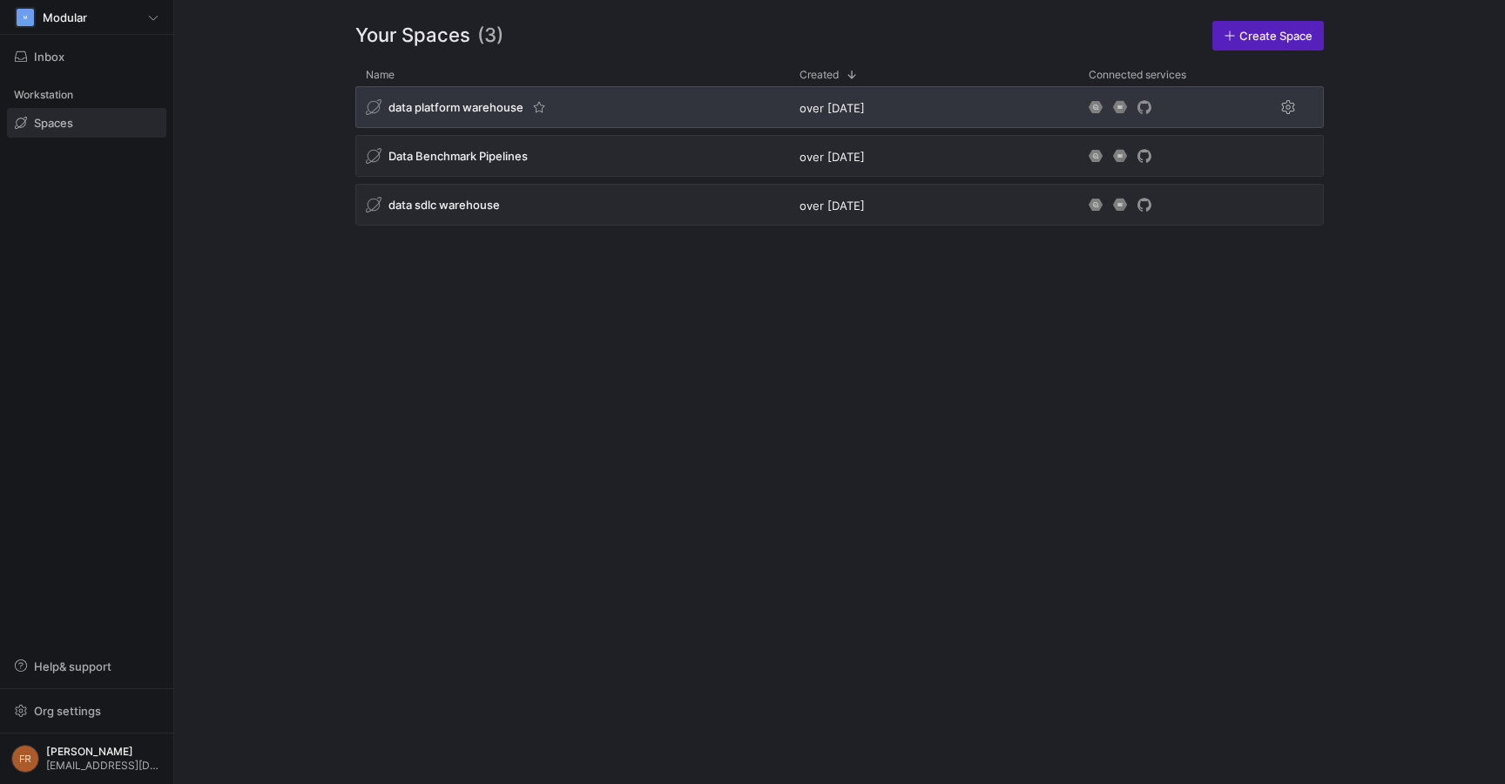
click at [608, 109] on div "data platform warehouse" at bounding box center [572, 107] width 434 height 42
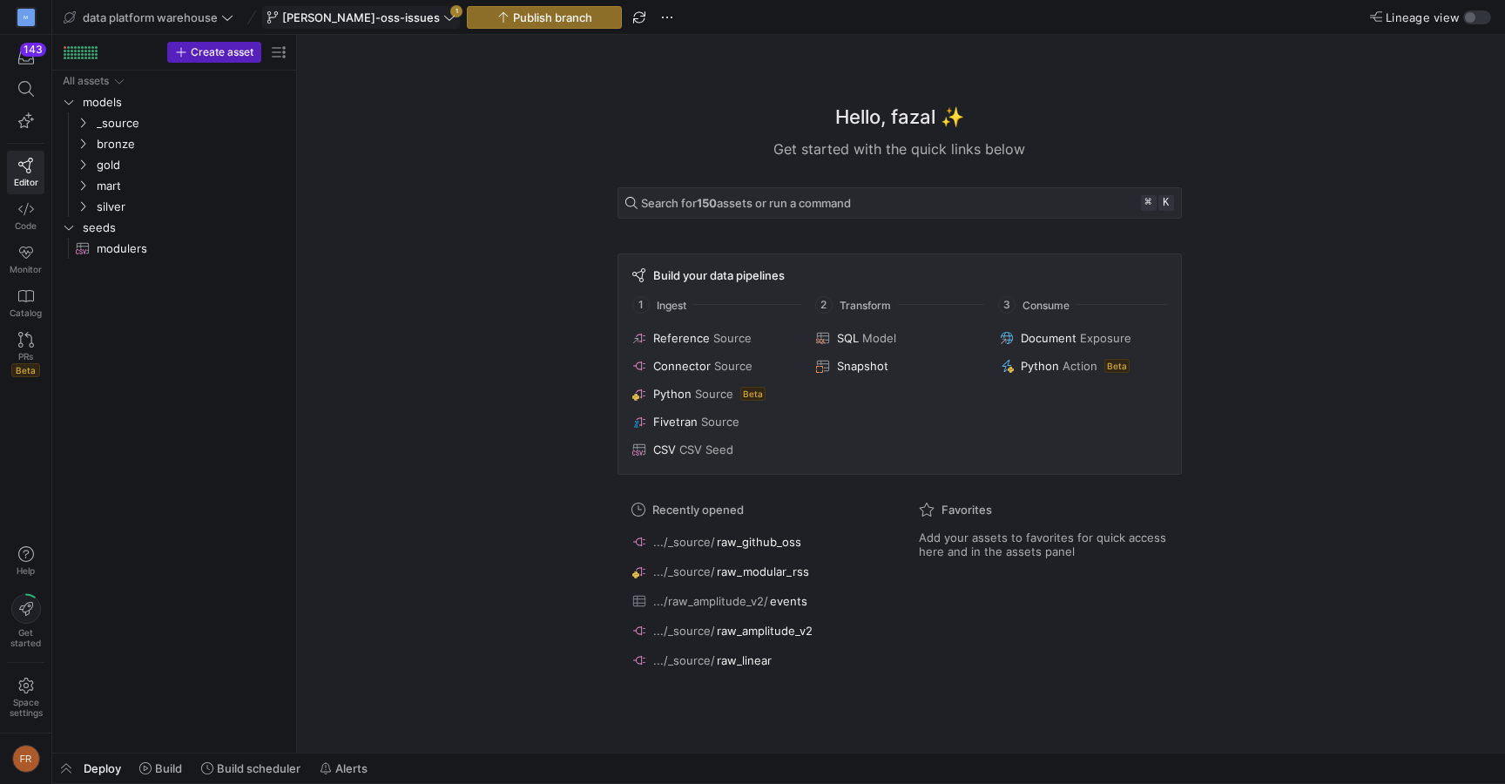
click at [373, 15] on span "[PERSON_NAME]-oss-issues" at bounding box center [361, 17] width 158 height 14
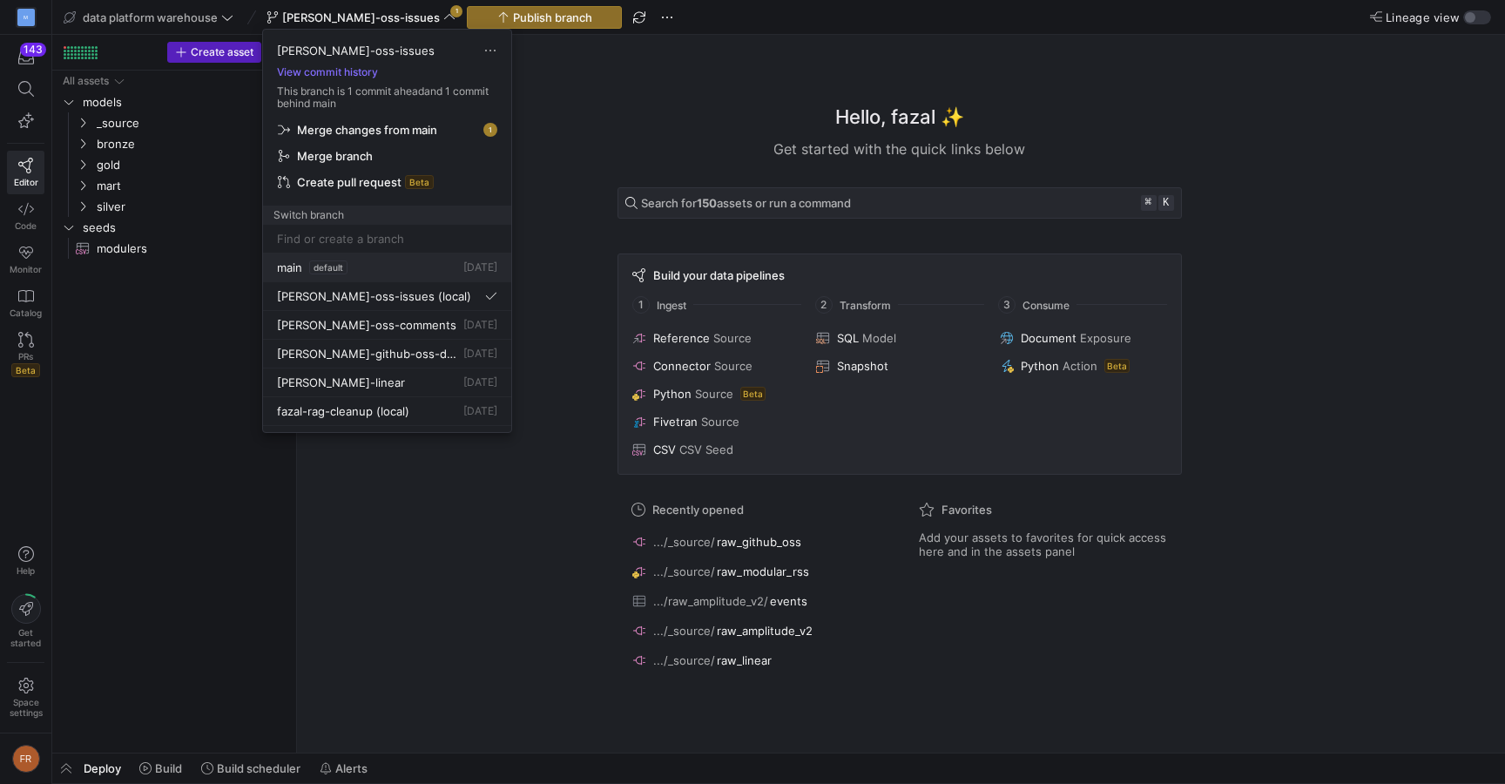
click at [375, 271] on div "main default [DATE]" at bounding box center [387, 267] width 220 height 14
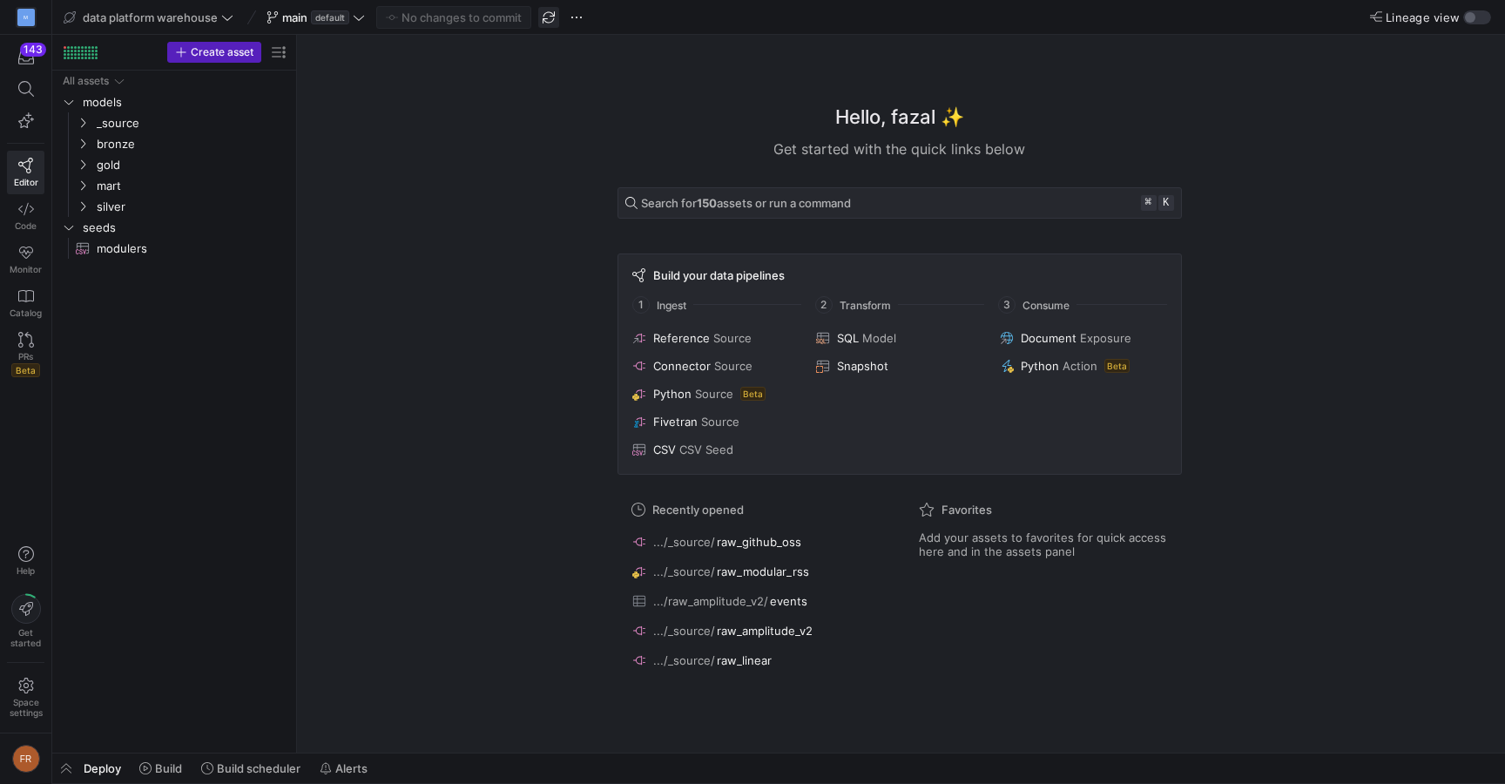
click at [550, 17] on span "button" at bounding box center [548, 17] width 21 height 21
click at [333, 26] on span at bounding box center [315, 17] width 105 height 21
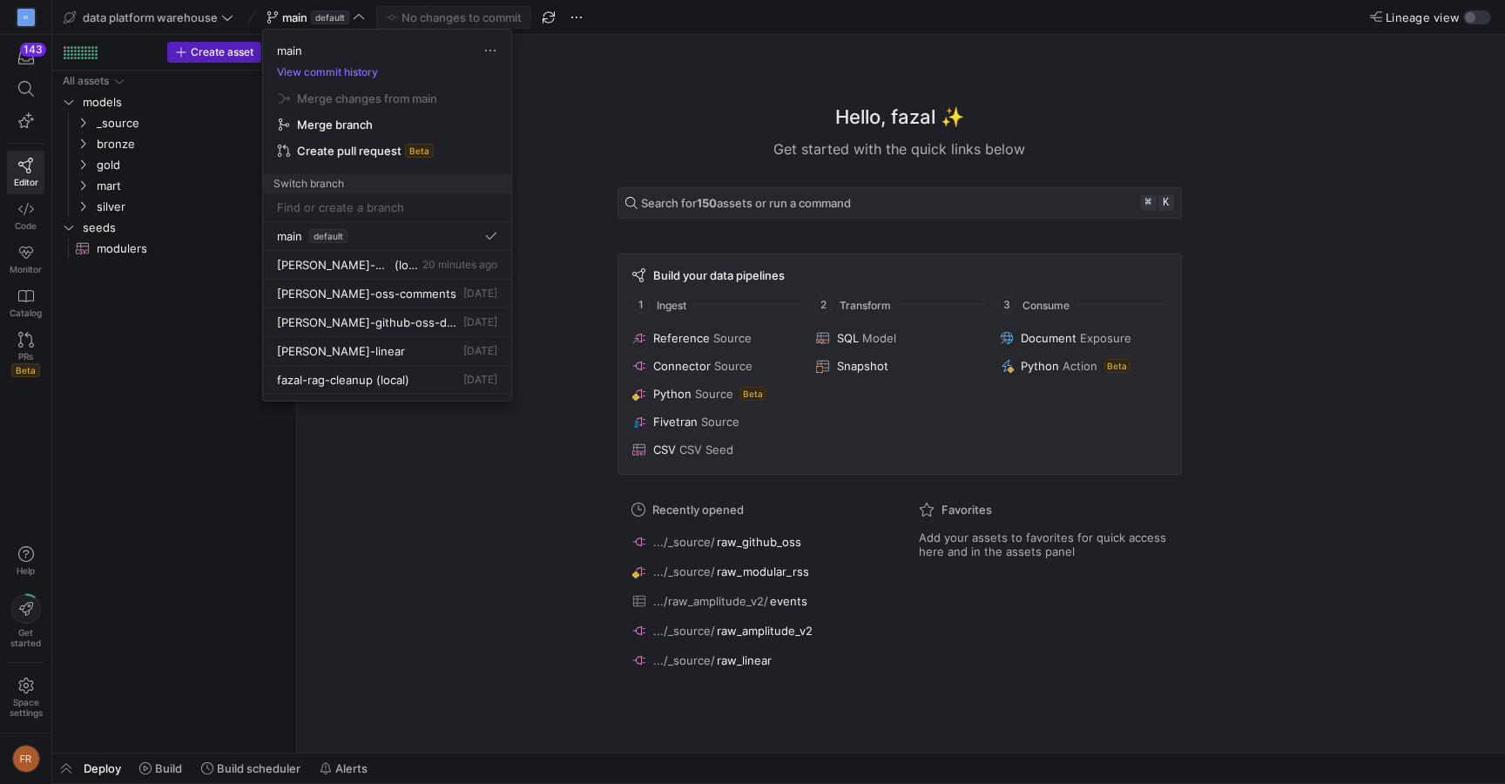
click at [336, 18] on div at bounding box center [752, 392] width 1505 height 784
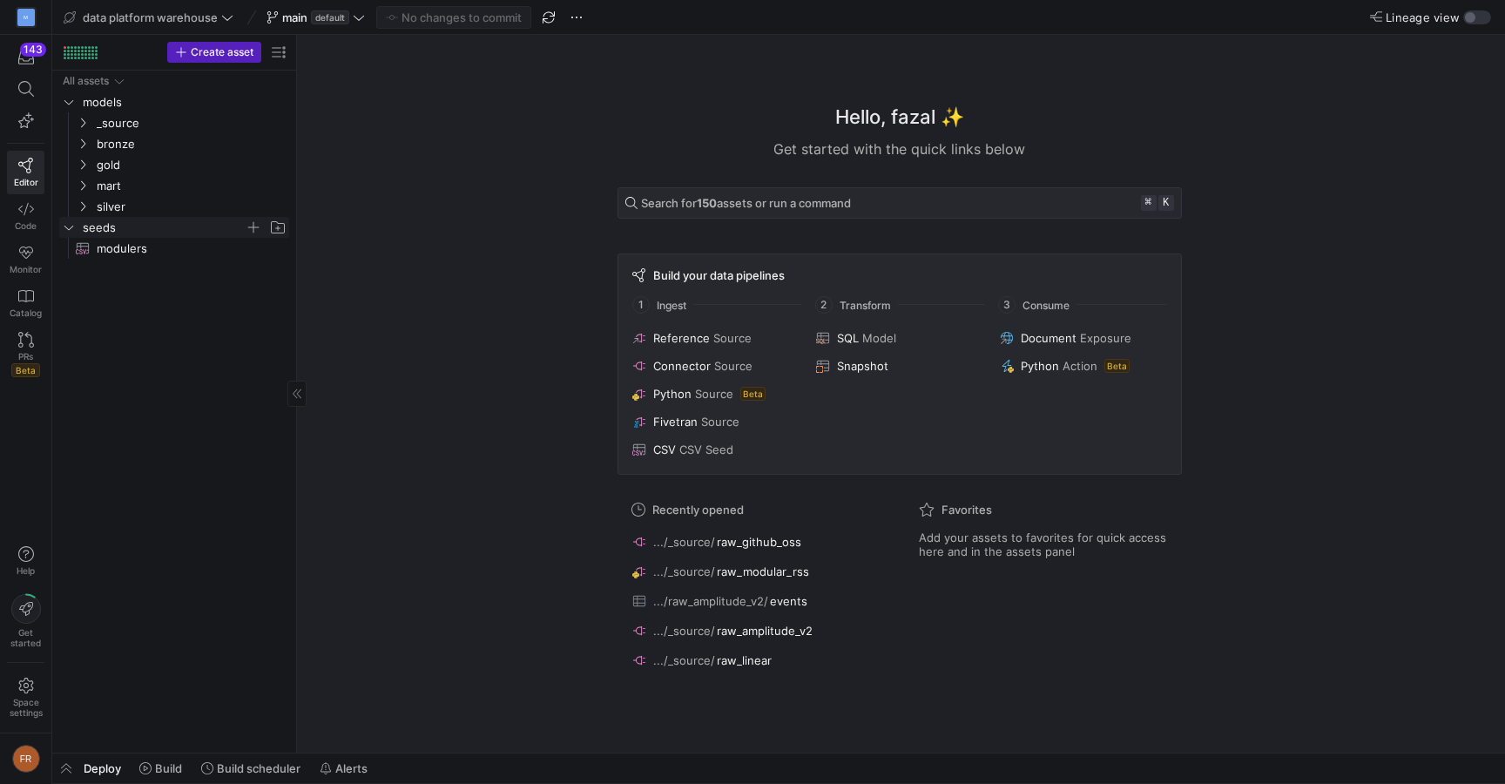
click at [152, 221] on span "seeds" at bounding box center [164, 228] width 162 height 20
click at [151, 222] on span "seeds" at bounding box center [164, 228] width 162 height 20
click at [151, 254] on span "modulers​​​​​​" at bounding box center [183, 249] width 172 height 20
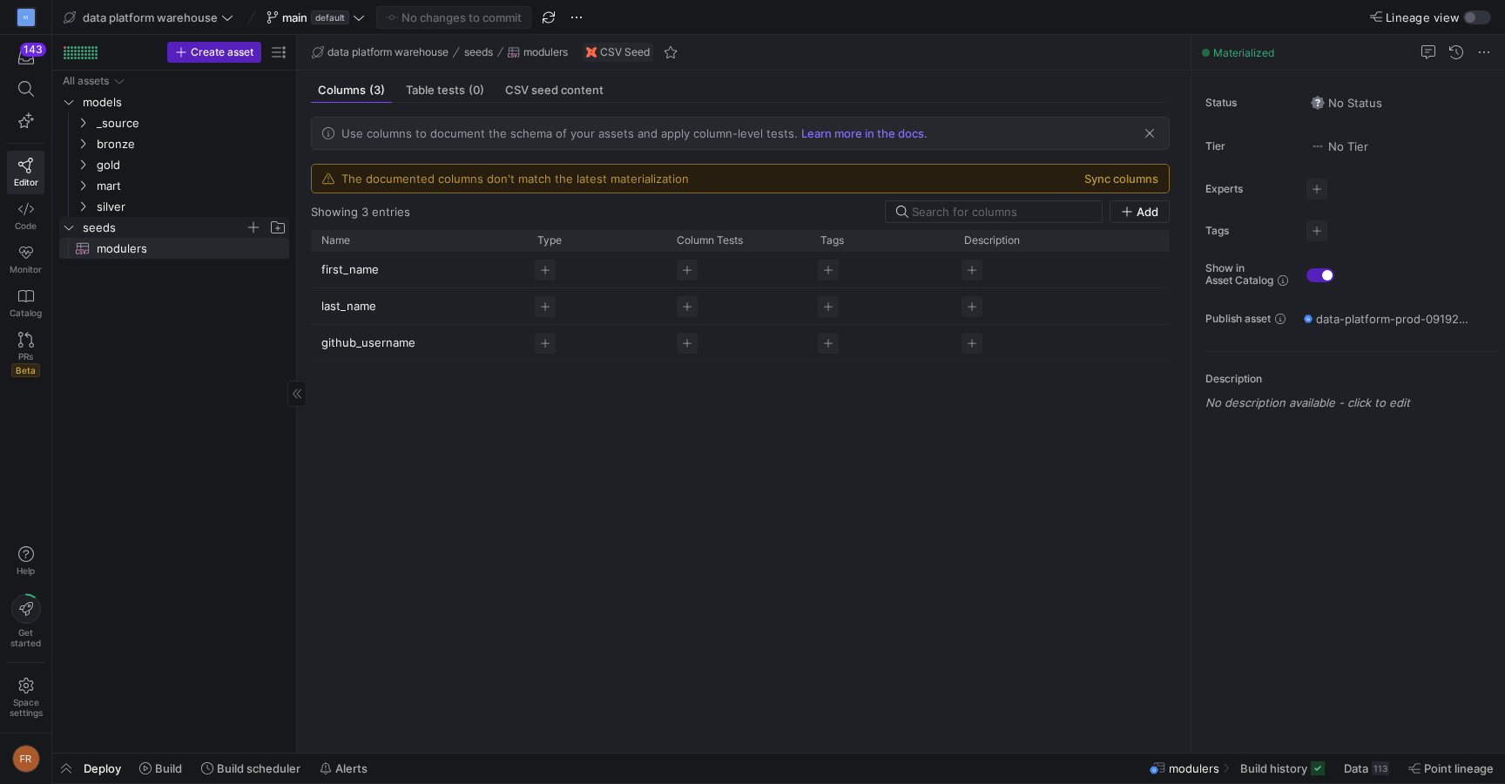
click at [139, 221] on span "seeds" at bounding box center [164, 228] width 162 height 20
click at [1478, 14] on div "button" at bounding box center [1477, 17] width 28 height 14
